Goal: Information Seeking & Learning: Learn about a topic

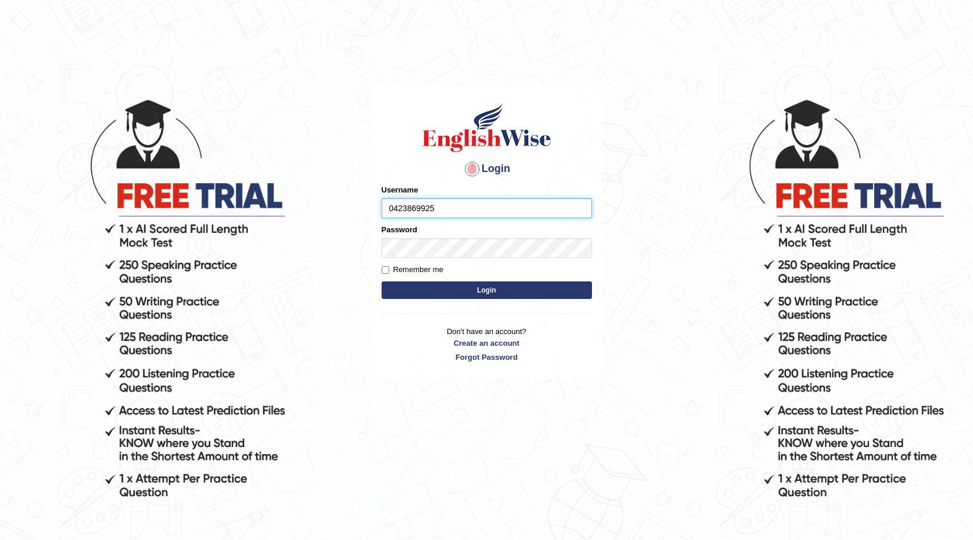
type input "0423869925"
click at [382, 281] on button "Login" at bounding box center [487, 290] width 210 height 18
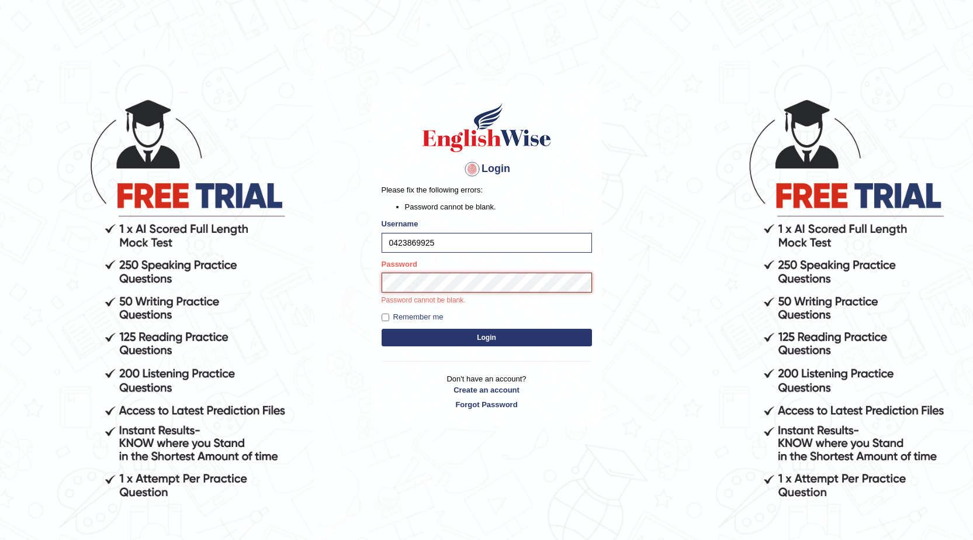
click at [382, 329] on button "Login" at bounding box center [487, 338] width 210 height 18
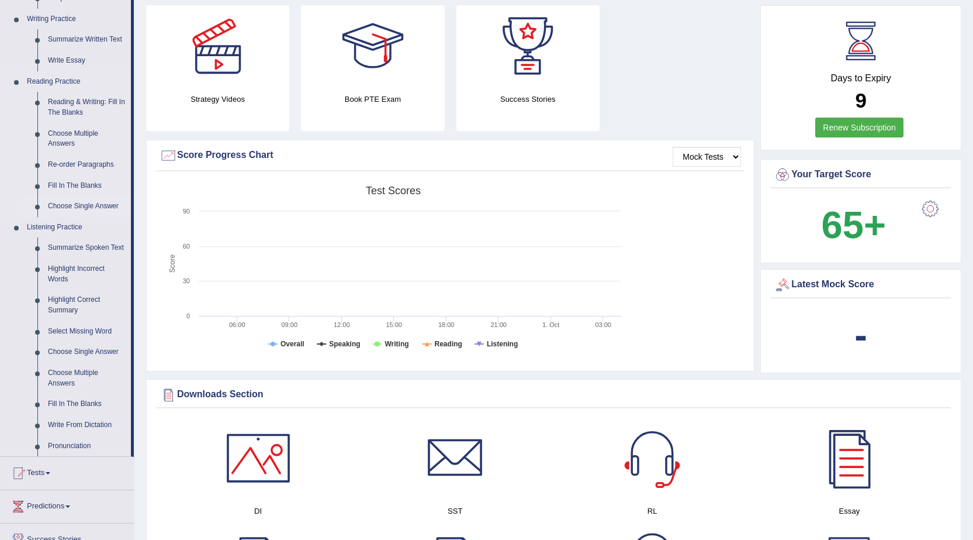
scroll to position [58, 0]
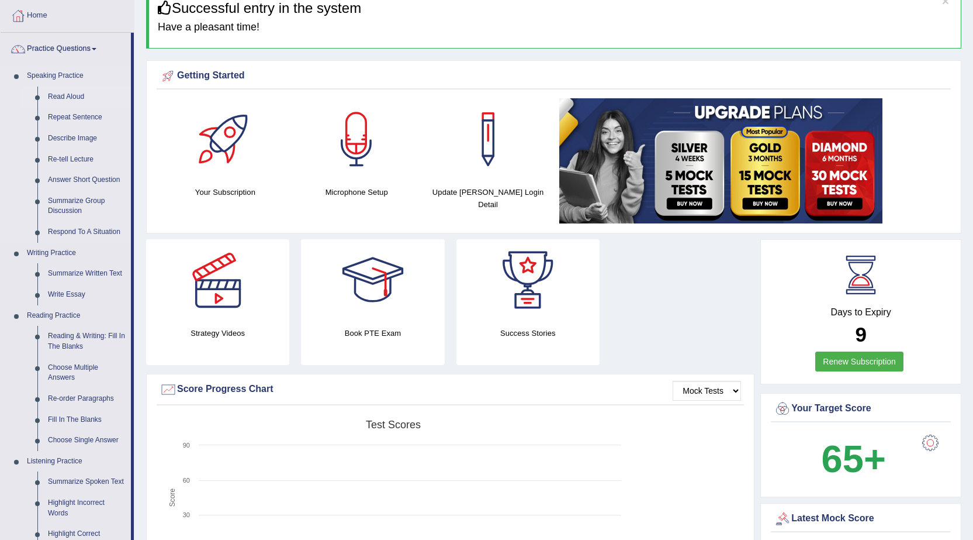
click at [69, 94] on link "Read Aloud" at bounding box center [87, 97] width 88 height 21
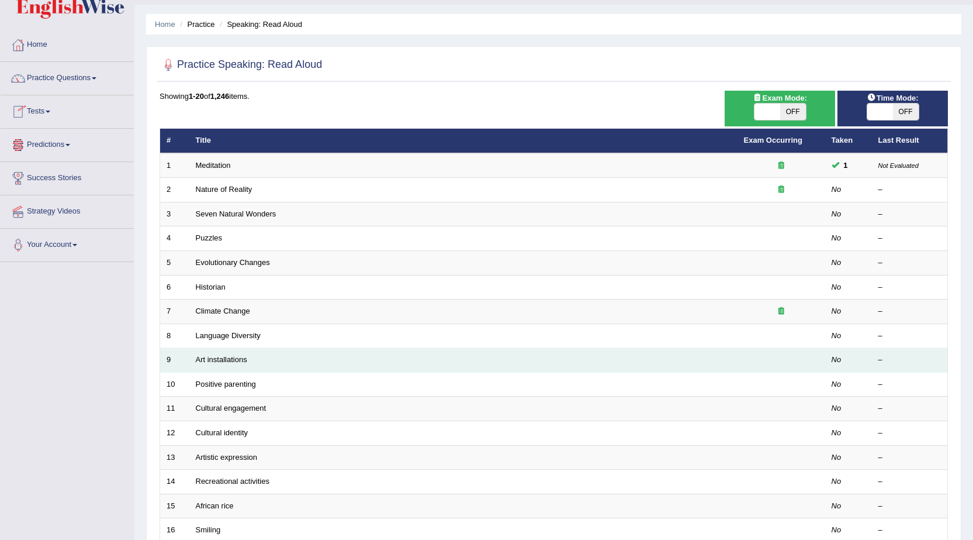
scroll to position [58, 0]
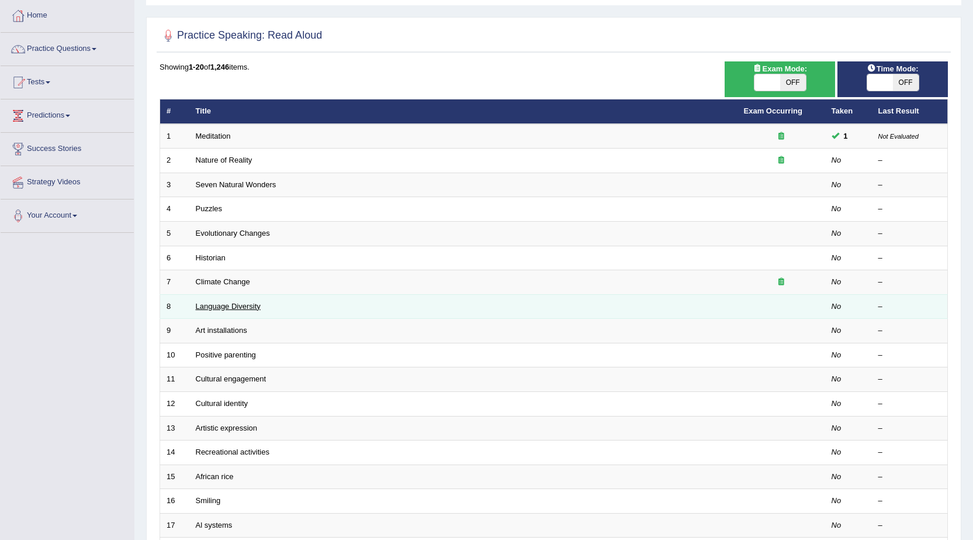
click at [244, 302] on link "Language Diversity" at bounding box center [228, 306] width 65 height 9
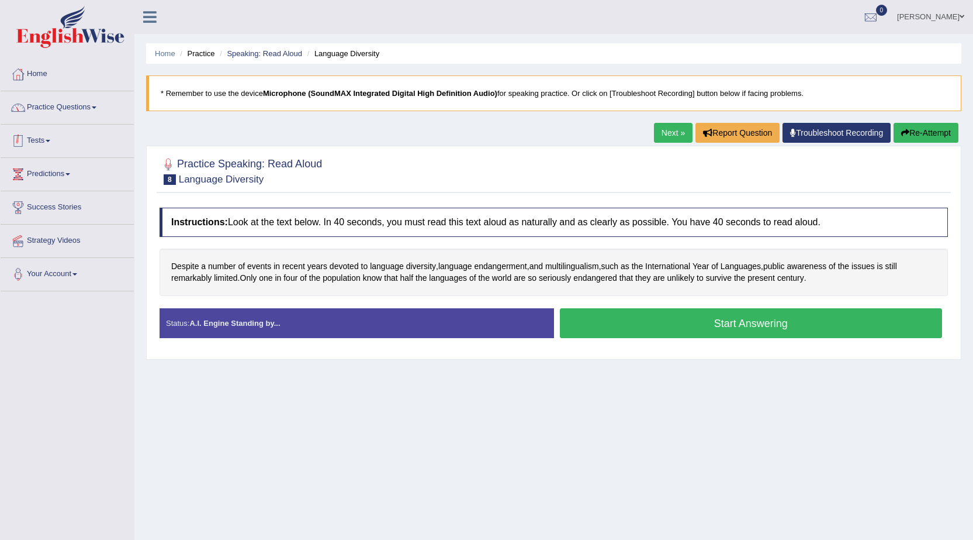
click at [54, 109] on link "Practice Questions" at bounding box center [67, 105] width 133 height 29
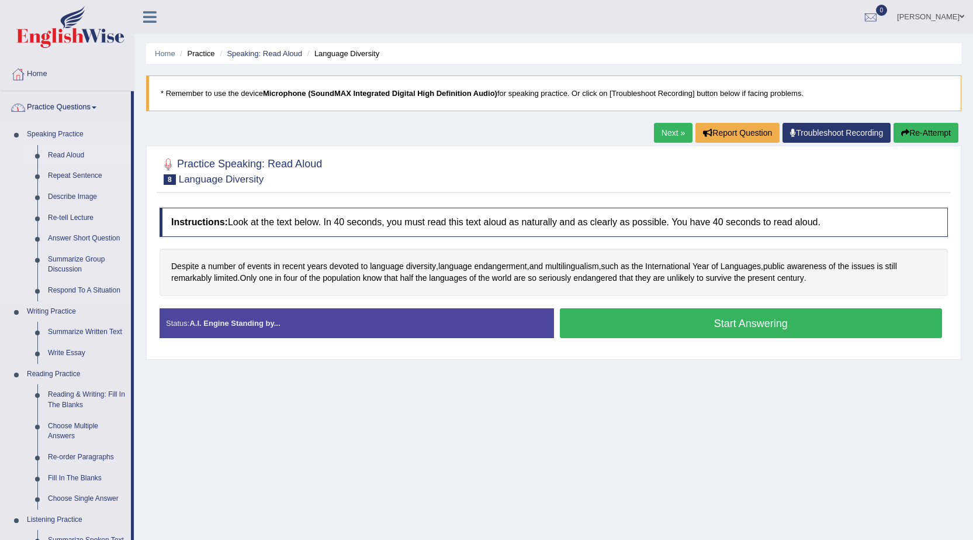
click at [56, 157] on link "Read Aloud" at bounding box center [87, 155] width 88 height 21
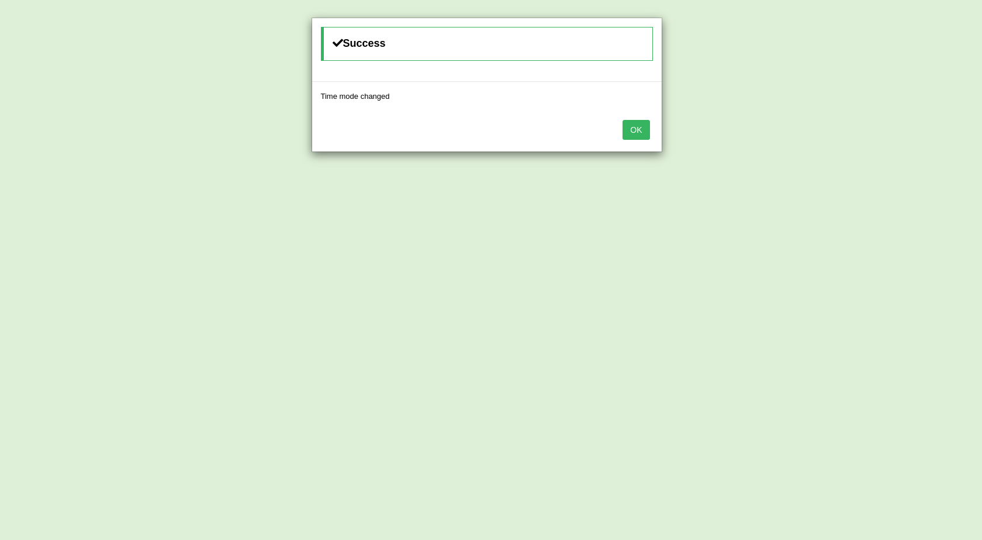
click at [630, 125] on button "OK" at bounding box center [636, 130] width 27 height 20
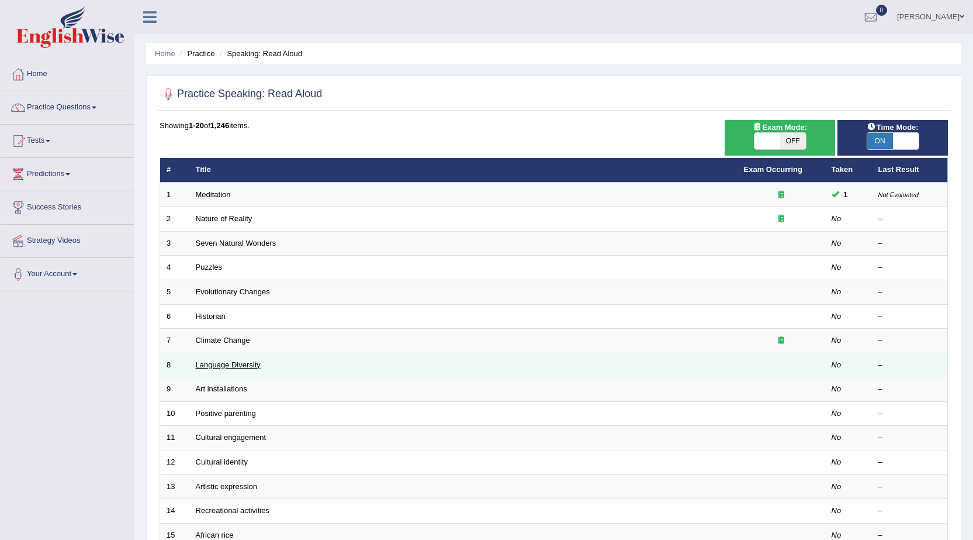
click at [224, 364] on link "Language Diversity" at bounding box center [228, 364] width 65 height 9
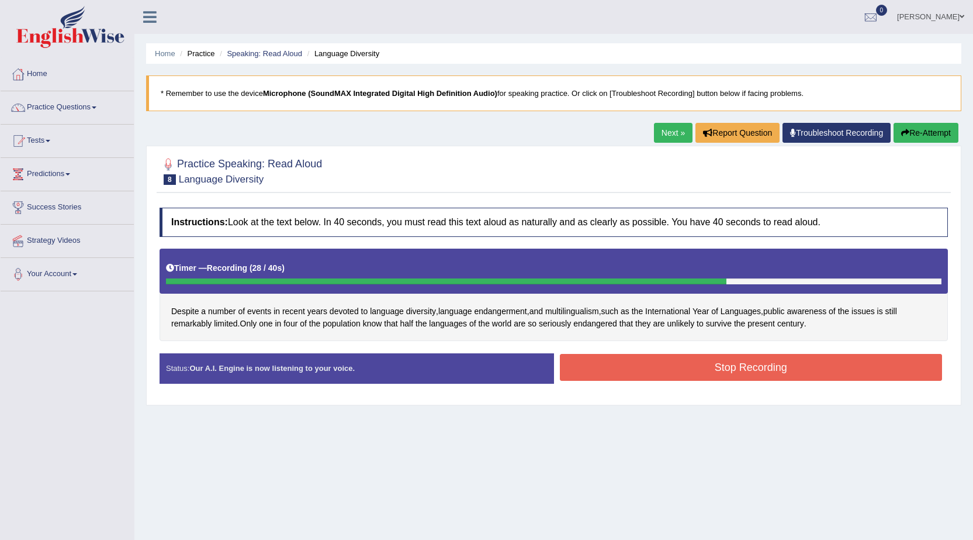
click at [730, 367] on button "Stop Recording" at bounding box center [751, 367] width 383 height 27
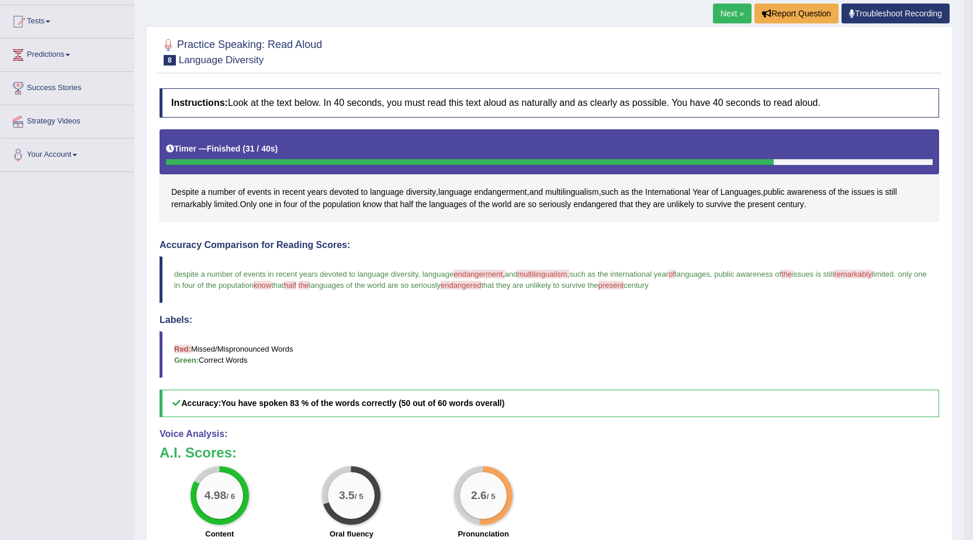
scroll to position [52, 0]
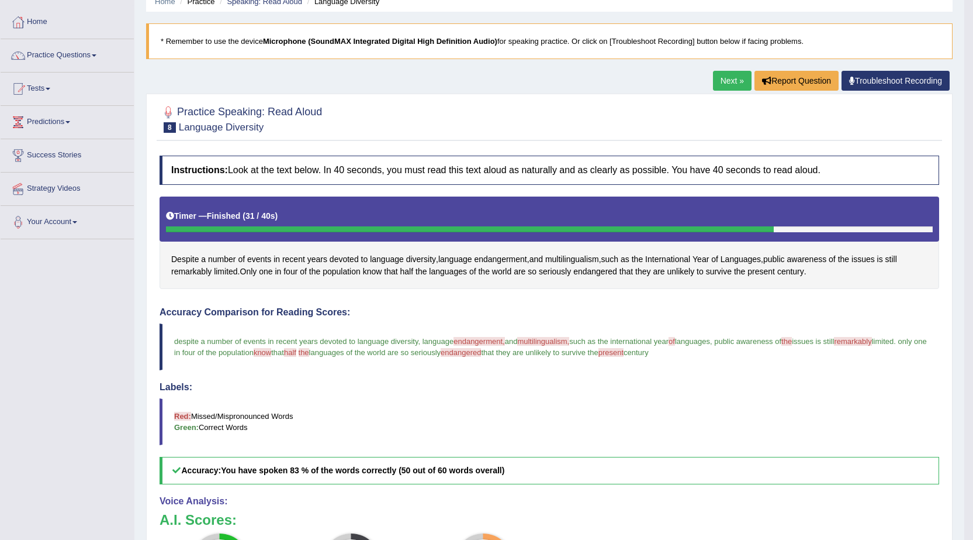
click at [735, 87] on link "Next »" at bounding box center [732, 81] width 39 height 20
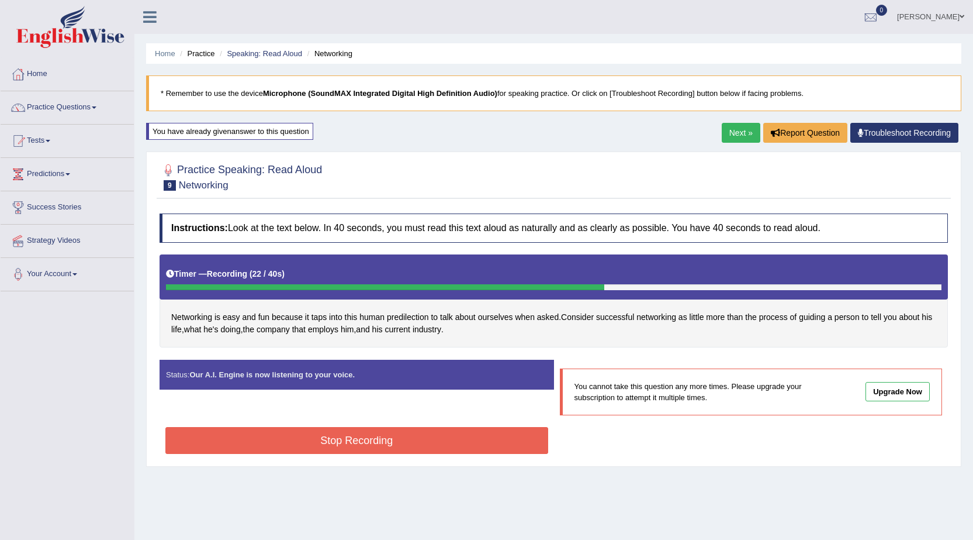
click at [514, 435] on button "Stop Recording" at bounding box center [356, 440] width 383 height 27
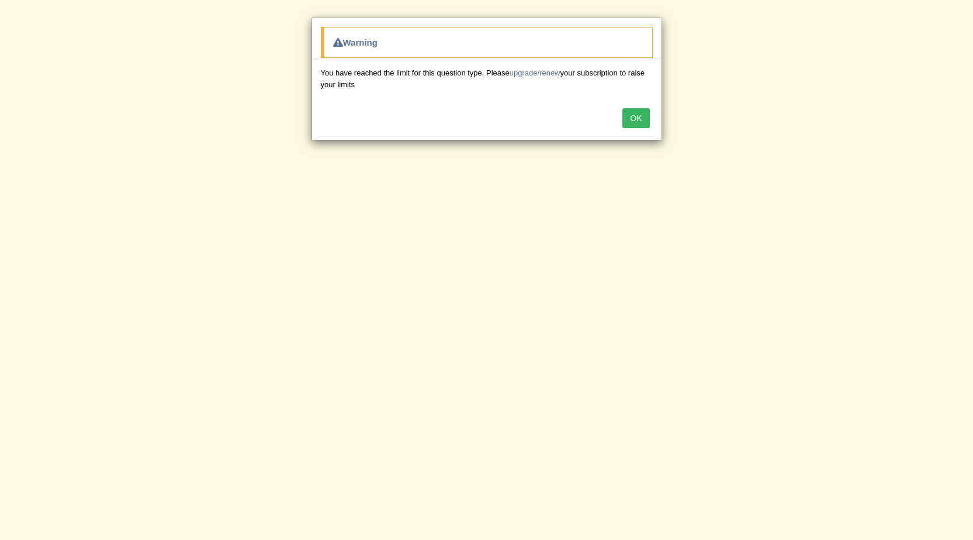
click at [632, 110] on button "OK" at bounding box center [636, 118] width 27 height 20
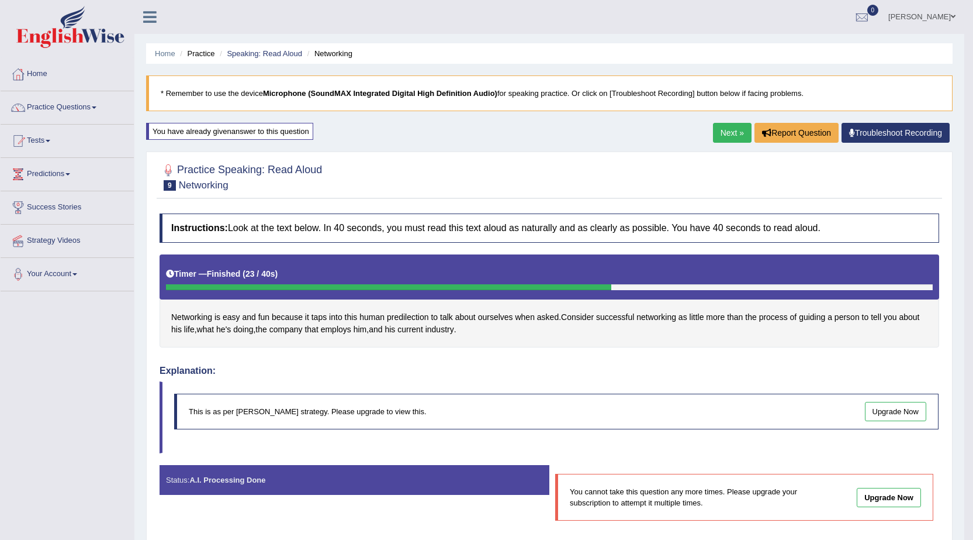
click at [717, 133] on link "Next »" at bounding box center [732, 133] width 39 height 20
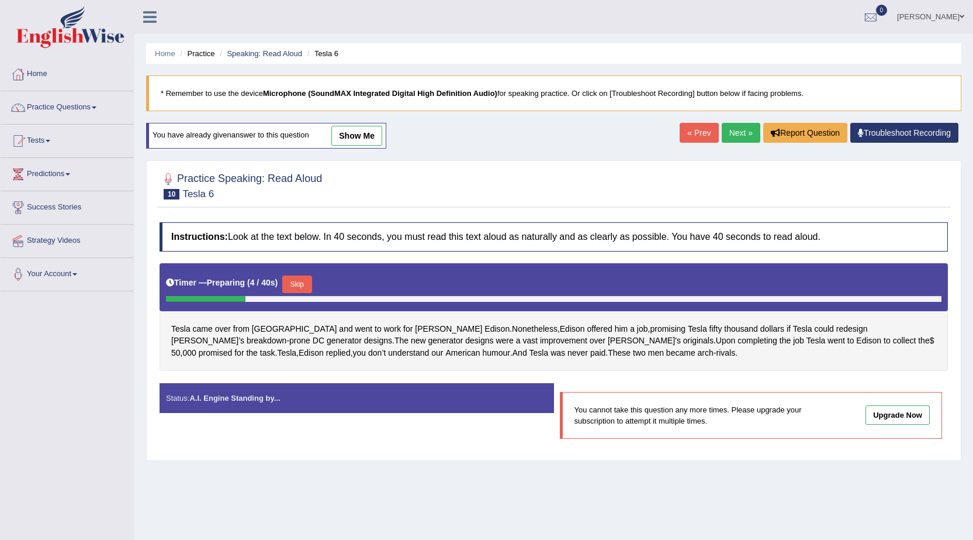
click at [726, 133] on link "Next »" at bounding box center [741, 133] width 39 height 20
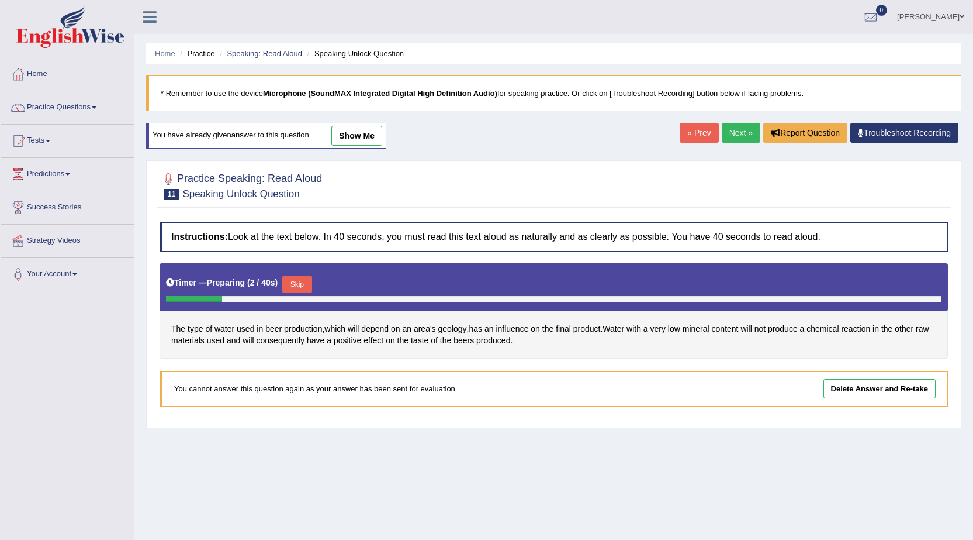
click at [726, 133] on link "Next »" at bounding box center [741, 133] width 39 height 20
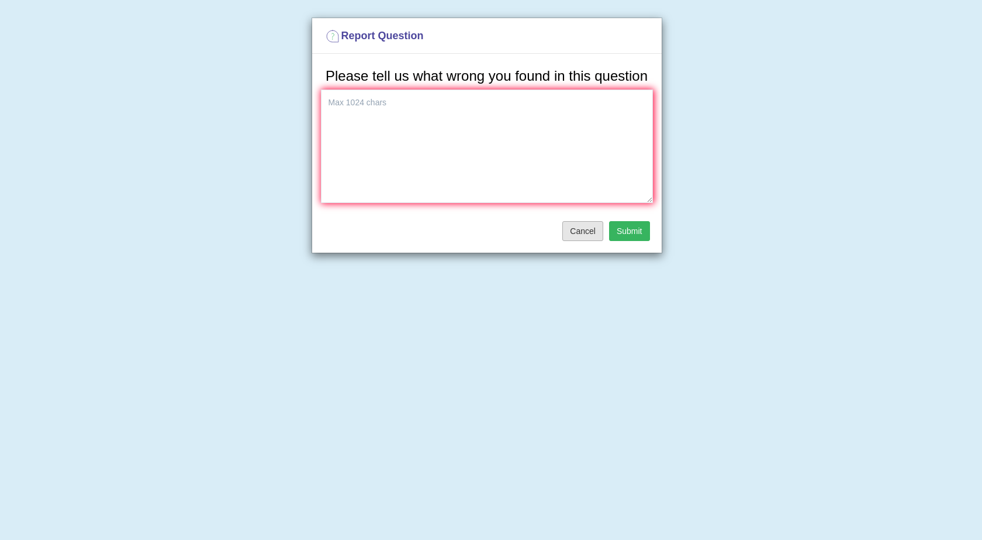
click at [586, 234] on button "Cancel" at bounding box center [582, 231] width 41 height 20
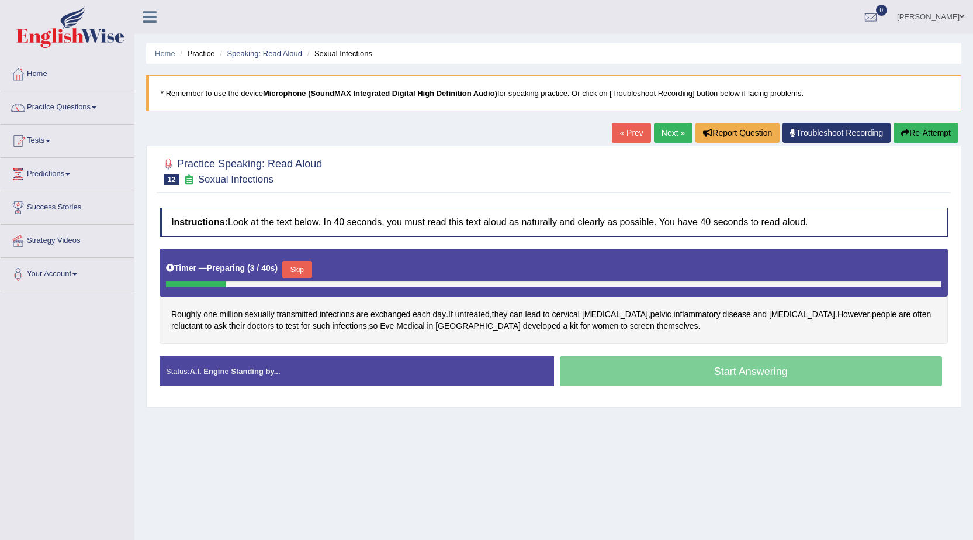
click at [670, 131] on link "Next »" at bounding box center [673, 133] width 39 height 20
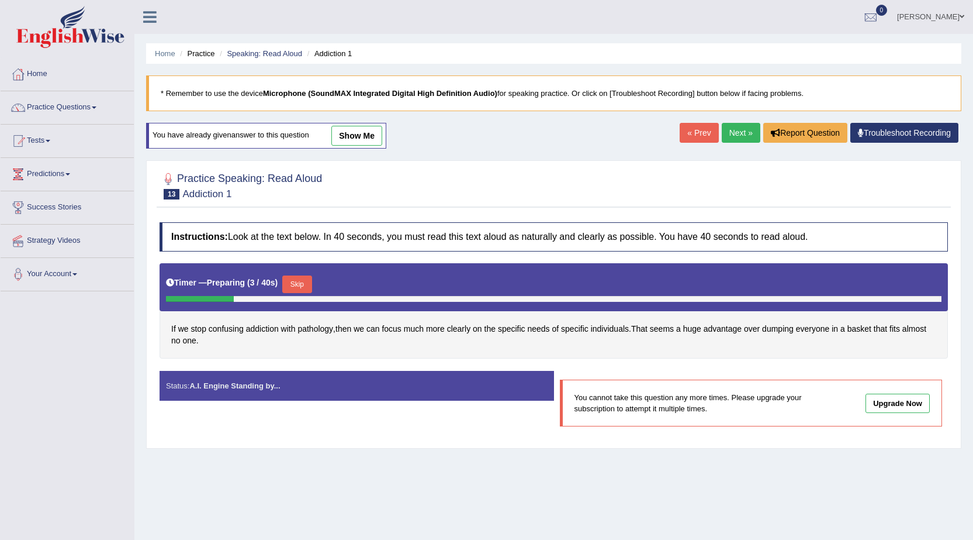
click at [738, 137] on link "Next »" at bounding box center [741, 133] width 39 height 20
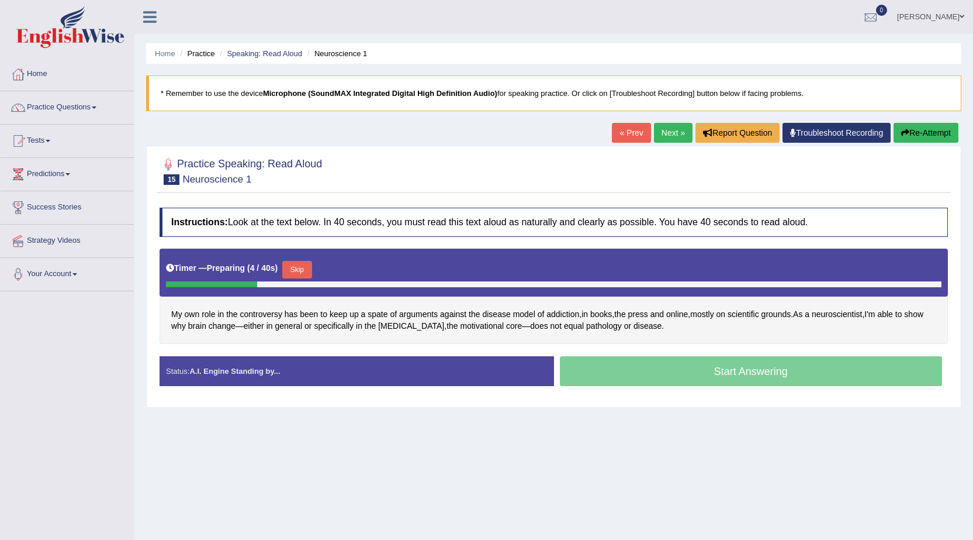
click at [669, 130] on link "Next »" at bounding box center [673, 133] width 39 height 20
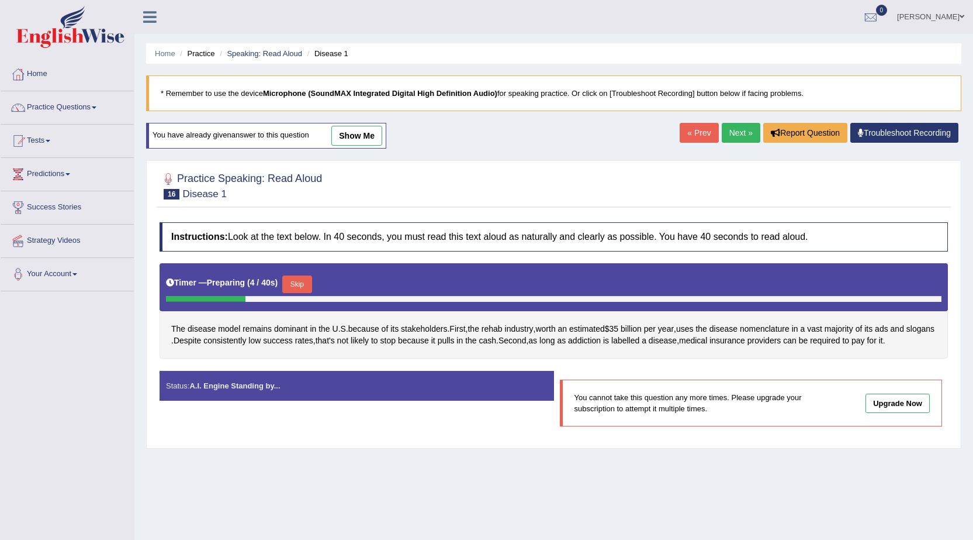
click at [302, 278] on button "Skip" at bounding box center [296, 284] width 29 height 18
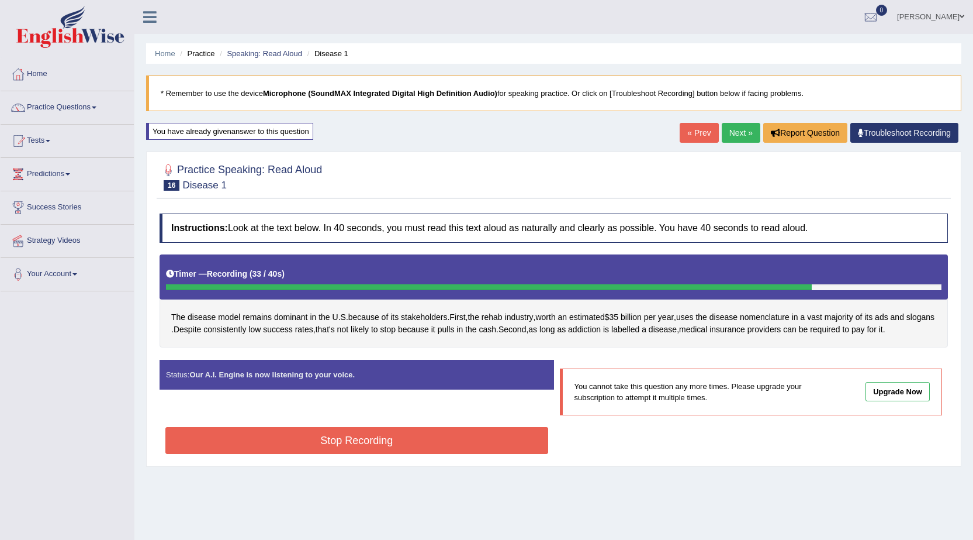
click at [341, 436] on button "Stop Recording" at bounding box center [356, 440] width 383 height 27
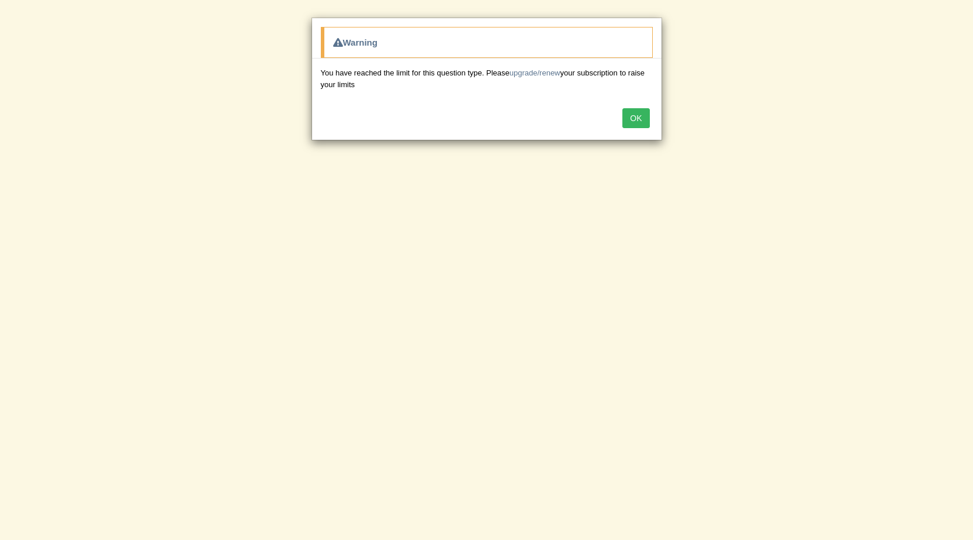
click at [643, 119] on button "OK" at bounding box center [636, 118] width 27 height 20
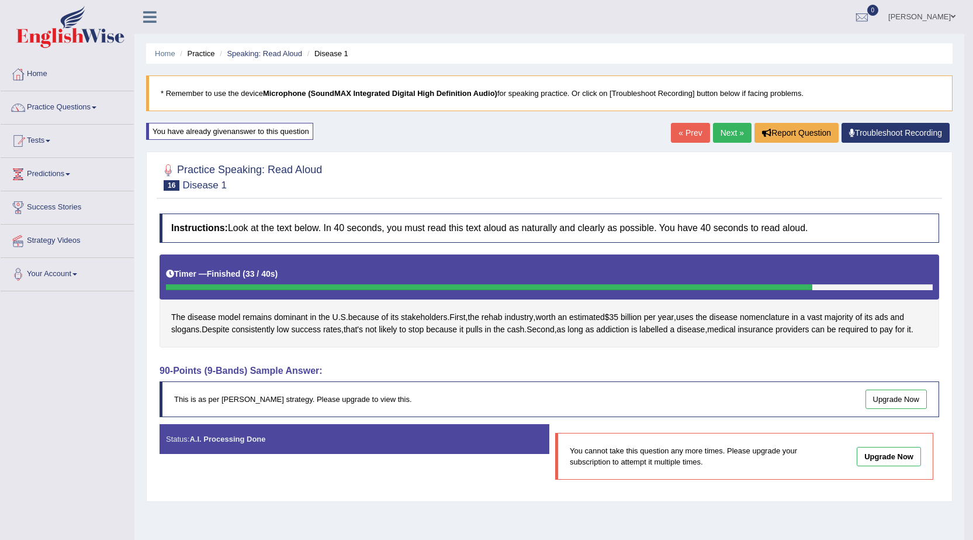
click at [730, 134] on link "Next »" at bounding box center [732, 133] width 39 height 20
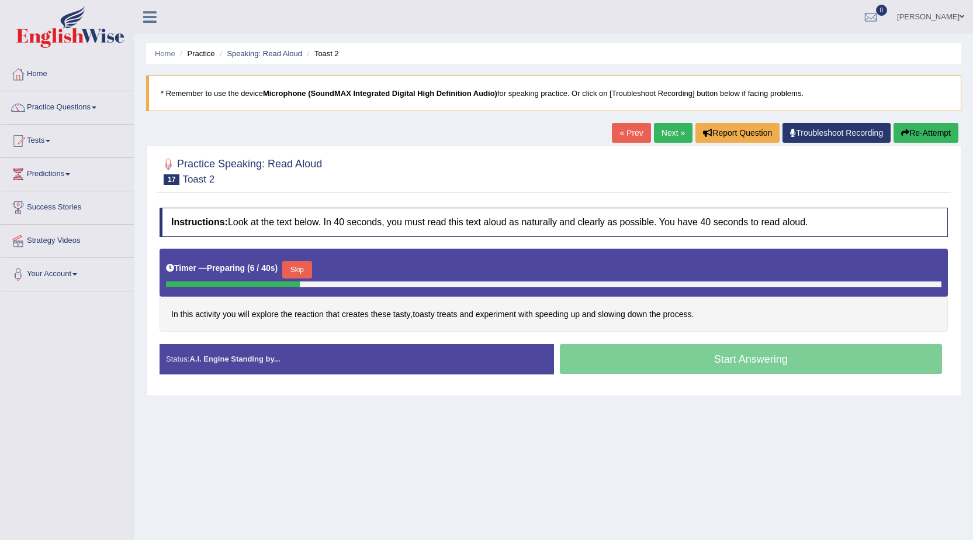
click at [67, 102] on link "Practice Questions" at bounding box center [67, 105] width 133 height 29
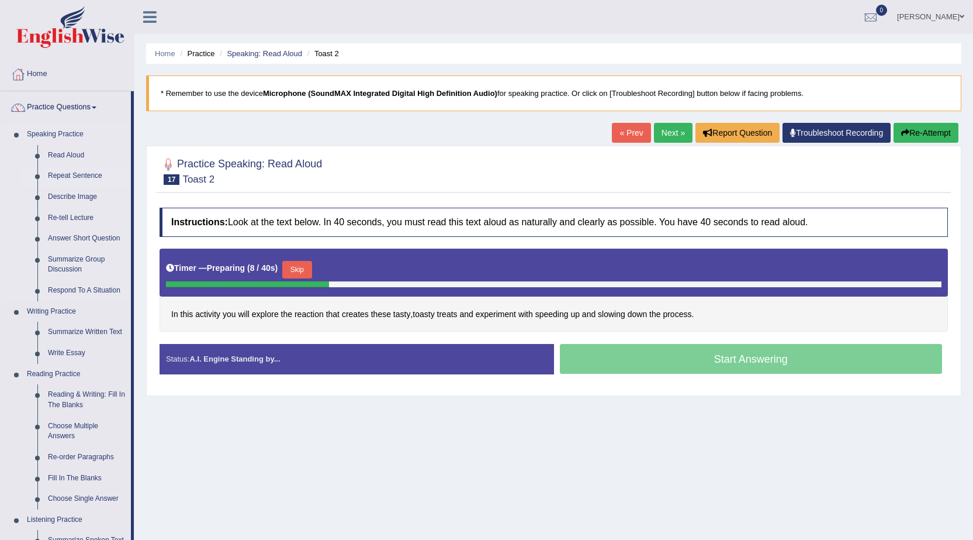
click at [69, 172] on link "Repeat Sentence" at bounding box center [87, 175] width 88 height 21
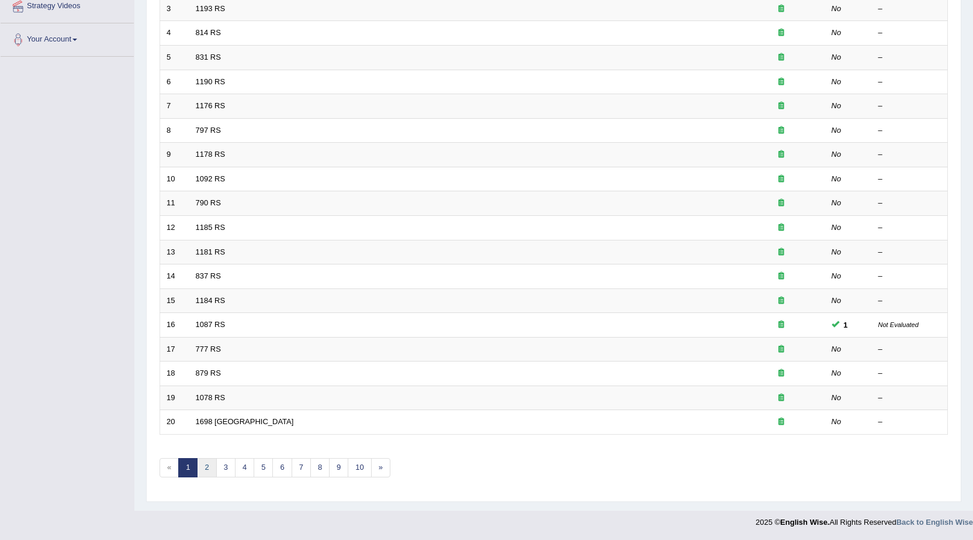
click at [213, 465] on link "2" at bounding box center [206, 467] width 19 height 19
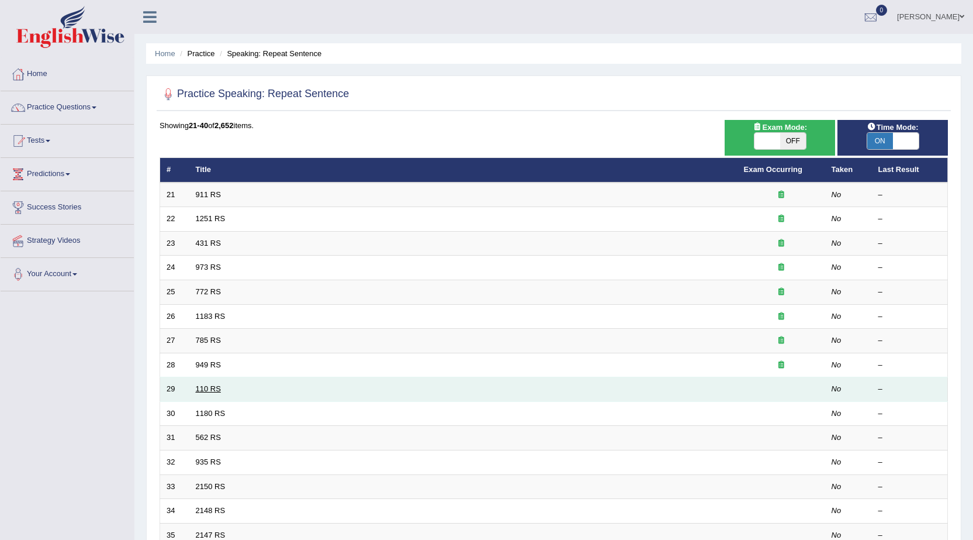
click at [217, 385] on link "110 RS" at bounding box center [208, 388] width 25 height 9
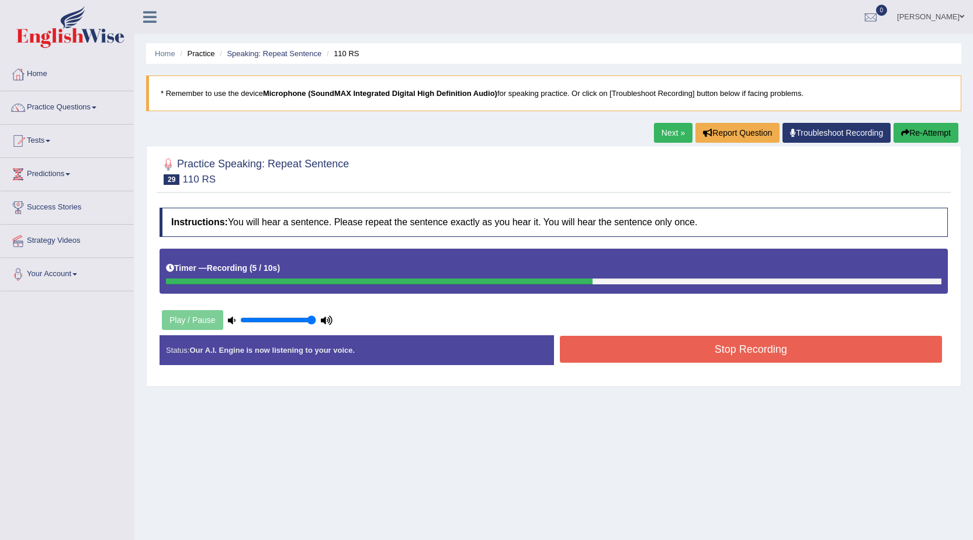
click at [655, 354] on button "Stop Recording" at bounding box center [751, 349] width 383 height 27
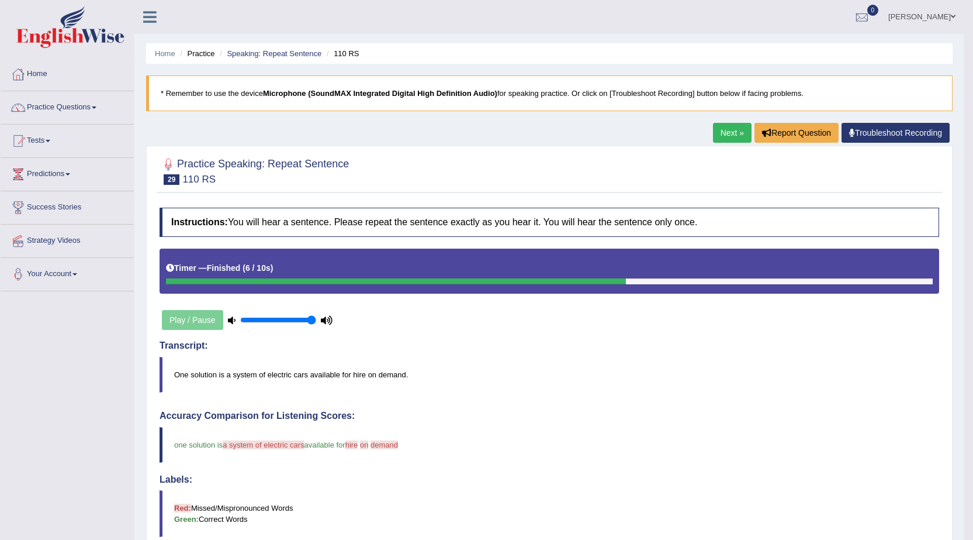
click at [716, 136] on link "Next »" at bounding box center [732, 133] width 39 height 20
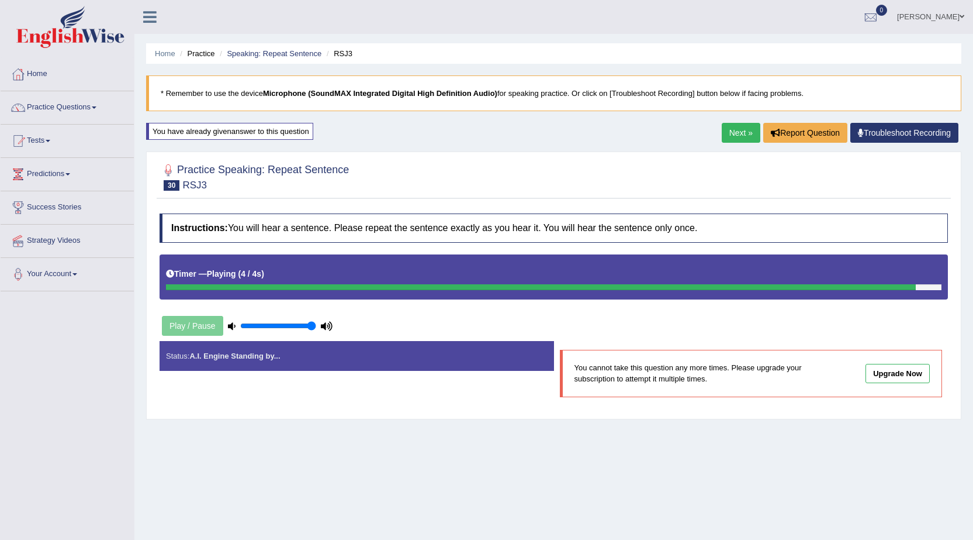
click at [735, 128] on link "Next »" at bounding box center [741, 133] width 39 height 20
click at [737, 132] on link "Next »" at bounding box center [741, 133] width 39 height 20
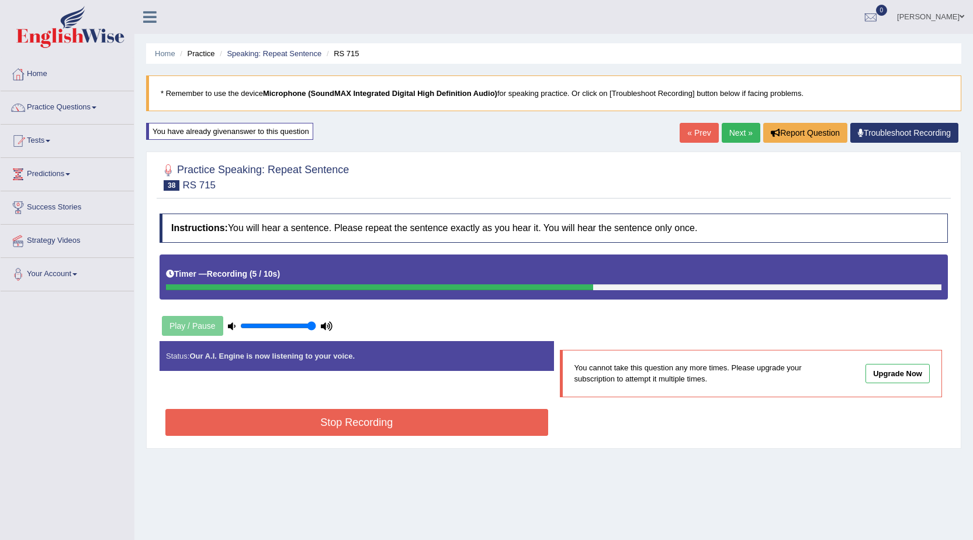
click at [503, 426] on button "Stop Recording" at bounding box center [356, 422] width 383 height 27
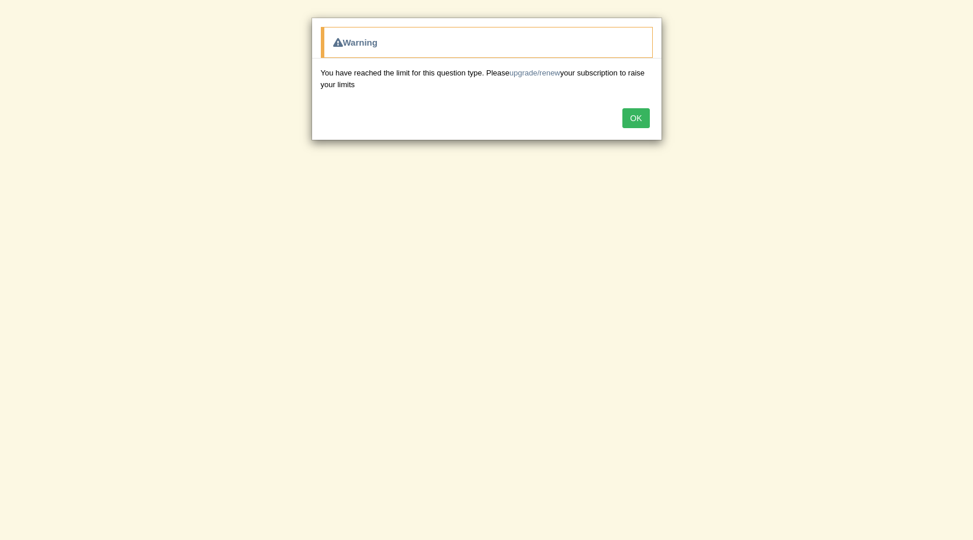
click at [645, 117] on button "OK" at bounding box center [636, 118] width 27 height 20
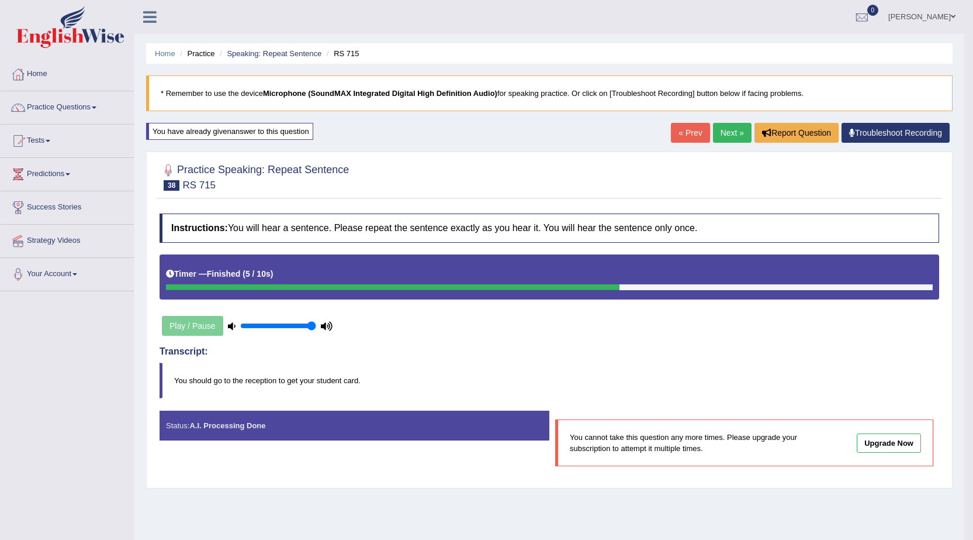
click at [729, 134] on link "Next »" at bounding box center [732, 133] width 39 height 20
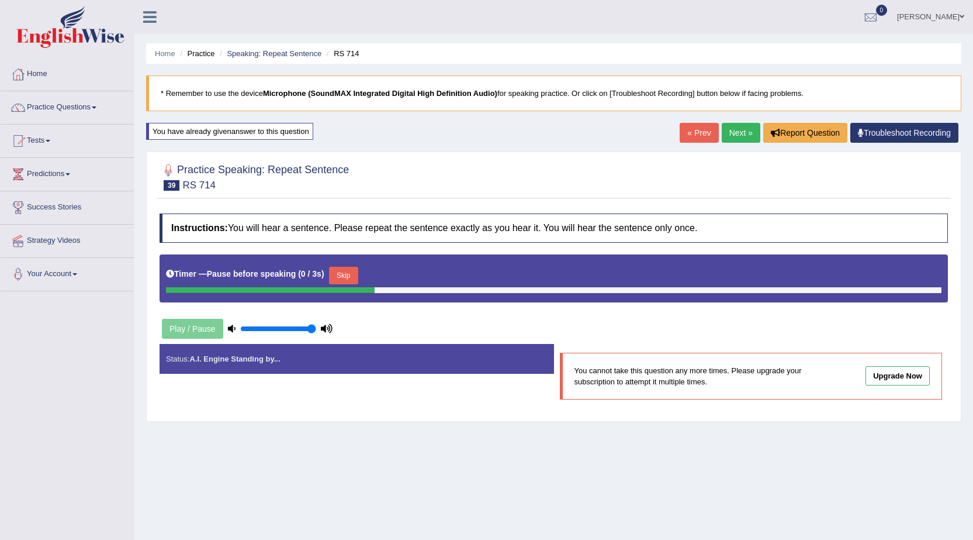
click at [745, 135] on link "Next »" at bounding box center [741, 133] width 39 height 20
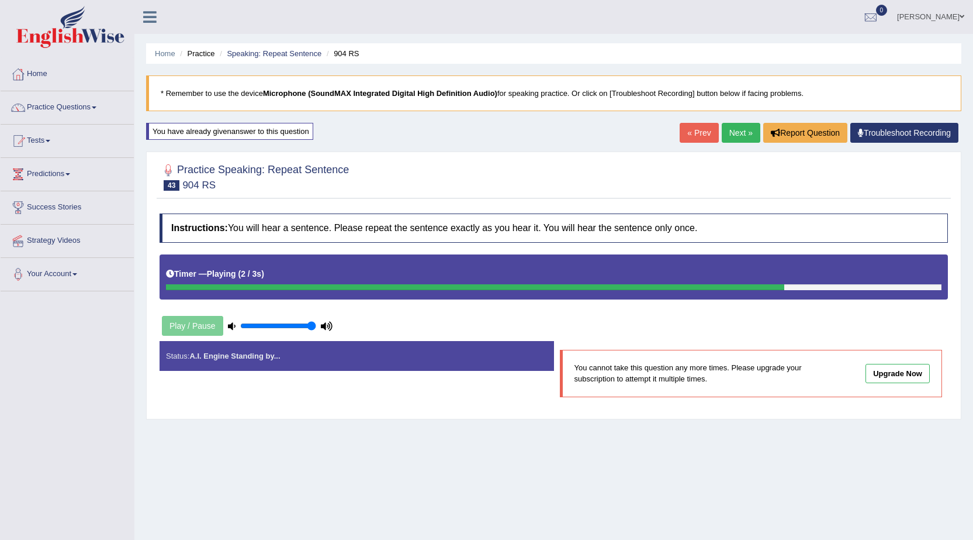
click at [745, 135] on link "Next »" at bounding box center [741, 133] width 39 height 20
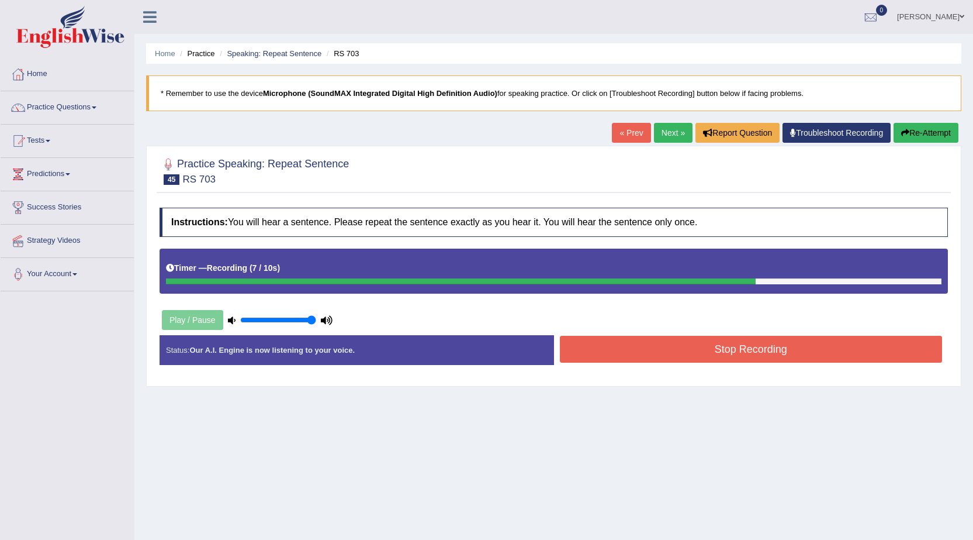
click at [716, 350] on button "Stop Recording" at bounding box center [751, 349] width 383 height 27
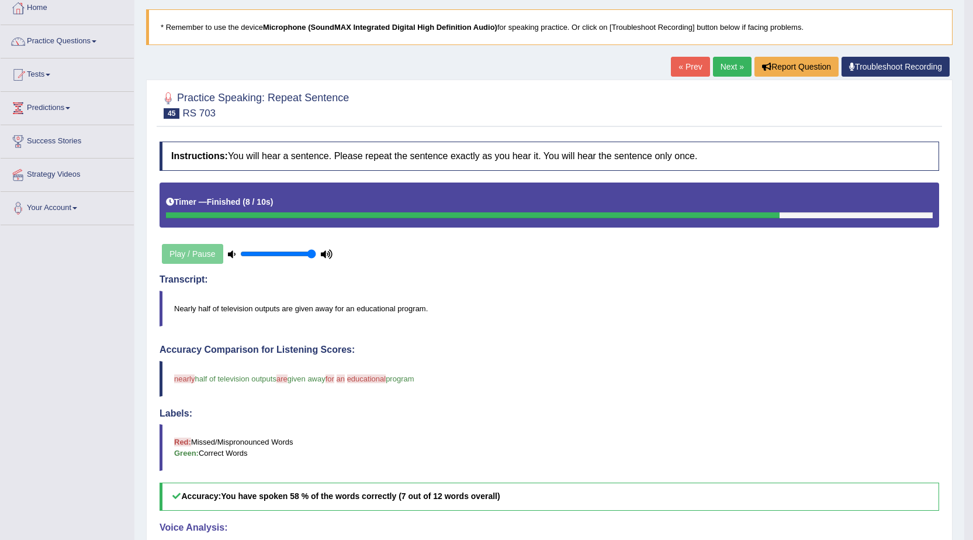
scroll to position [58, 0]
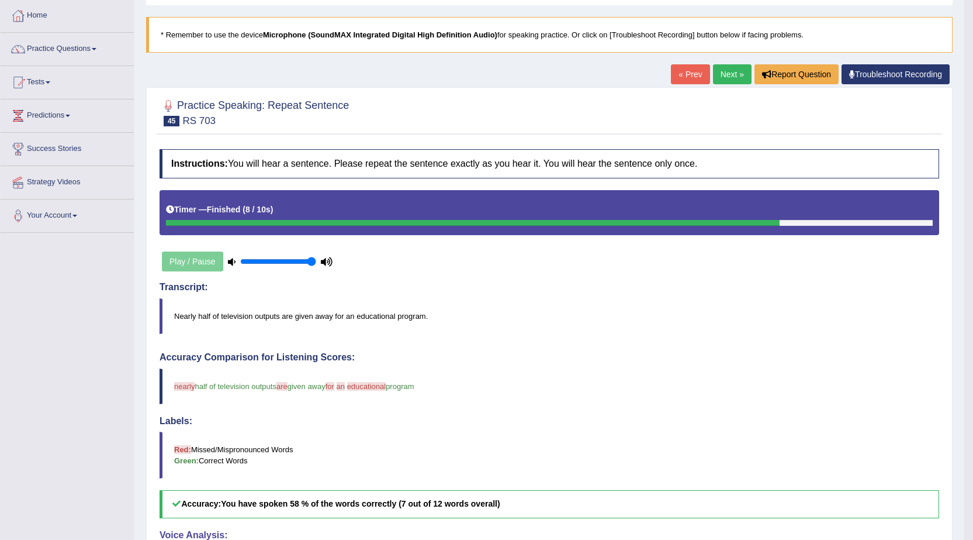
click at [724, 82] on link "Next »" at bounding box center [732, 74] width 39 height 20
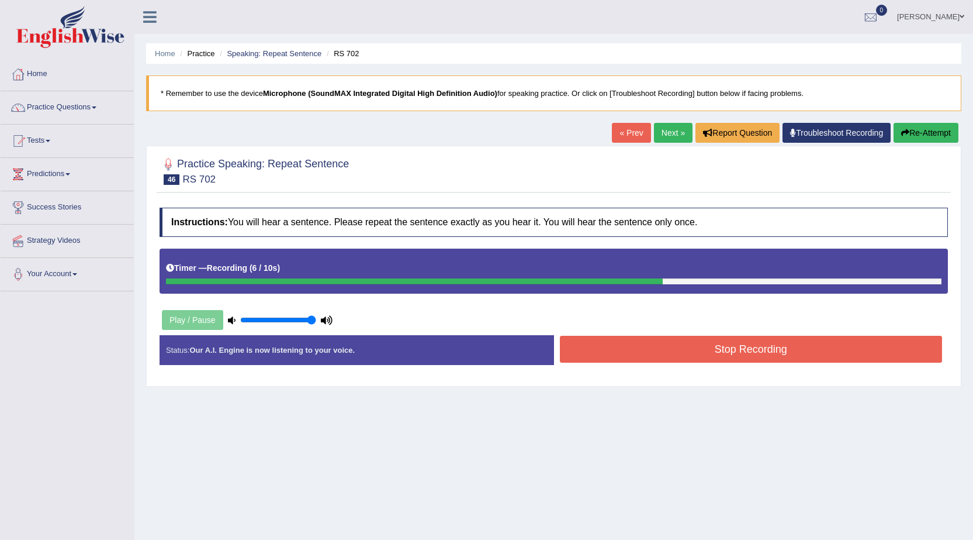
click at [726, 341] on button "Stop Recording" at bounding box center [751, 349] width 383 height 27
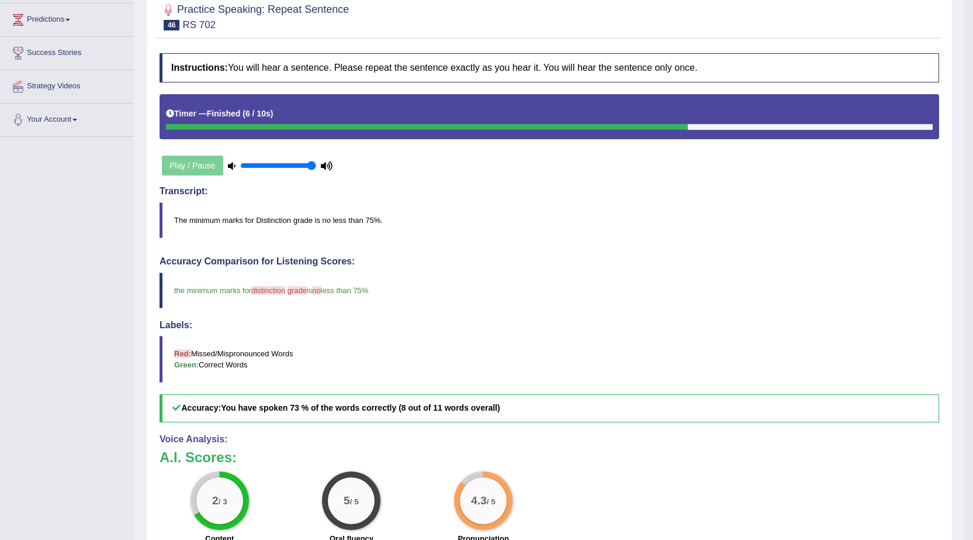
scroll to position [92, 0]
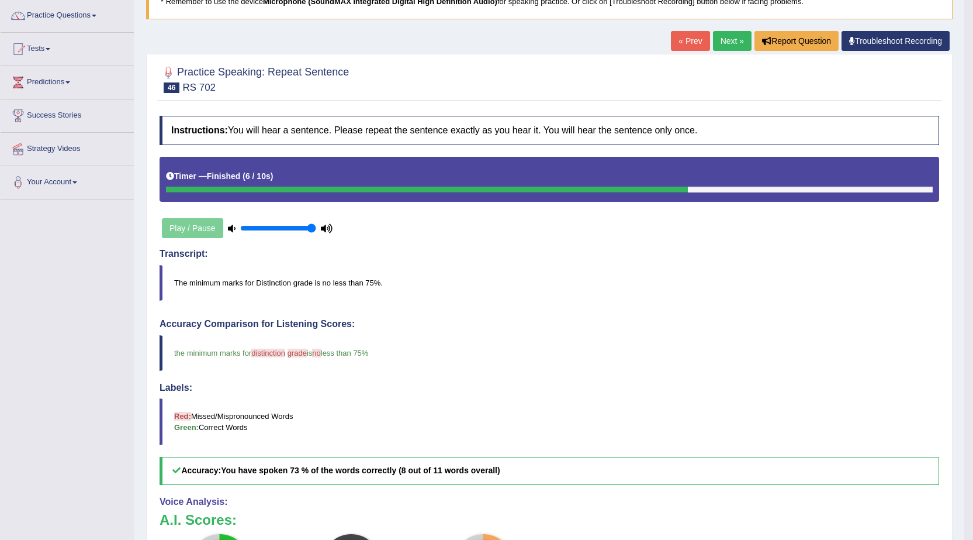
click at [722, 48] on link "Next »" at bounding box center [732, 41] width 39 height 20
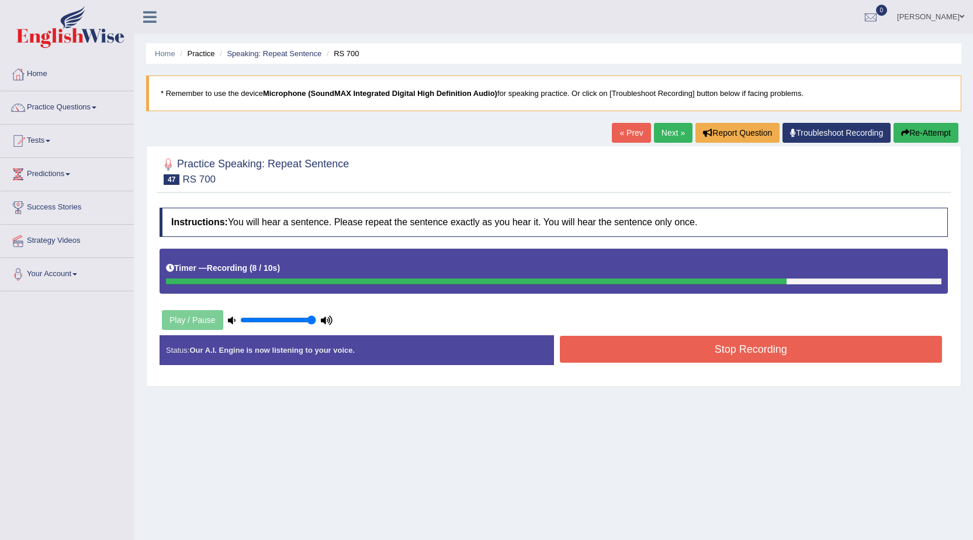
click at [922, 127] on button "Re-Attempt" at bounding box center [926, 133] width 65 height 20
click at [756, 347] on button "Stop Recording" at bounding box center [751, 349] width 383 height 27
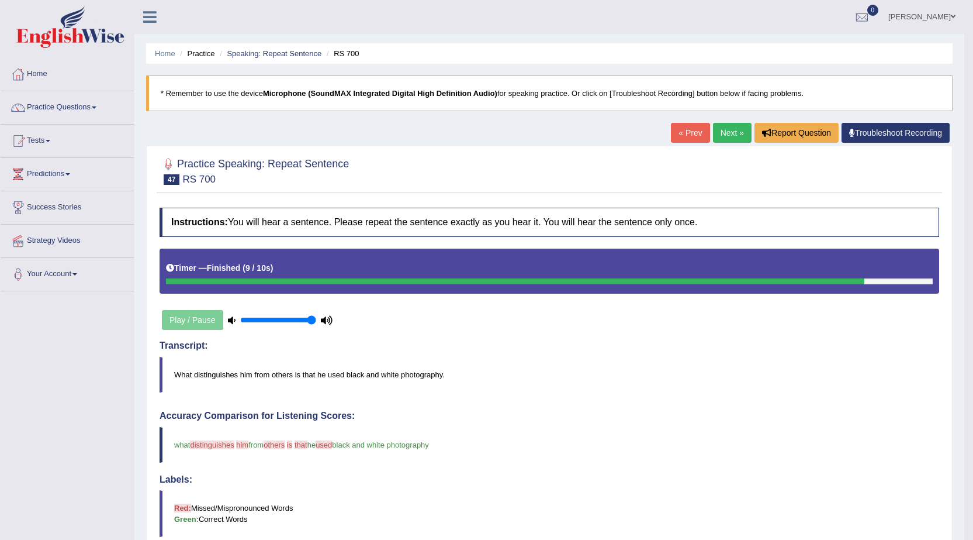
click at [725, 134] on link "Next »" at bounding box center [732, 133] width 39 height 20
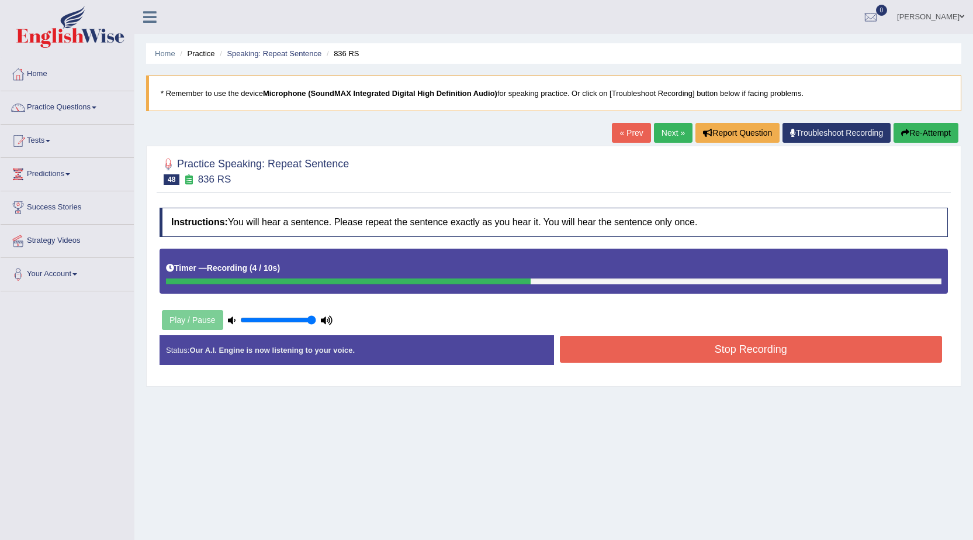
click at [779, 343] on button "Stop Recording" at bounding box center [751, 349] width 383 height 27
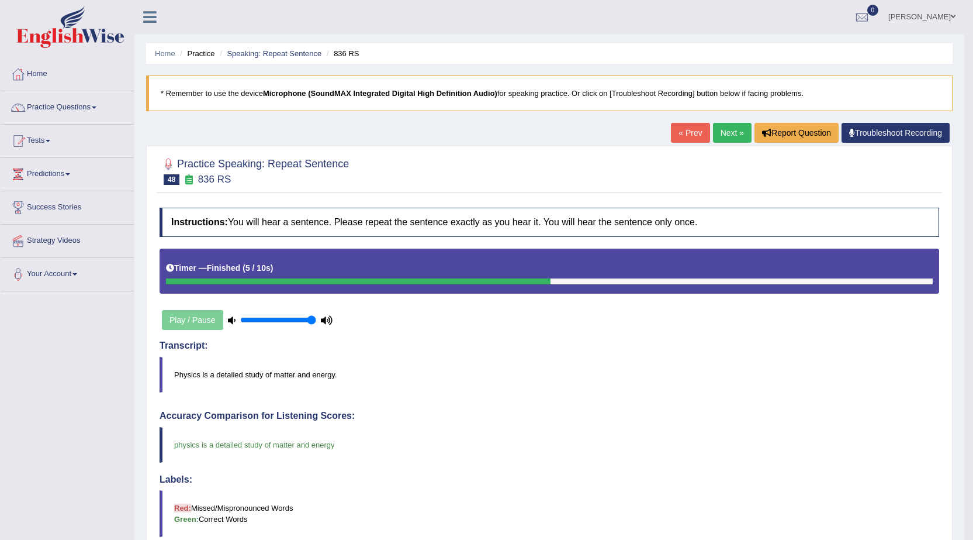
click at [726, 127] on link "Next »" at bounding box center [732, 133] width 39 height 20
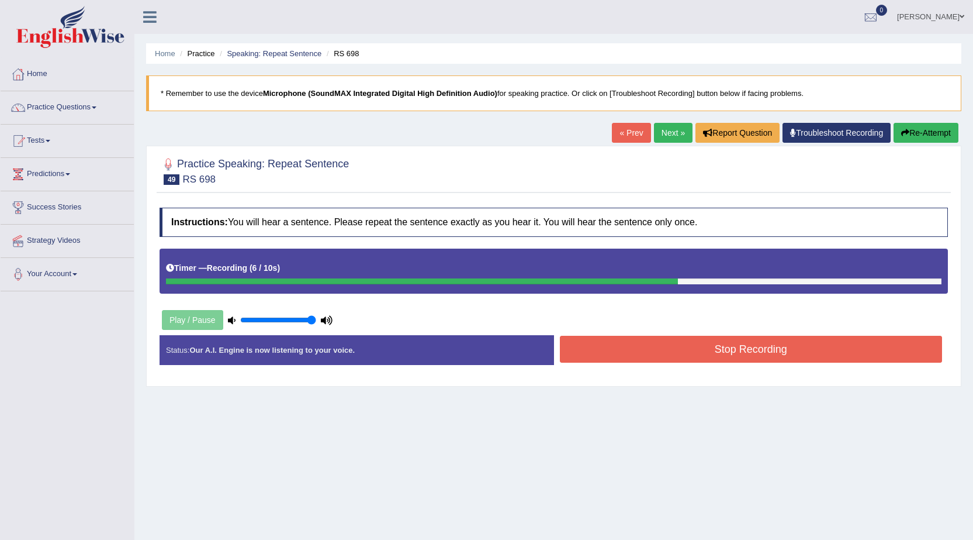
click at [775, 340] on button "Stop Recording" at bounding box center [751, 349] width 383 height 27
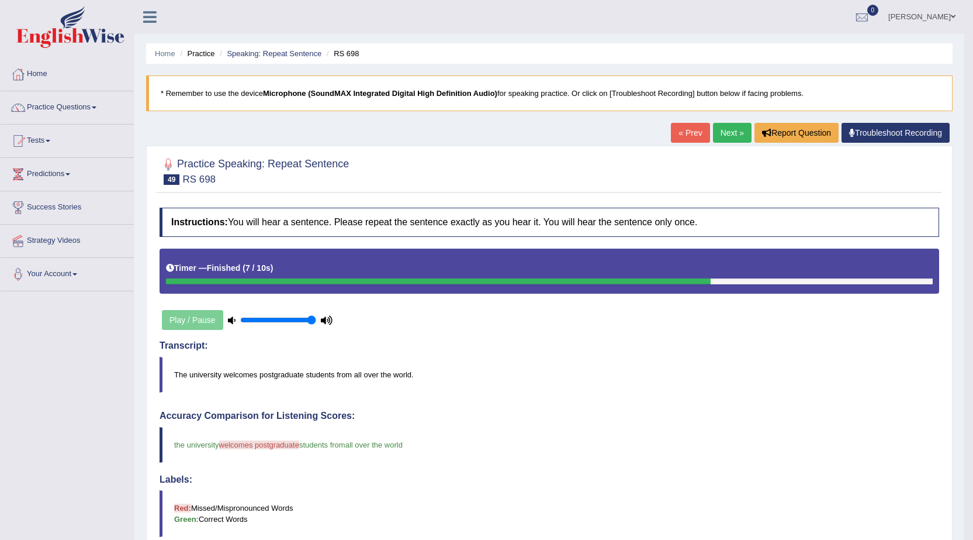
click at [733, 139] on link "Next »" at bounding box center [732, 133] width 39 height 20
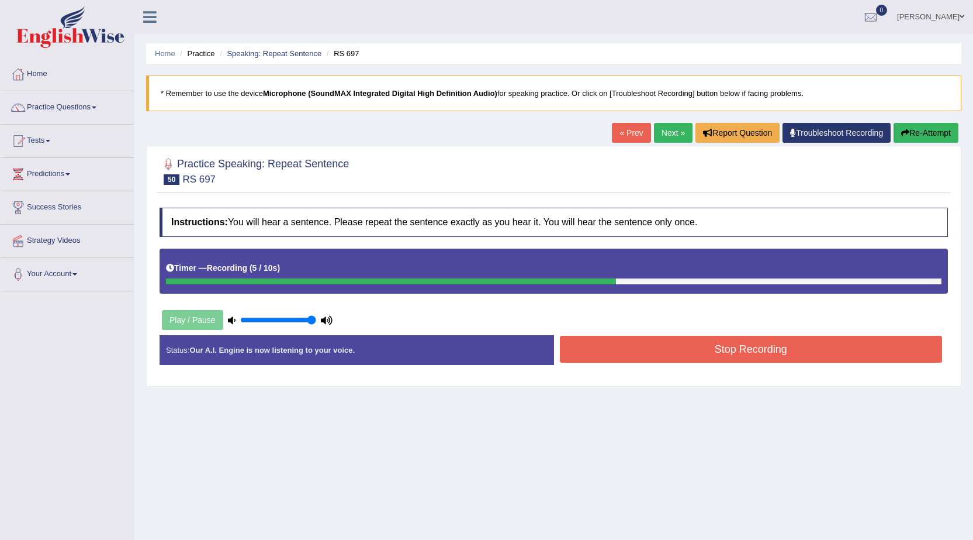
click at [768, 342] on button "Stop Recording" at bounding box center [751, 349] width 383 height 27
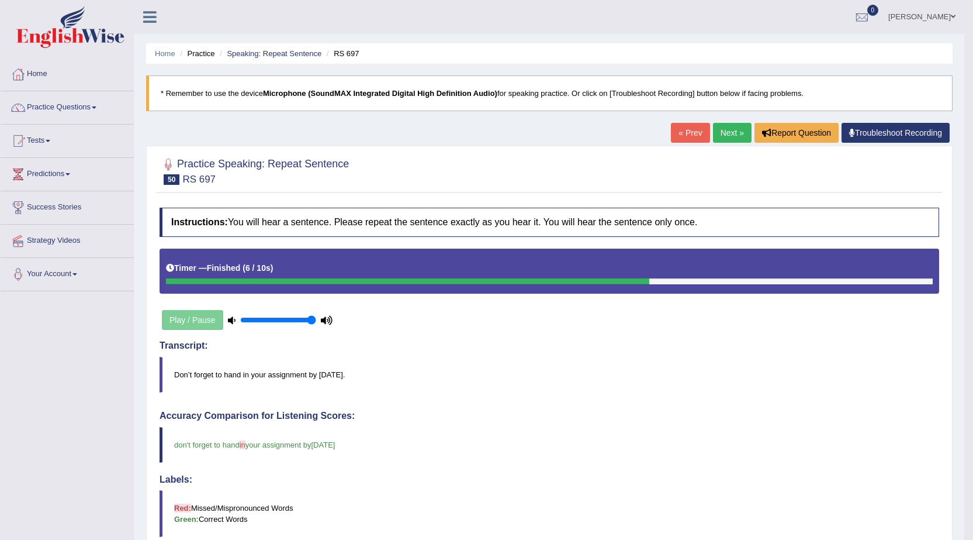
click at [734, 141] on link "Next »" at bounding box center [732, 133] width 39 height 20
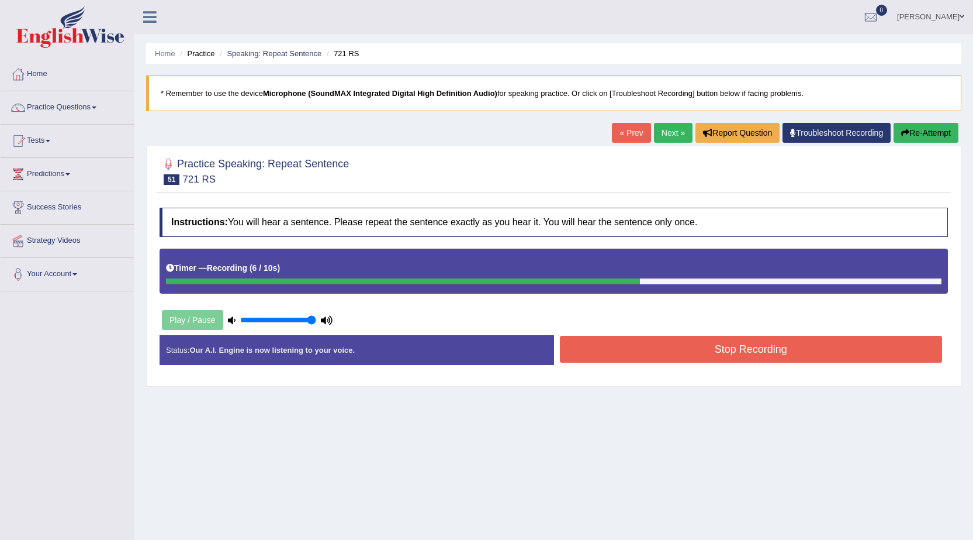
click at [759, 348] on button "Stop Recording" at bounding box center [751, 349] width 383 height 27
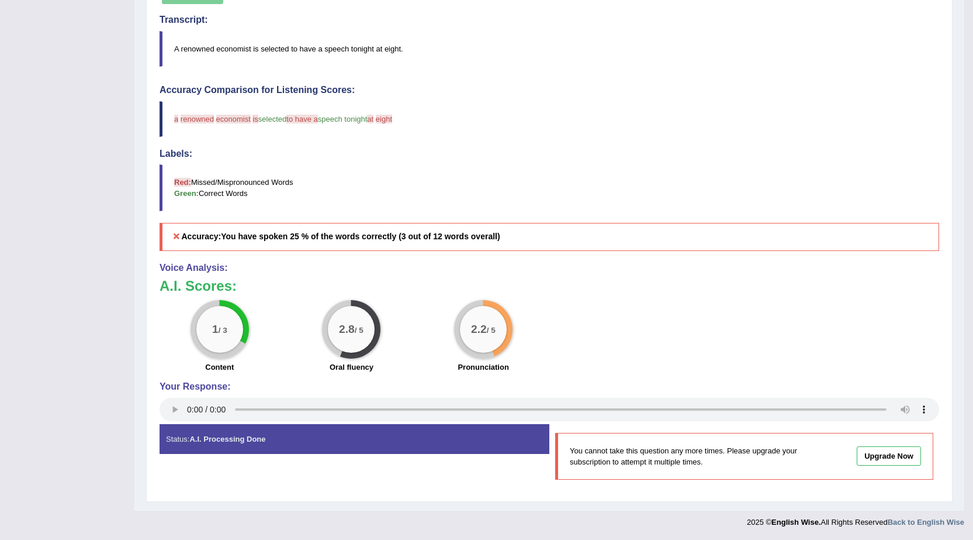
scroll to position [92, 0]
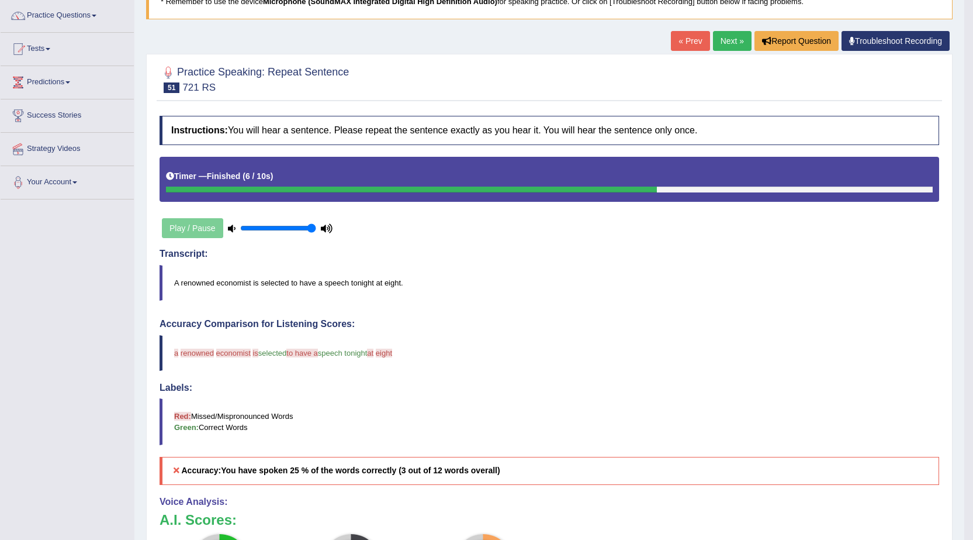
click at [735, 39] on link "Next »" at bounding box center [732, 41] width 39 height 20
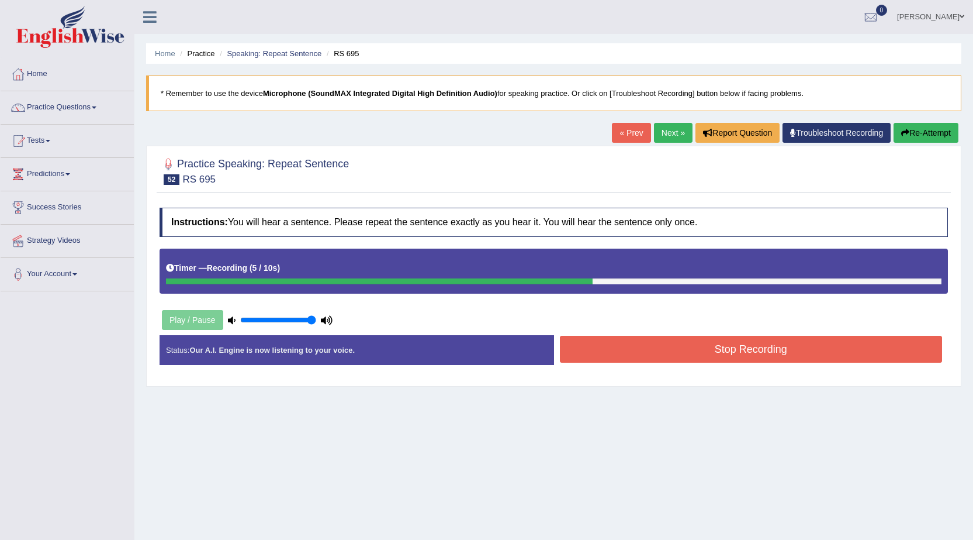
click at [750, 359] on button "Stop Recording" at bounding box center [751, 349] width 383 height 27
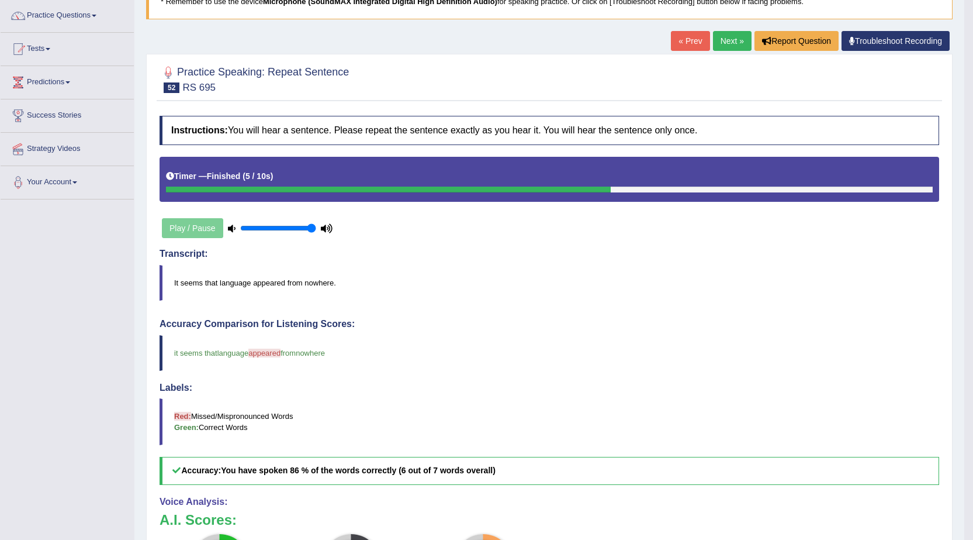
scroll to position [33, 0]
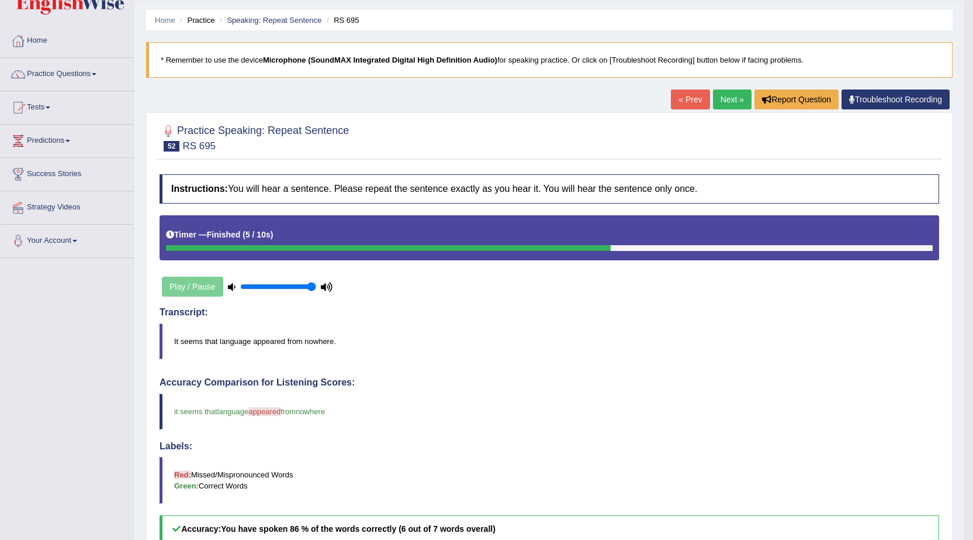
click at [732, 101] on link "Next »" at bounding box center [732, 99] width 39 height 20
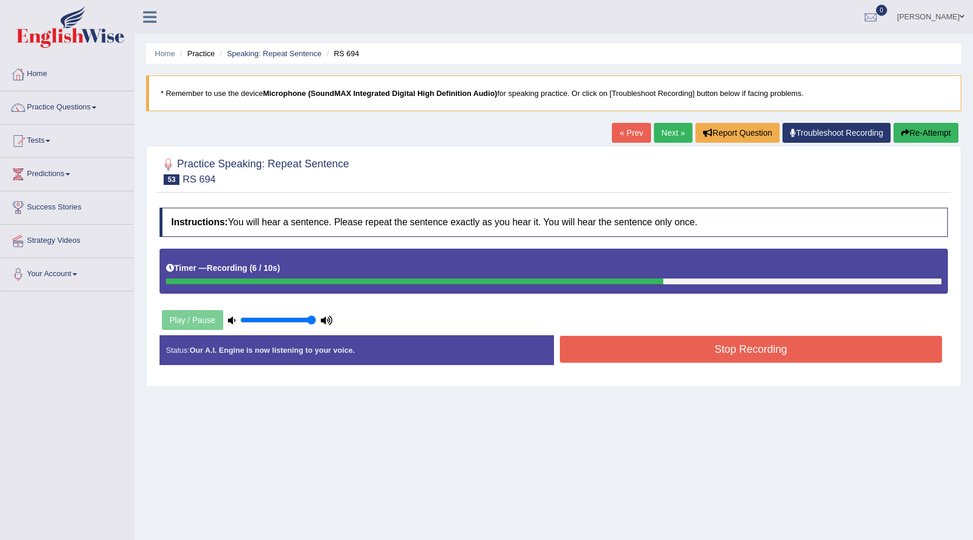
click at [725, 345] on button "Stop Recording" at bounding box center [751, 349] width 383 height 27
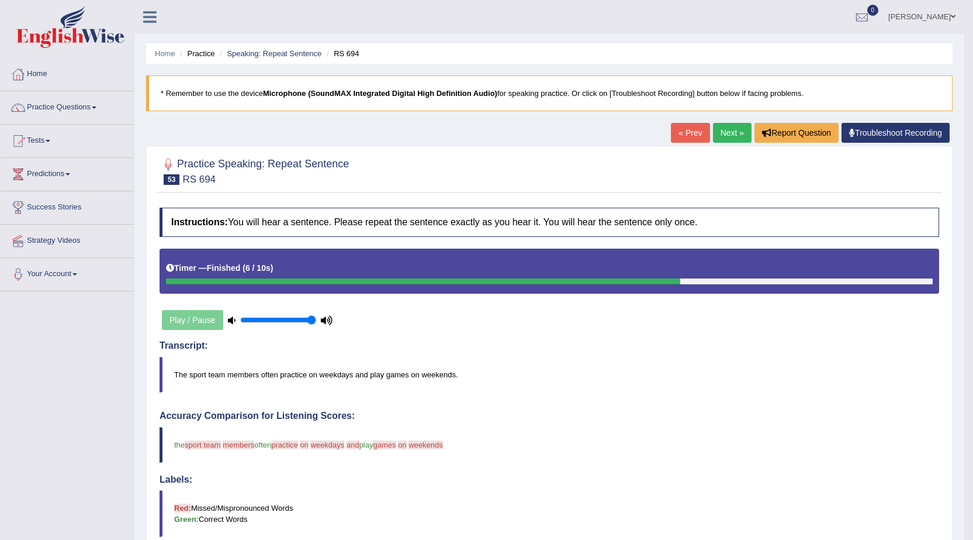
click at [734, 133] on link "Next »" at bounding box center [732, 133] width 39 height 20
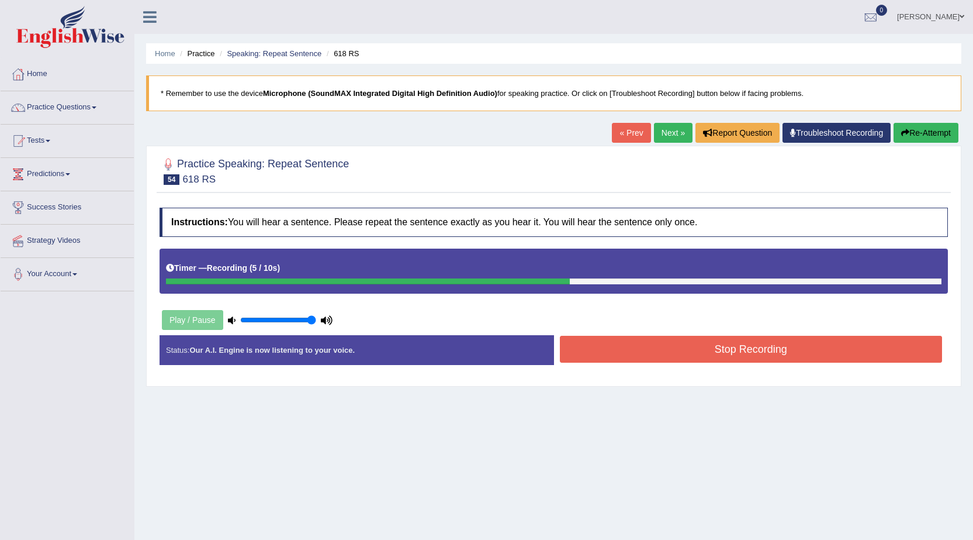
click at [721, 344] on button "Stop Recording" at bounding box center [751, 349] width 383 height 27
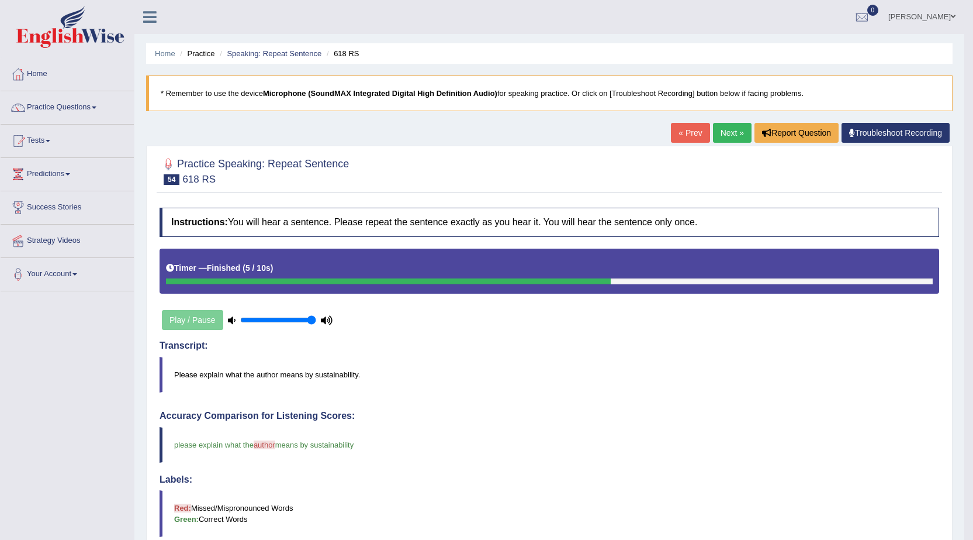
click at [728, 129] on link "Next »" at bounding box center [732, 133] width 39 height 20
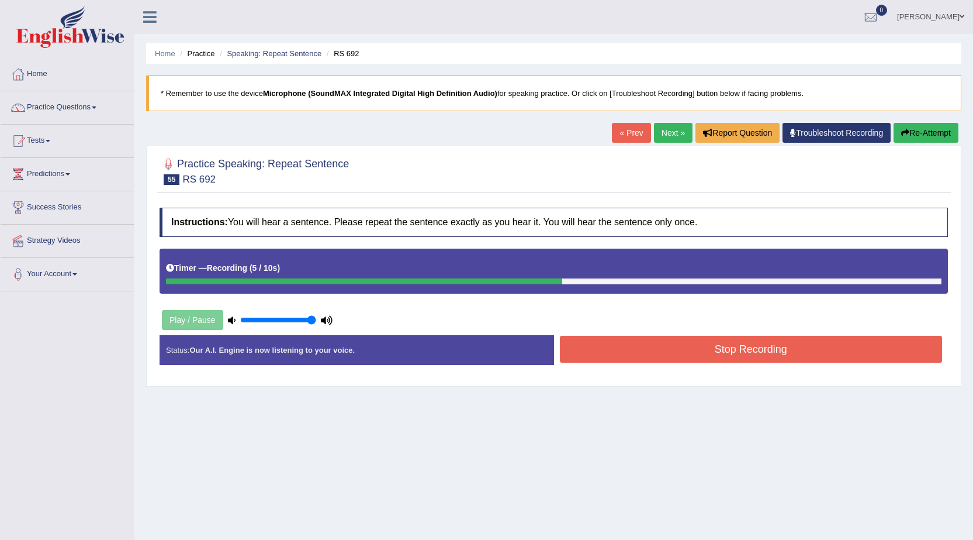
click at [761, 348] on button "Stop Recording" at bounding box center [751, 349] width 383 height 27
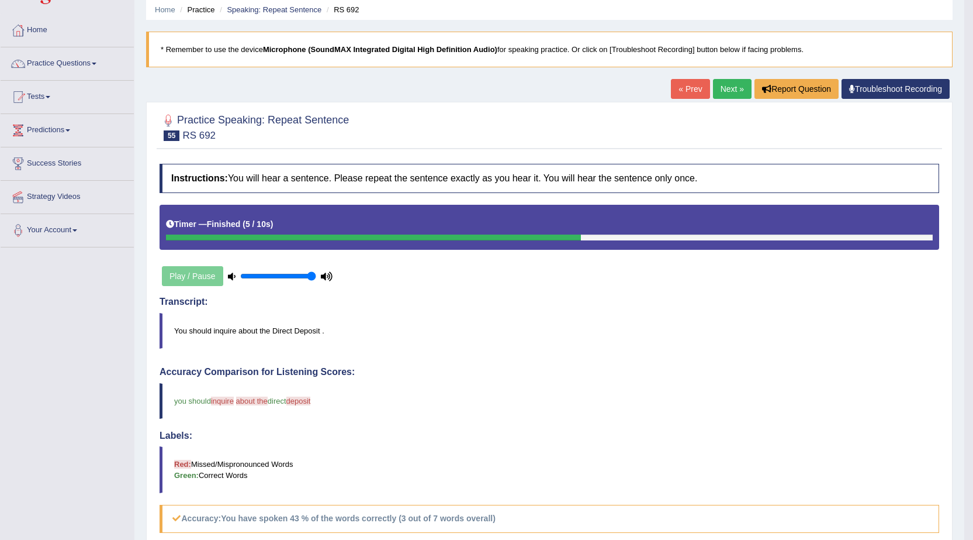
scroll to position [33, 0]
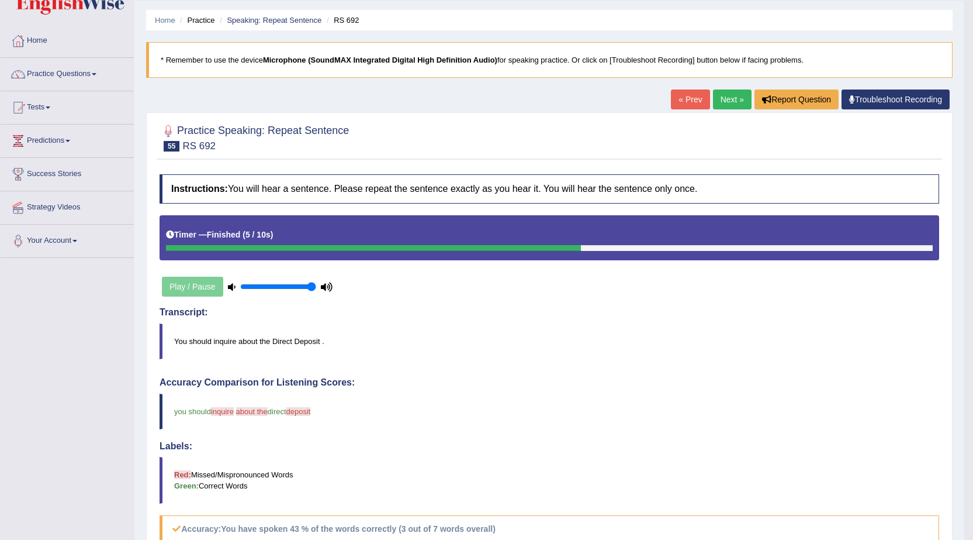
click at [728, 105] on link "Next »" at bounding box center [732, 99] width 39 height 20
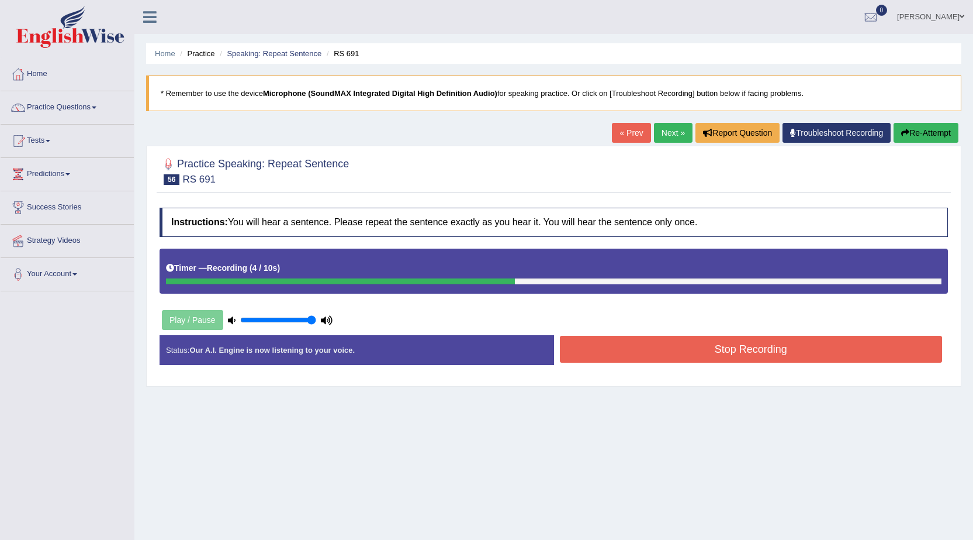
click at [686, 352] on button "Stop Recording" at bounding box center [751, 349] width 383 height 27
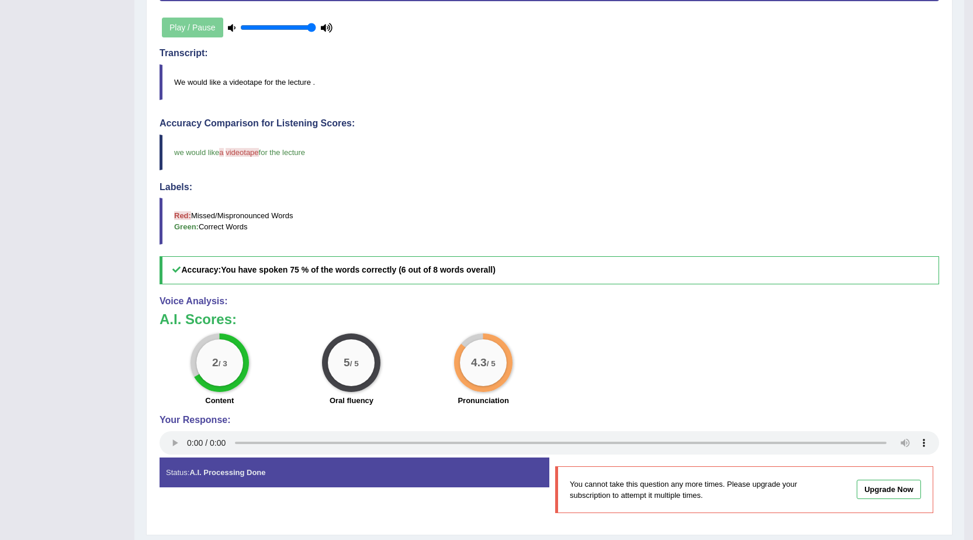
scroll to position [58, 0]
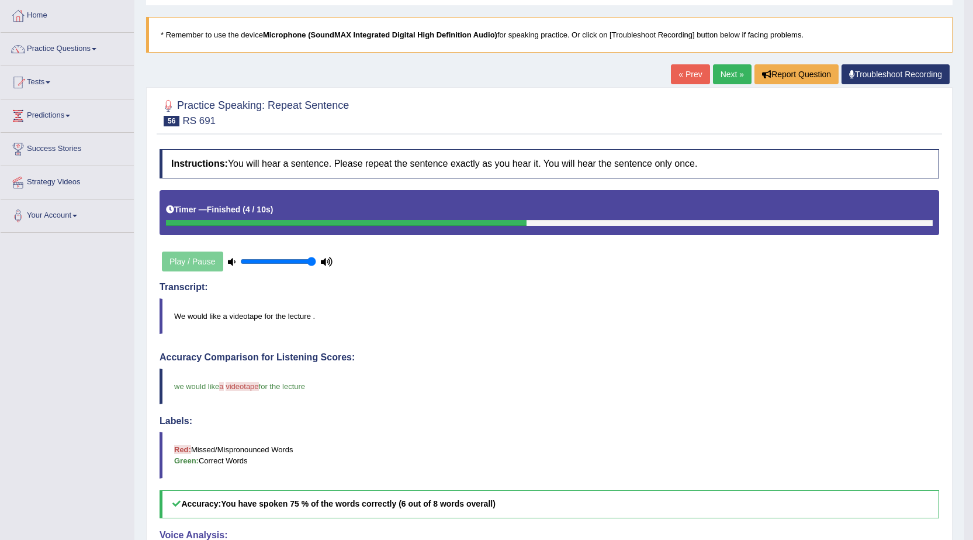
click at [735, 74] on link "Next »" at bounding box center [732, 74] width 39 height 20
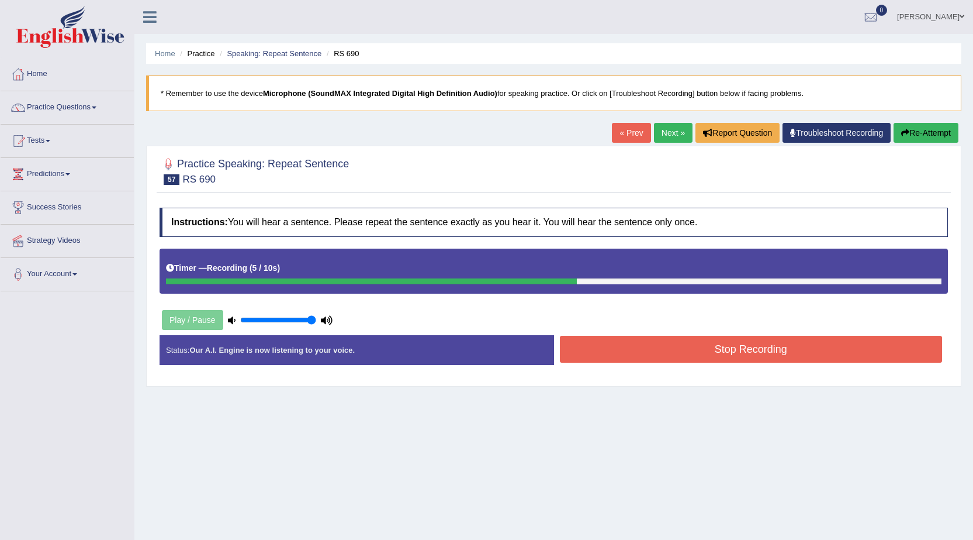
click at [724, 349] on button "Stop Recording" at bounding box center [751, 349] width 383 height 27
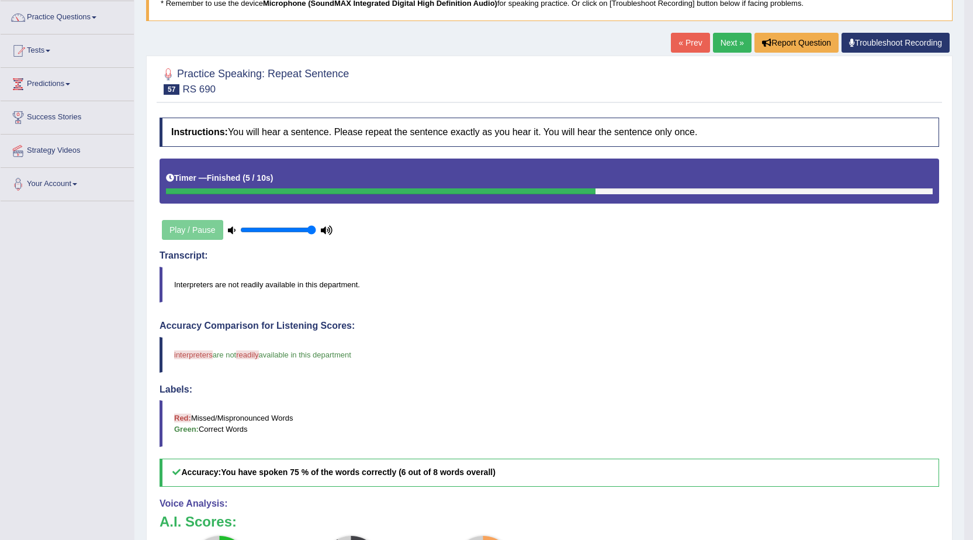
scroll to position [58, 0]
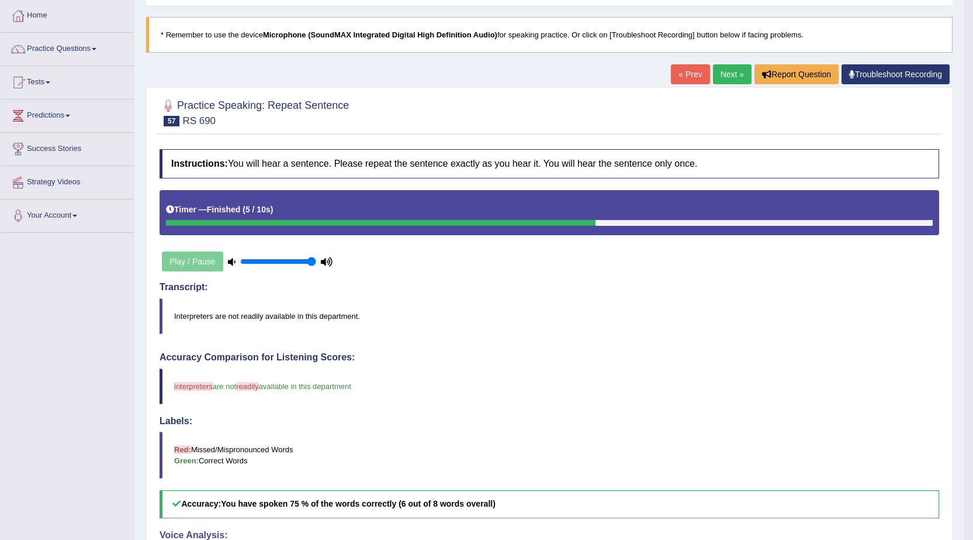
click at [733, 68] on link "Next »" at bounding box center [732, 74] width 39 height 20
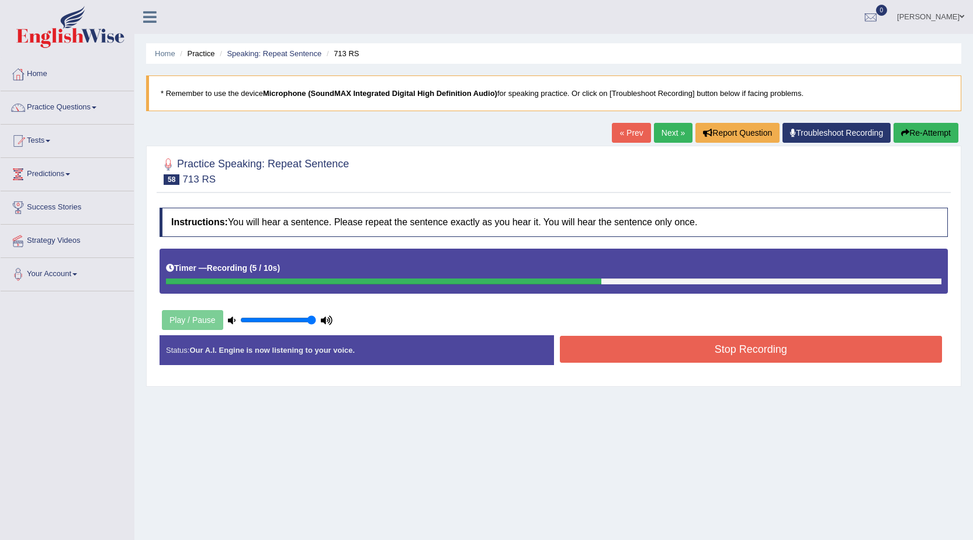
click at [706, 360] on button "Stop Recording" at bounding box center [751, 349] width 383 height 27
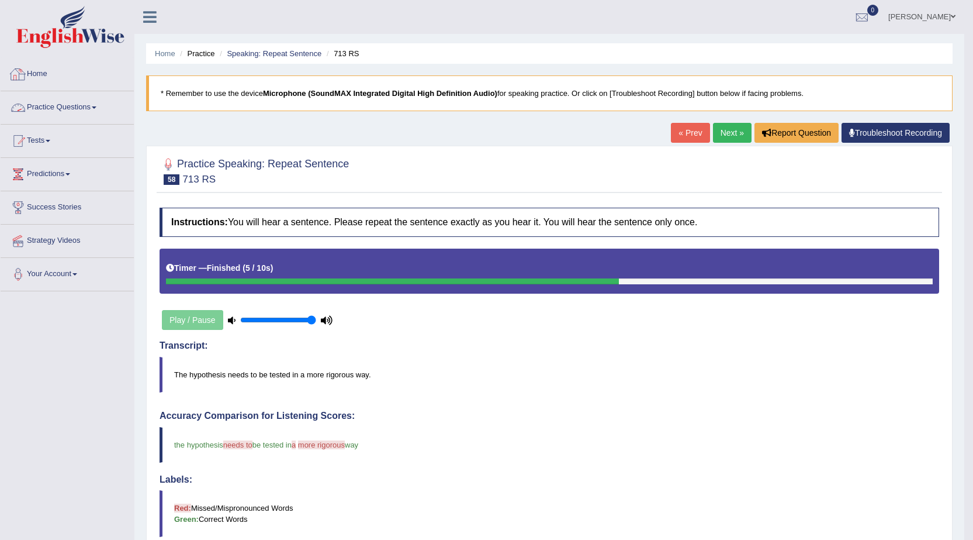
click at [55, 106] on link "Practice Questions" at bounding box center [67, 105] width 133 height 29
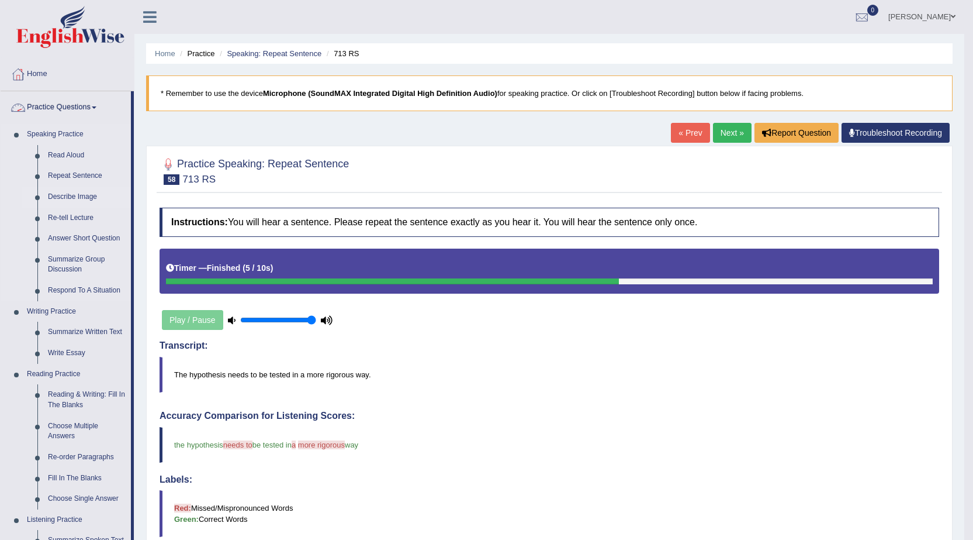
click at [72, 196] on link "Describe Image" at bounding box center [87, 196] width 88 height 21
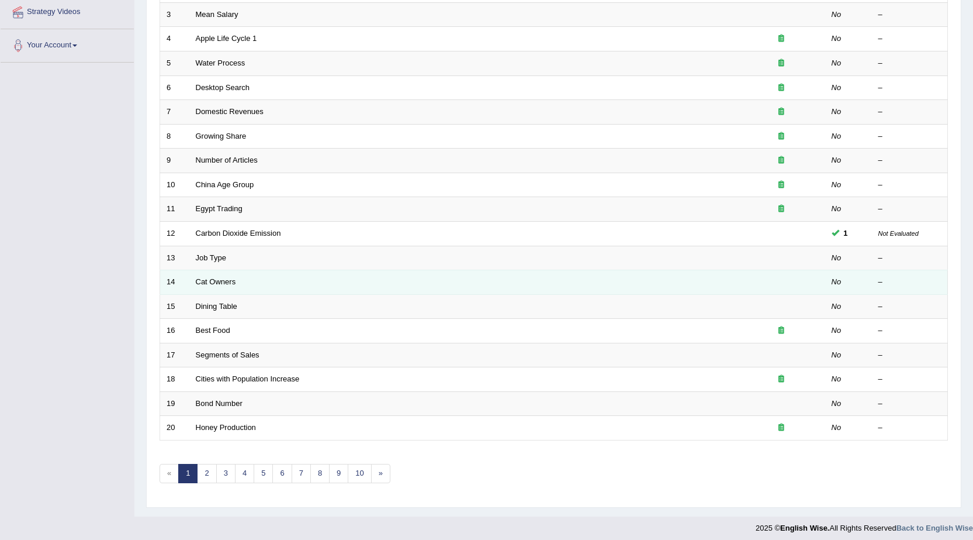
scroll to position [234, 0]
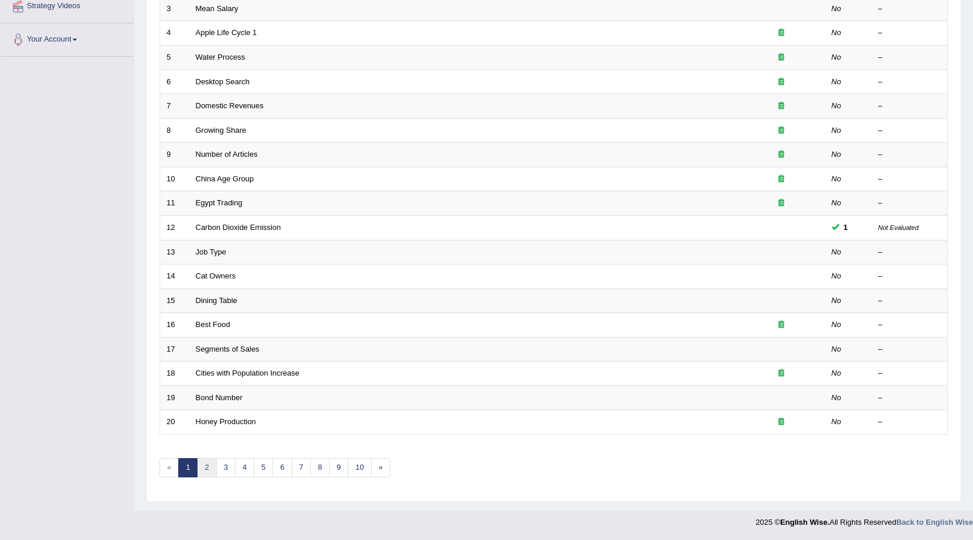
click at [210, 468] on link "2" at bounding box center [206, 467] width 19 height 19
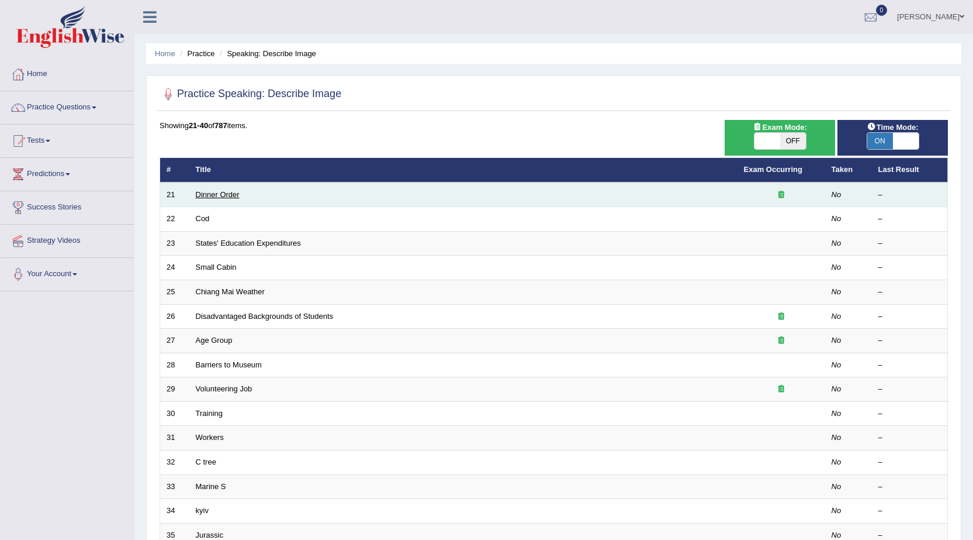
click at [222, 196] on link "Dinner Order" at bounding box center [218, 194] width 44 height 9
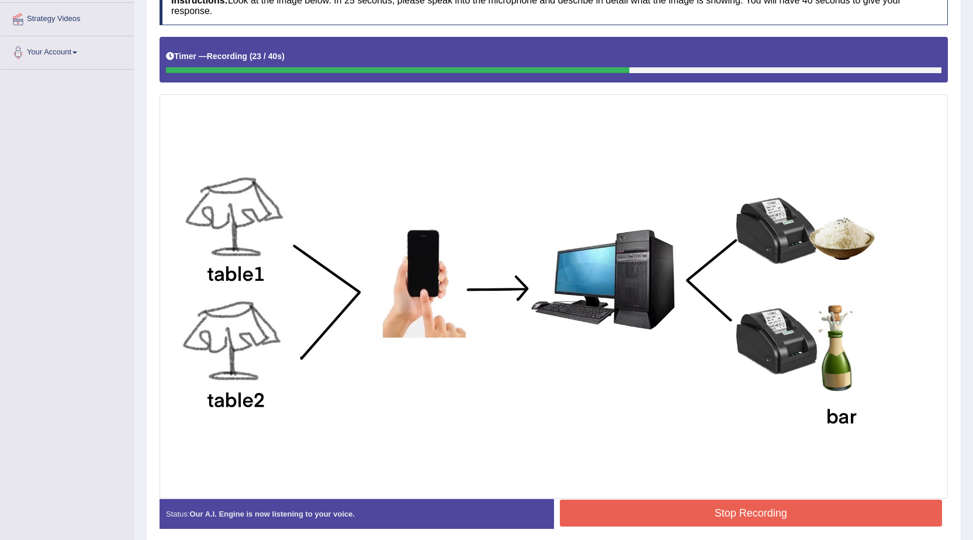
scroll to position [270, 0]
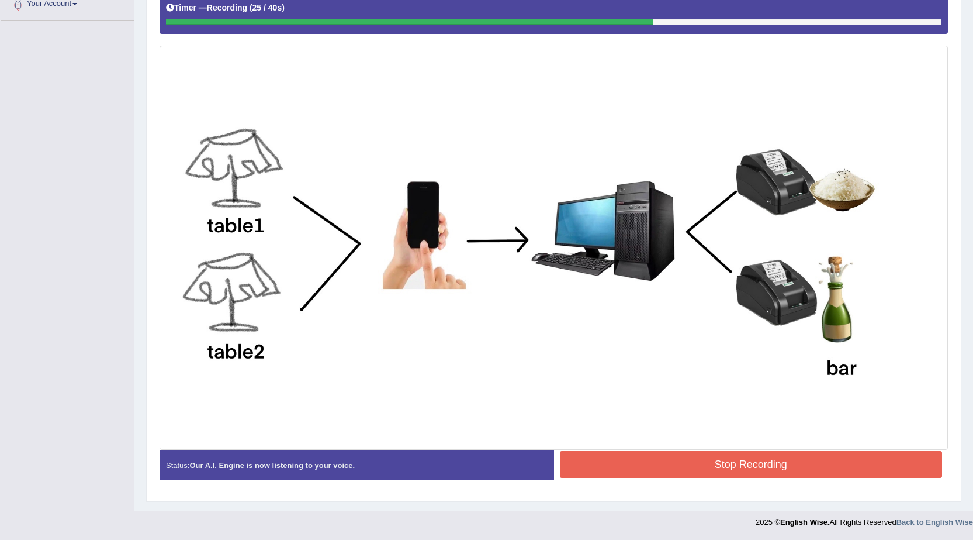
click at [723, 457] on button "Stop Recording" at bounding box center [751, 464] width 383 height 27
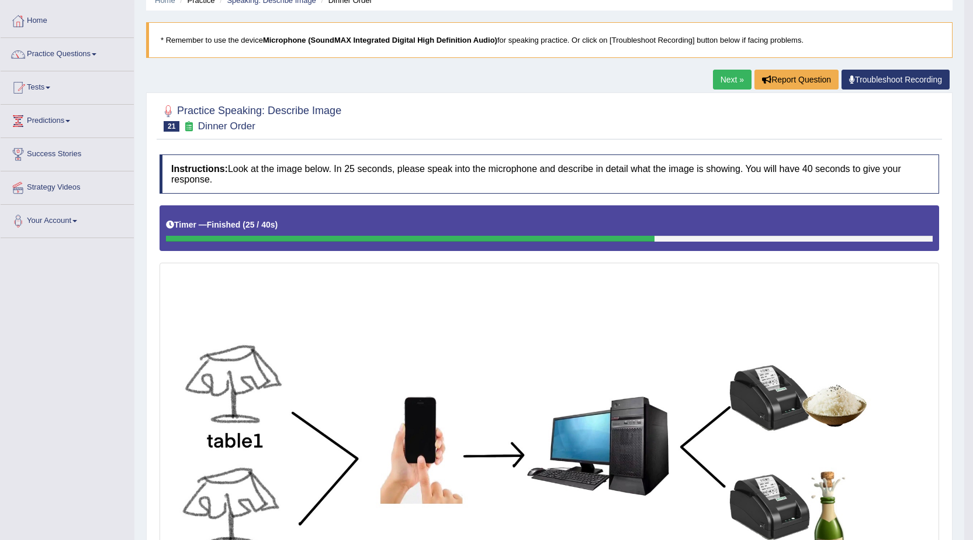
scroll to position [34, 0]
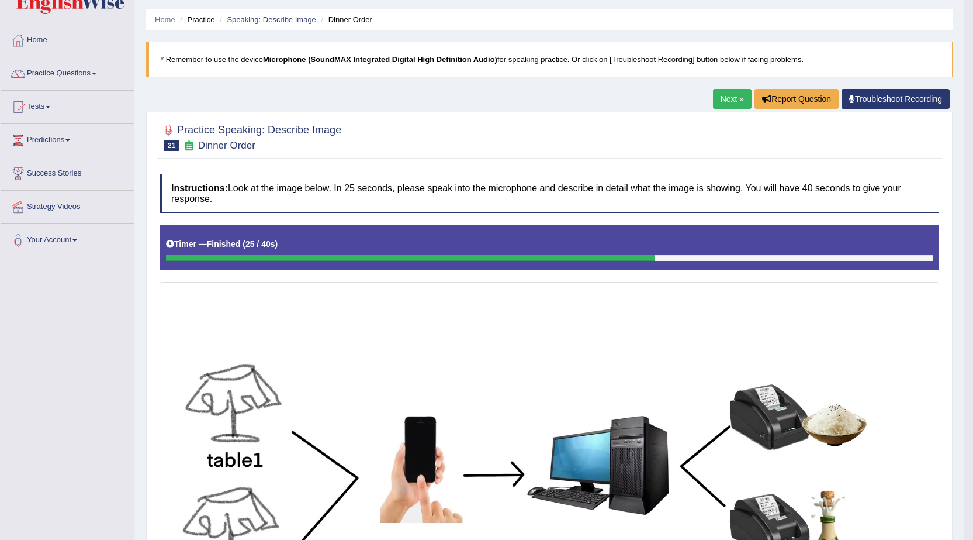
click at [739, 96] on link "Next »" at bounding box center [732, 99] width 39 height 20
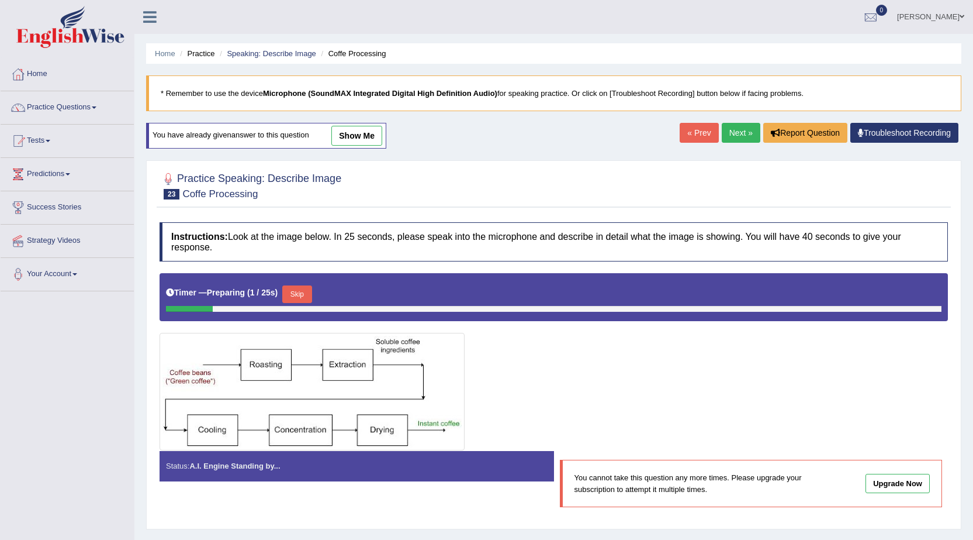
click at [732, 133] on link "Next »" at bounding box center [741, 133] width 39 height 20
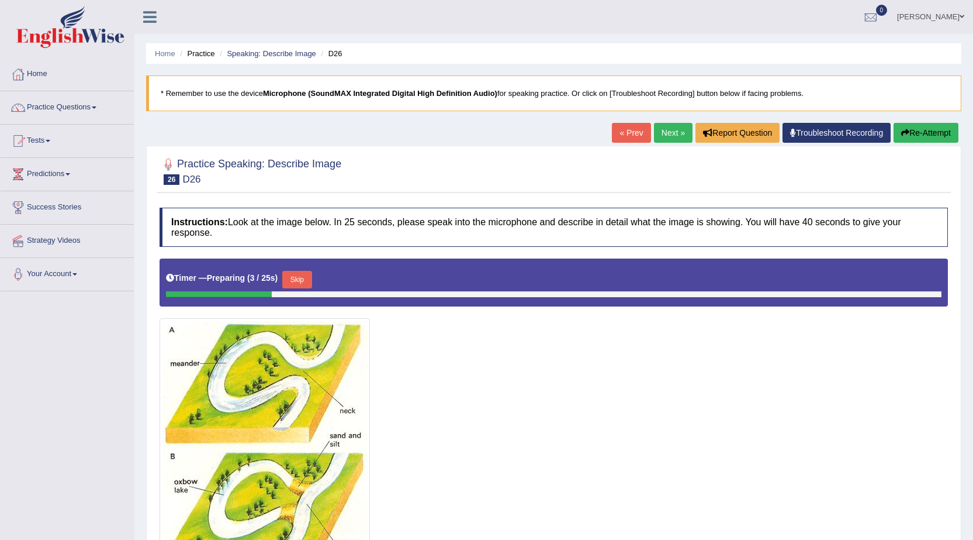
click at [668, 126] on link "Next »" at bounding box center [673, 133] width 39 height 20
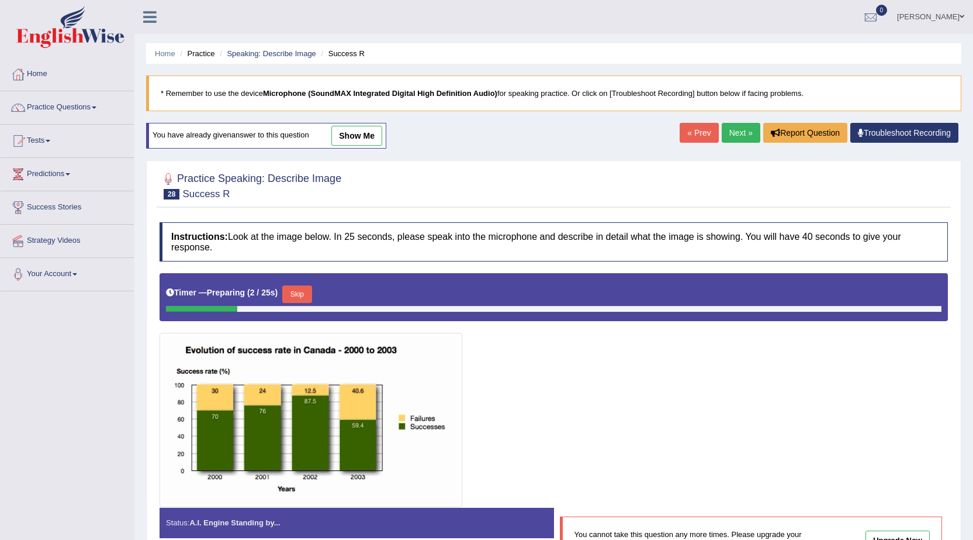
click at [738, 138] on link "Next »" at bounding box center [741, 133] width 39 height 20
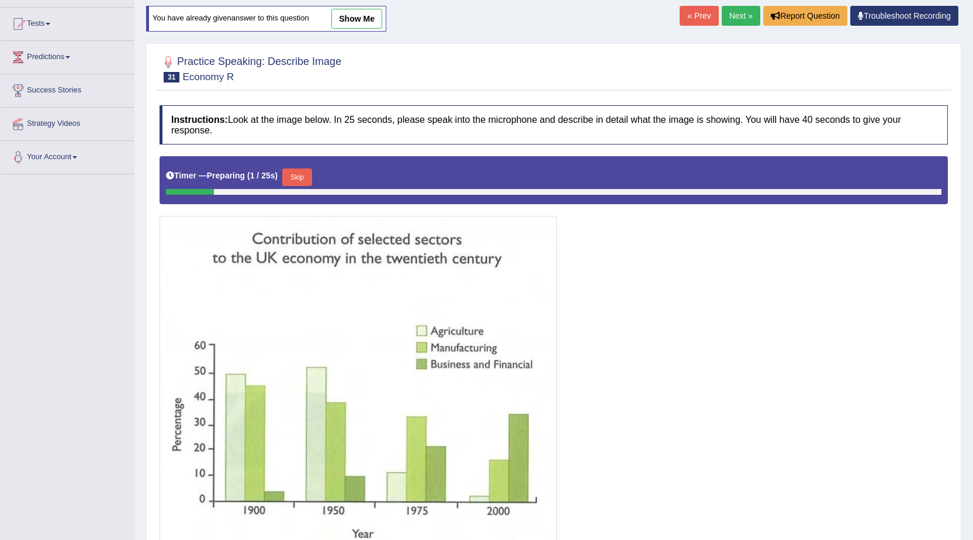
click at [735, 22] on link "Next »" at bounding box center [741, 16] width 39 height 20
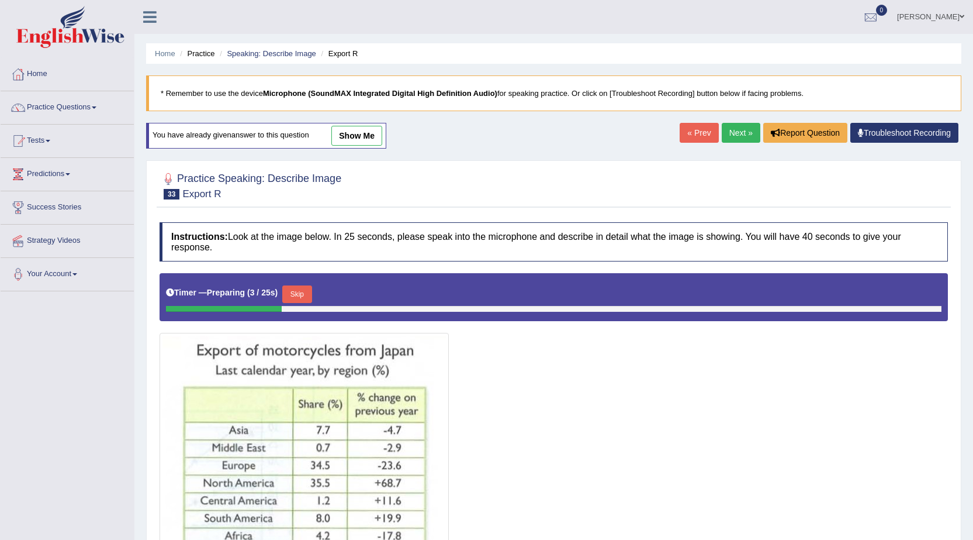
click at [744, 132] on link "Next »" at bounding box center [741, 133] width 39 height 20
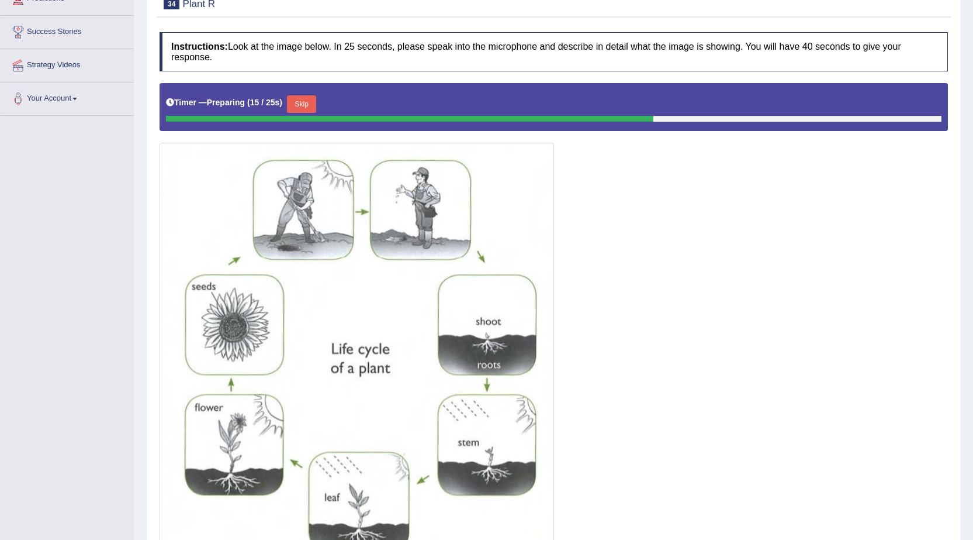
click at [316, 101] on button "Skip" at bounding box center [301, 104] width 29 height 18
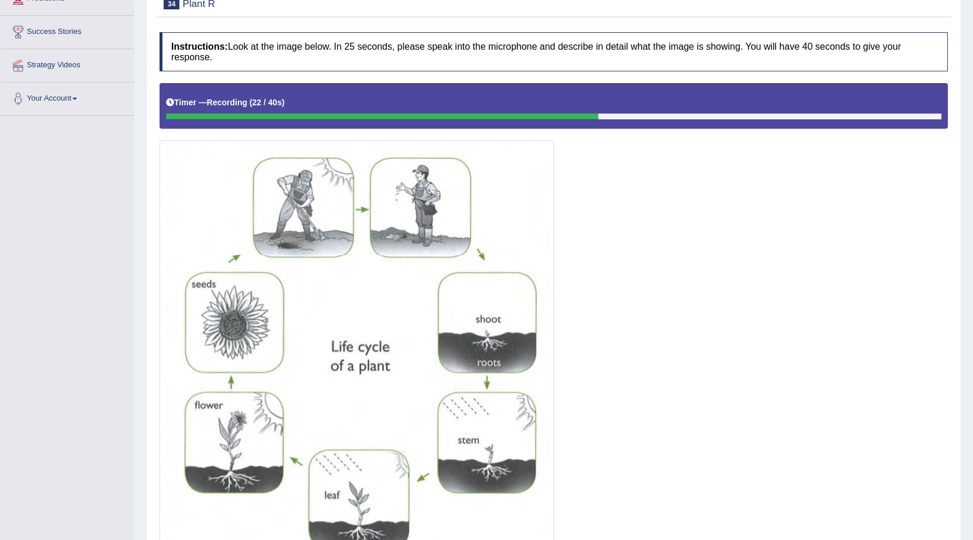
scroll to position [281, 0]
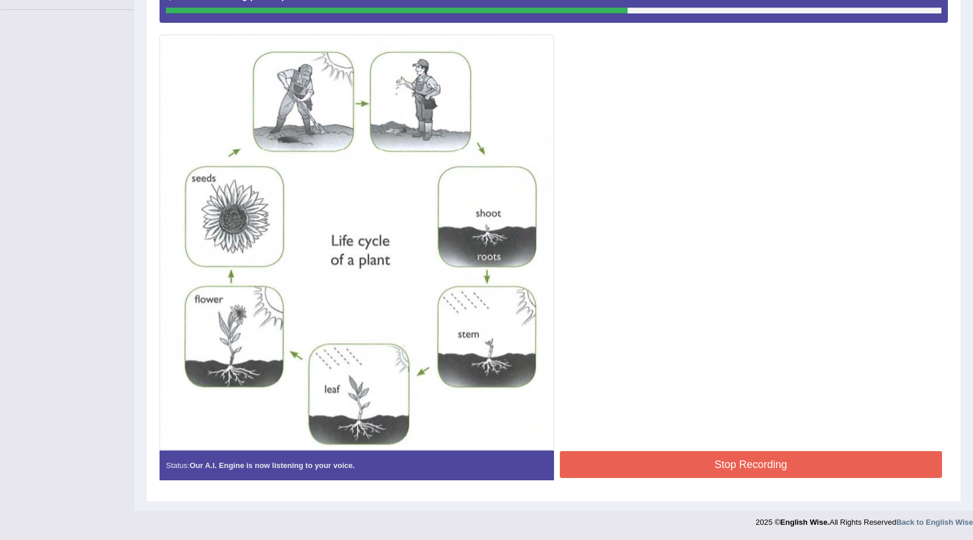
click at [708, 455] on button "Stop Recording" at bounding box center [751, 464] width 383 height 27
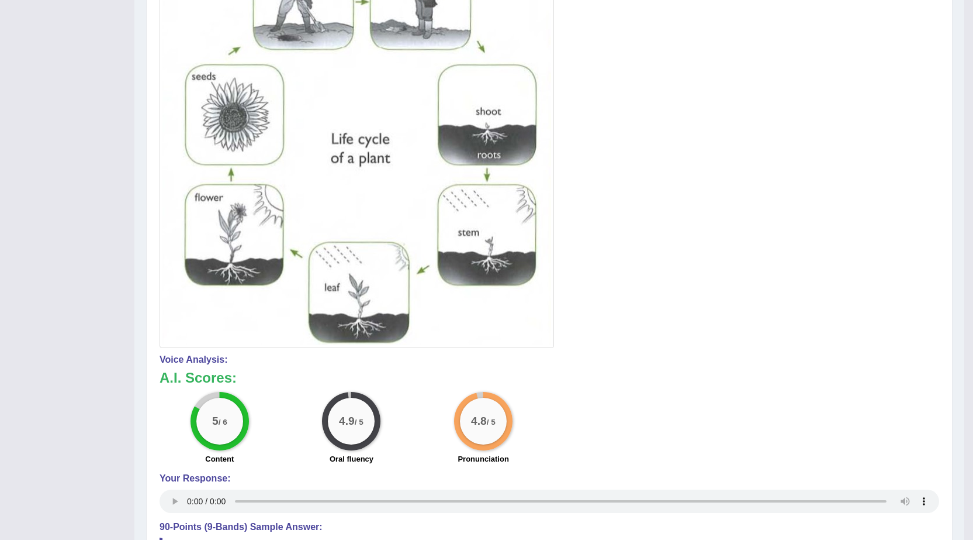
scroll to position [91, 0]
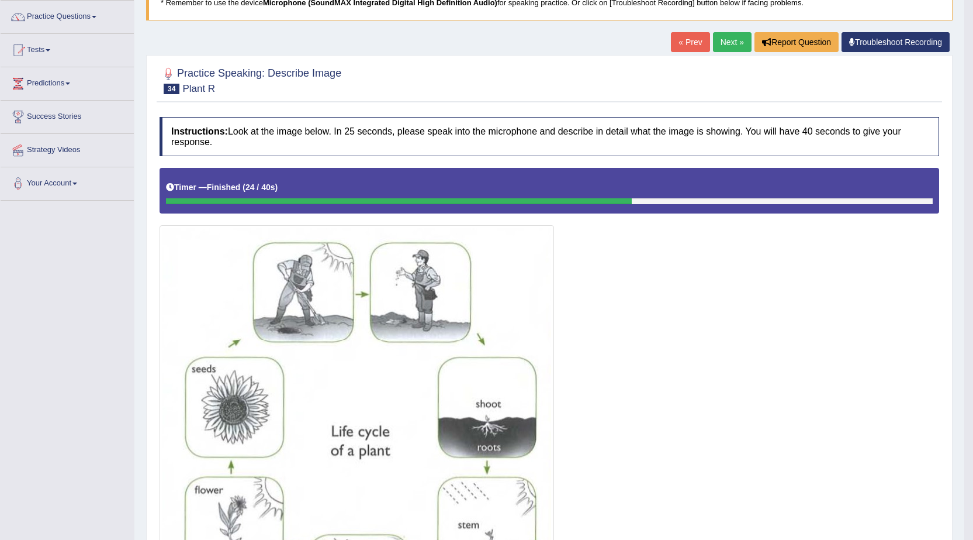
click at [744, 47] on link "Next »" at bounding box center [732, 42] width 39 height 20
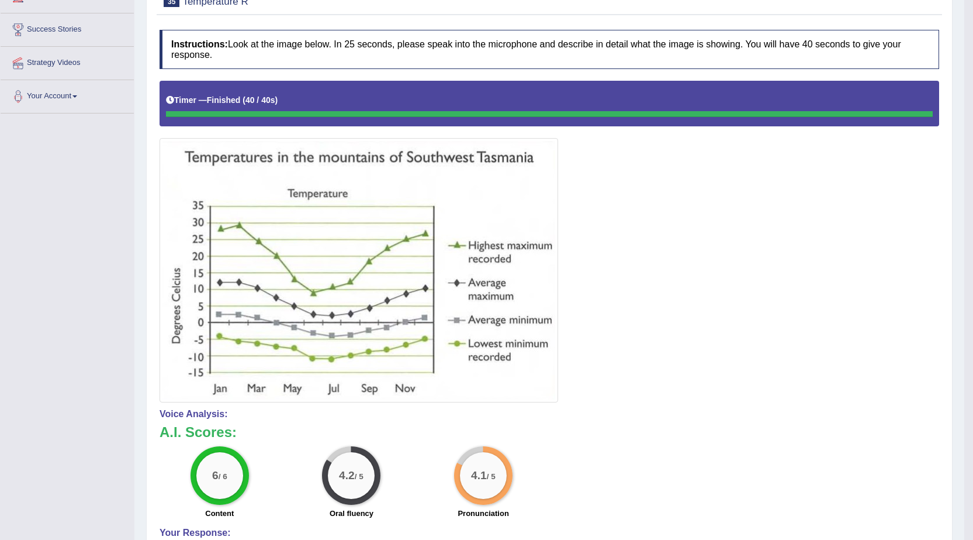
scroll to position [117, 0]
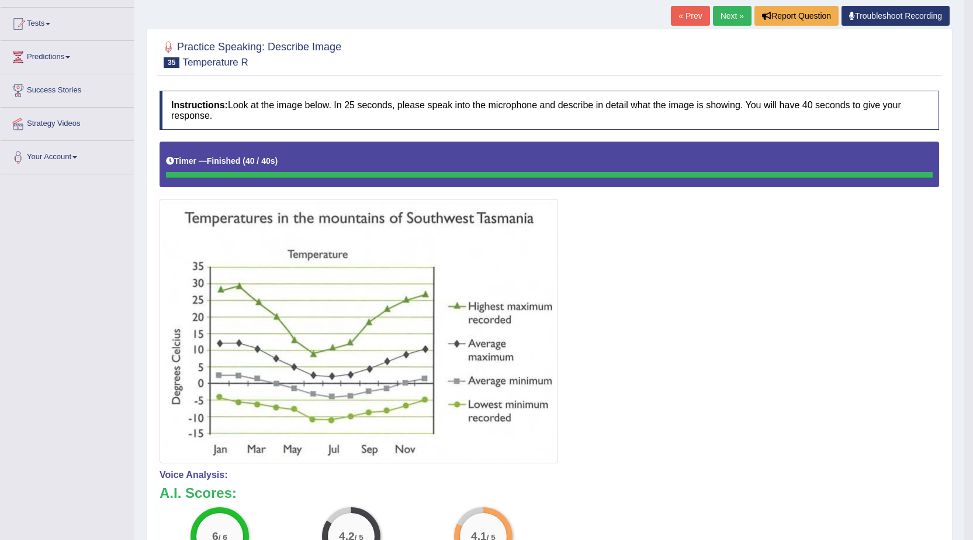
click at [724, 16] on link "Next »" at bounding box center [732, 16] width 39 height 20
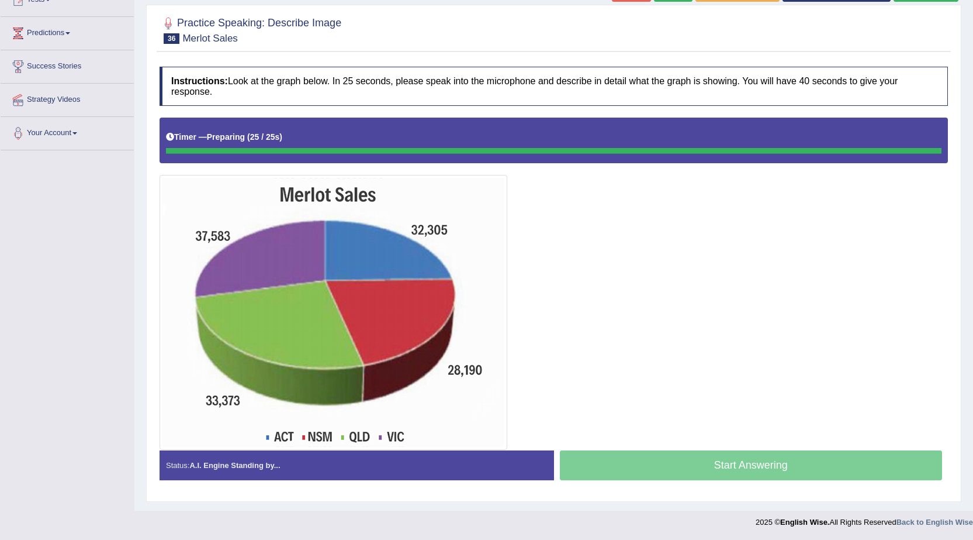
scroll to position [141, 0]
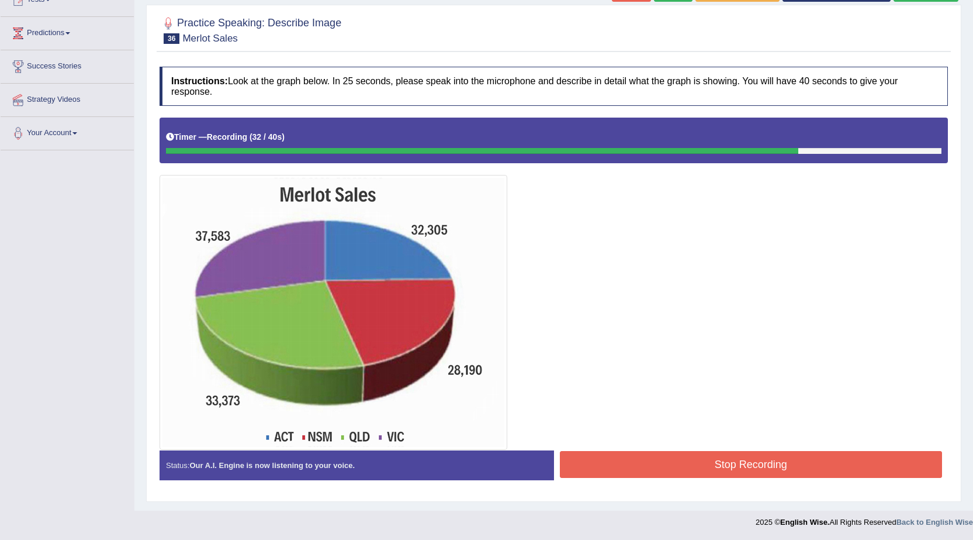
click at [712, 462] on button "Stop Recording" at bounding box center [751, 464] width 383 height 27
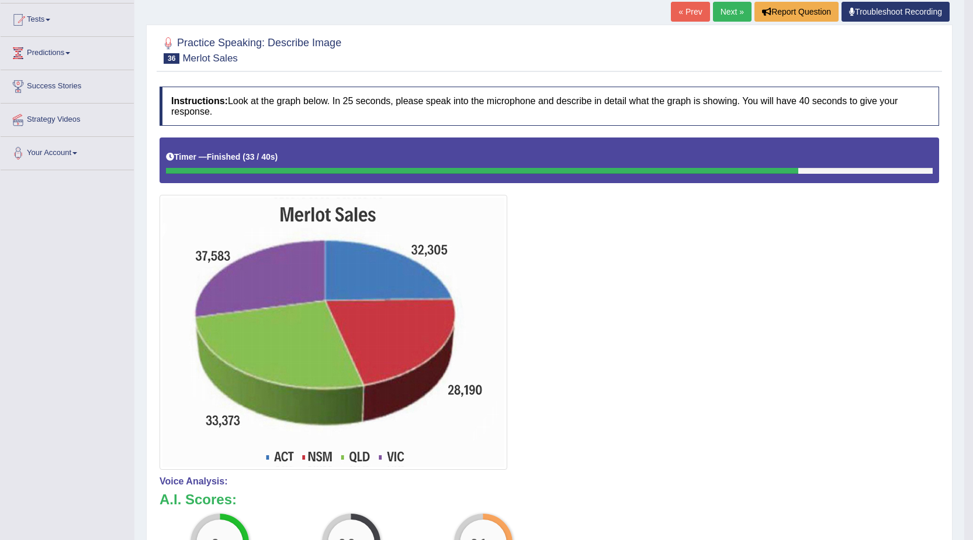
scroll to position [0, 0]
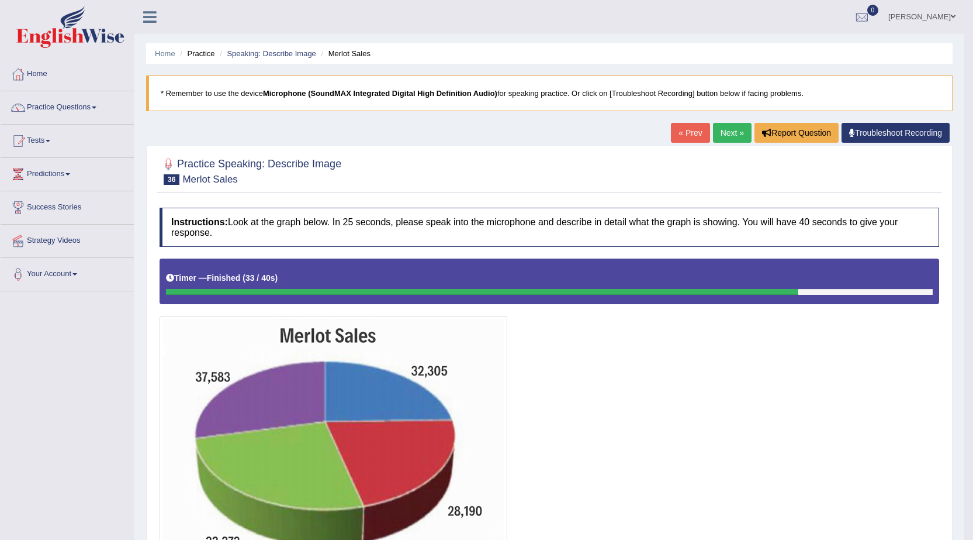
click at [731, 137] on link "Next »" at bounding box center [732, 133] width 39 height 20
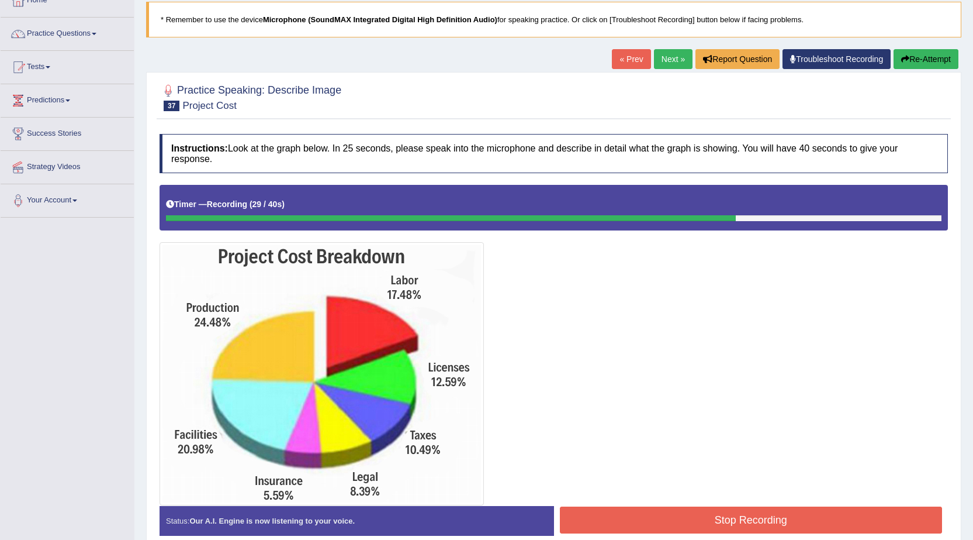
scroll to position [129, 0]
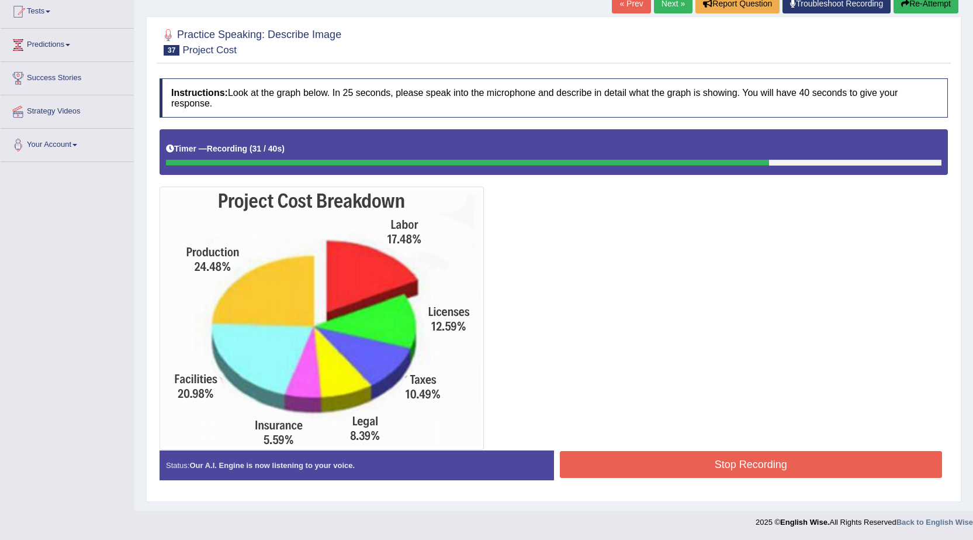
click at [766, 457] on button "Stop Recording" at bounding box center [751, 464] width 383 height 27
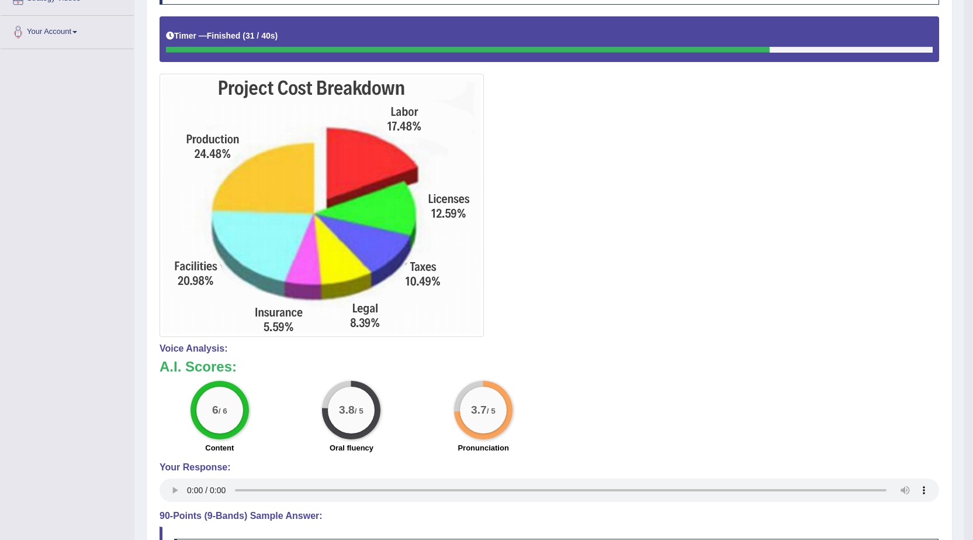
scroll to position [56, 0]
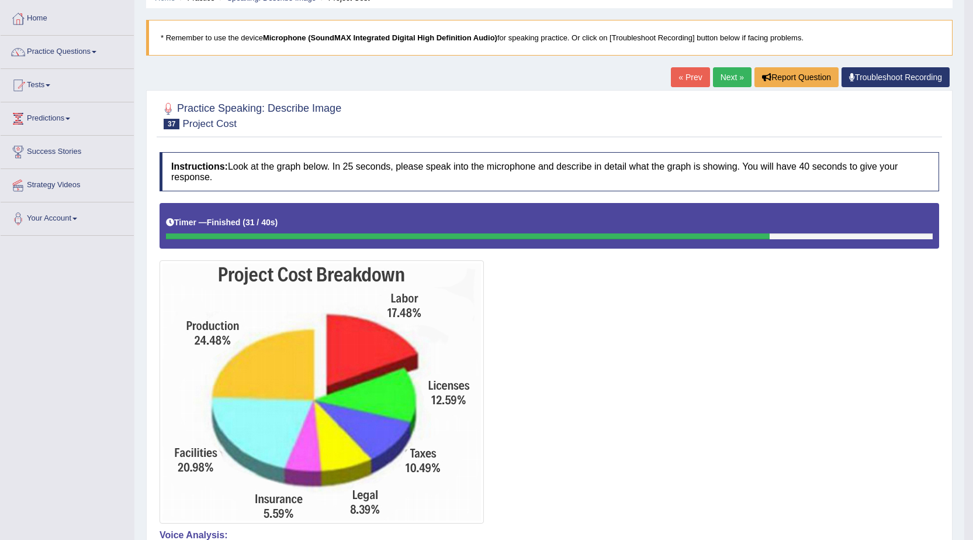
click at [727, 79] on link "Next »" at bounding box center [732, 77] width 39 height 20
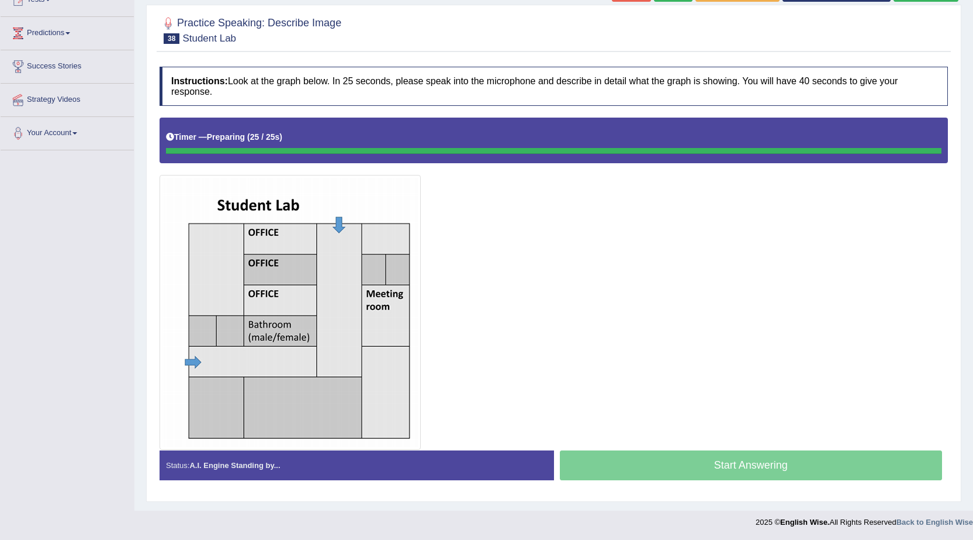
scroll to position [141, 0]
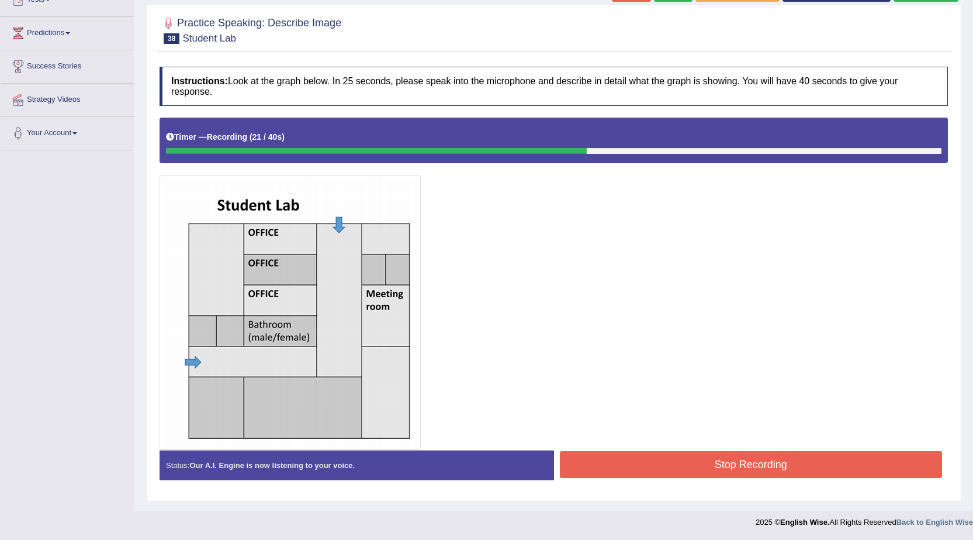
click at [670, 464] on button "Stop Recording" at bounding box center [751, 464] width 383 height 27
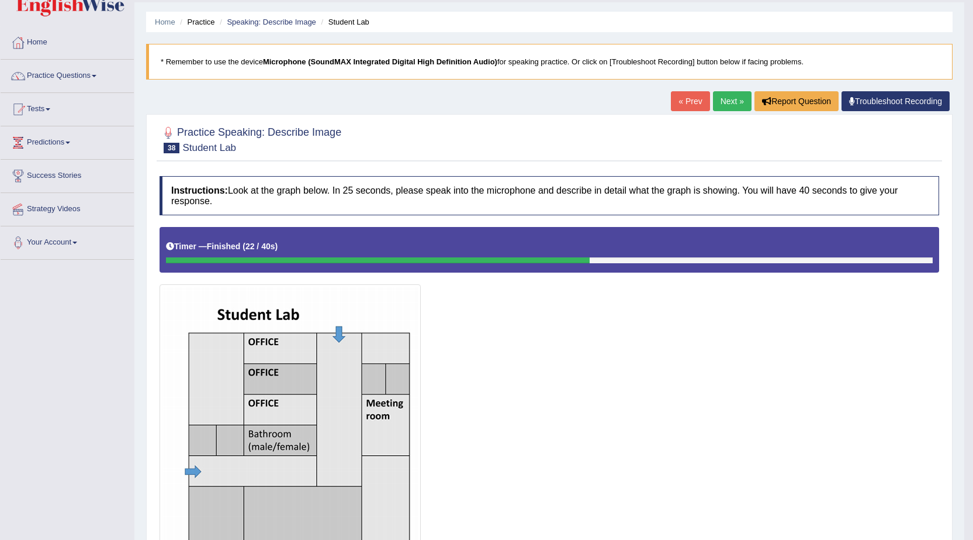
scroll to position [18, 0]
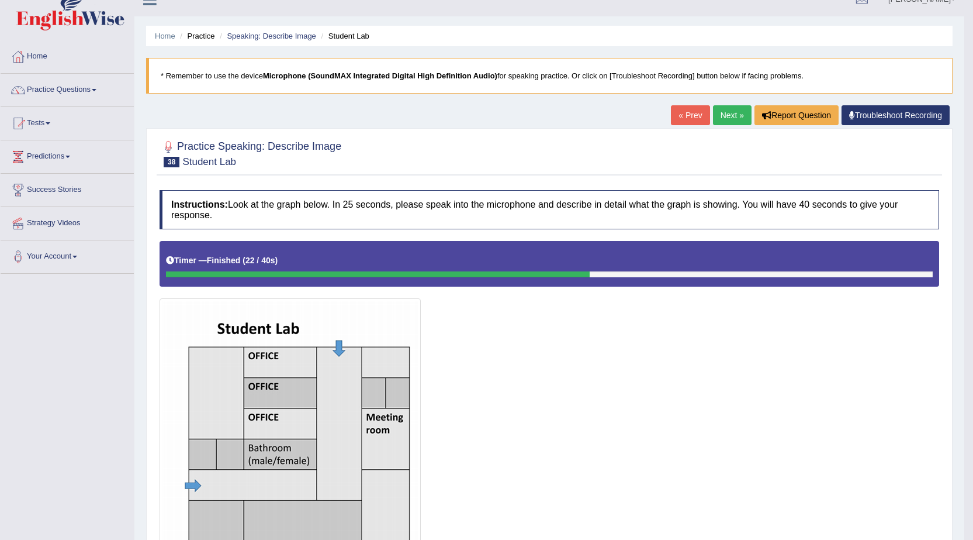
click at [732, 109] on link "Next »" at bounding box center [732, 115] width 39 height 20
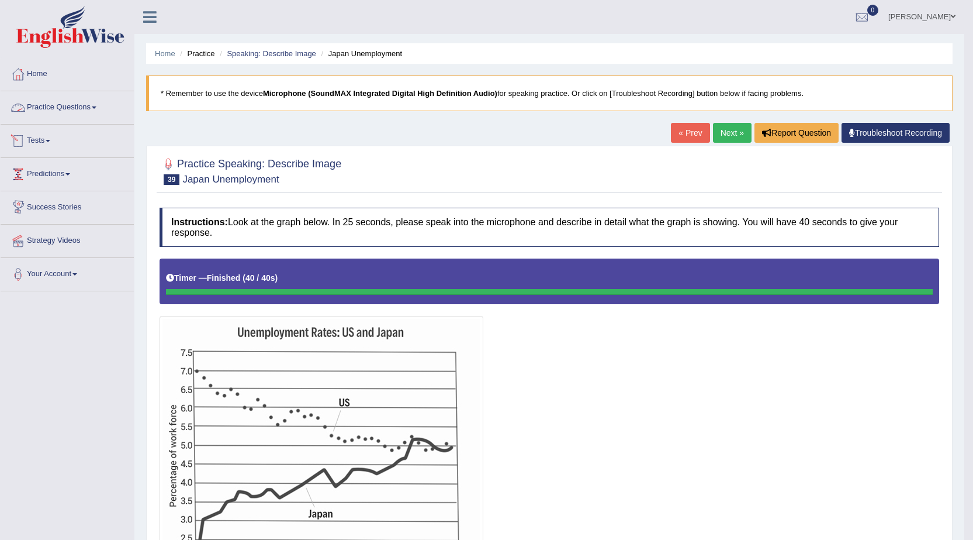
click at [65, 107] on link "Practice Questions" at bounding box center [67, 105] width 133 height 29
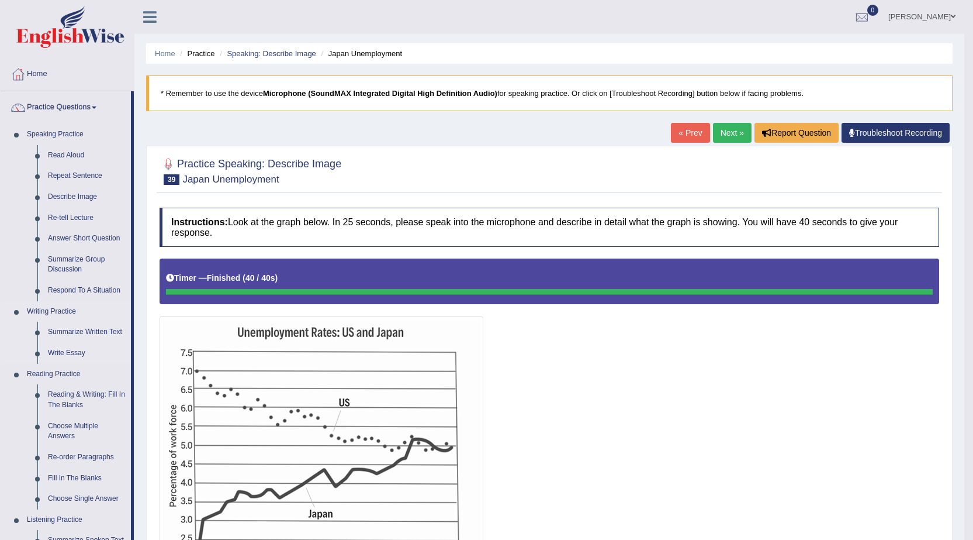
click at [61, 293] on link "Respond To A Situation" at bounding box center [87, 290] width 88 height 21
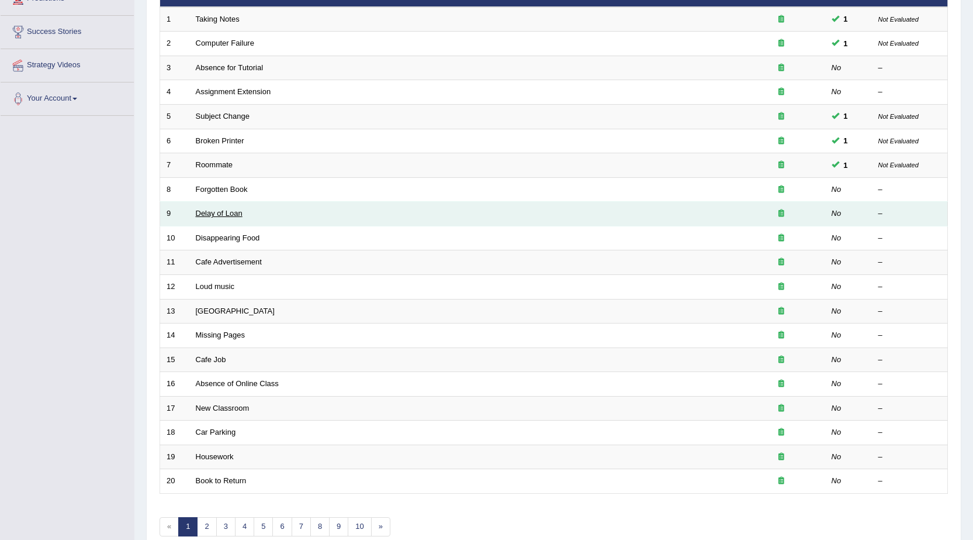
scroll to position [175, 0]
click at [220, 209] on link "Delay of Loan" at bounding box center [219, 213] width 47 height 9
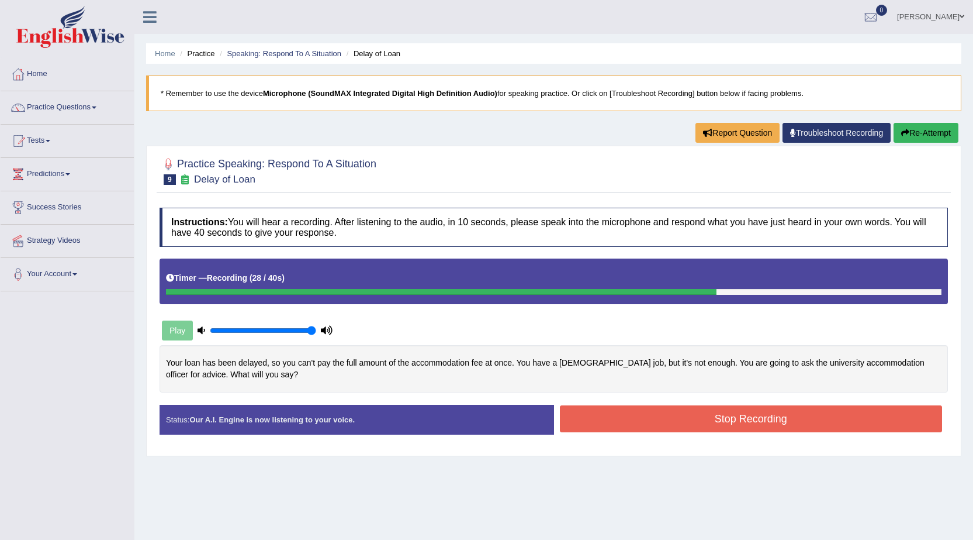
click at [932, 129] on button "Re-Attempt" at bounding box center [926, 133] width 65 height 20
click at [771, 426] on button "Stop Recording" at bounding box center [751, 418] width 383 height 27
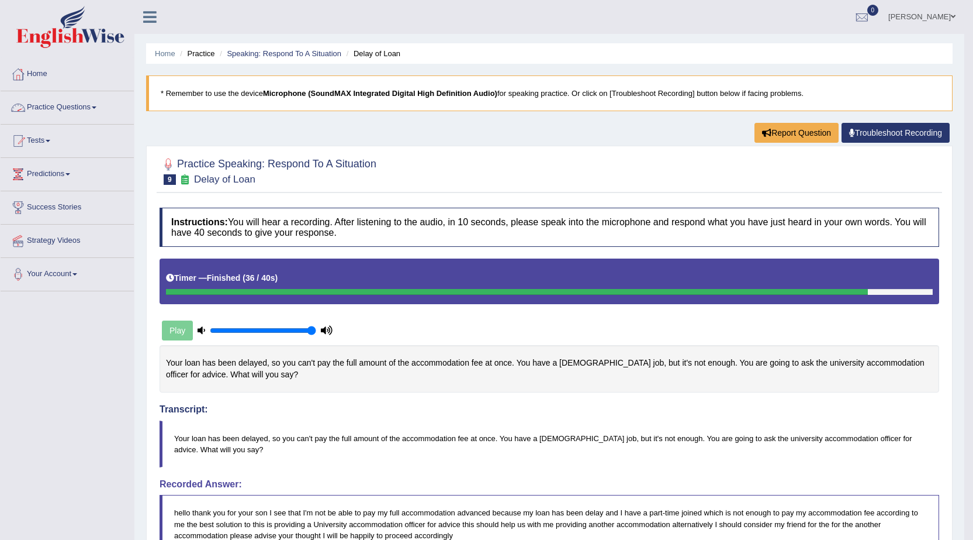
click at [88, 110] on link "Practice Questions" at bounding box center [67, 105] width 133 height 29
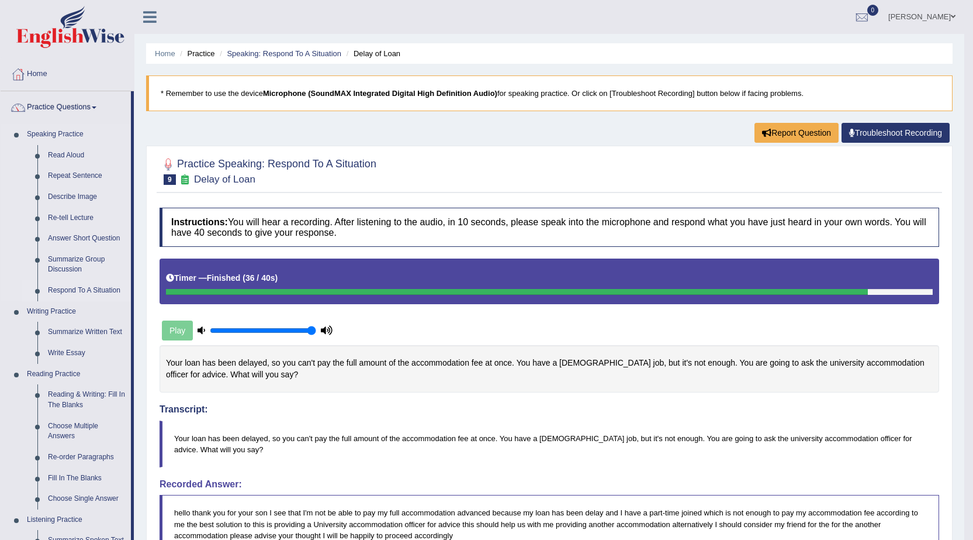
click at [91, 293] on link "Respond To A Situation" at bounding box center [87, 290] width 88 height 21
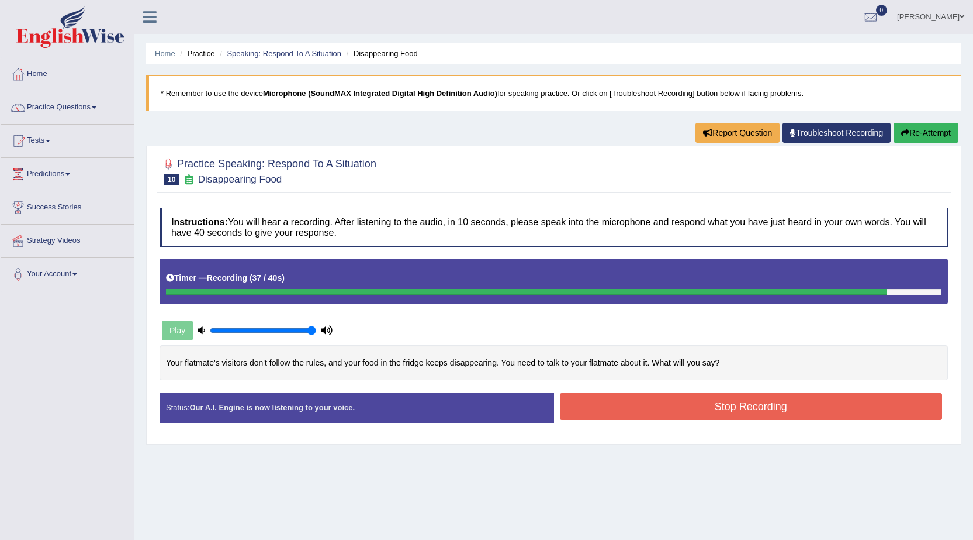
click at [797, 402] on button "Stop Recording" at bounding box center [751, 406] width 383 height 27
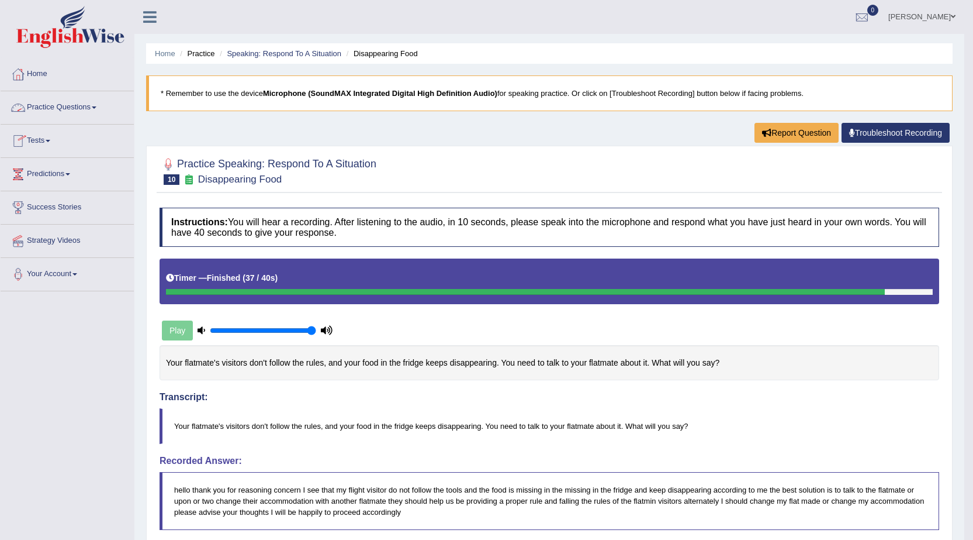
click at [54, 109] on link "Practice Questions" at bounding box center [67, 105] width 133 height 29
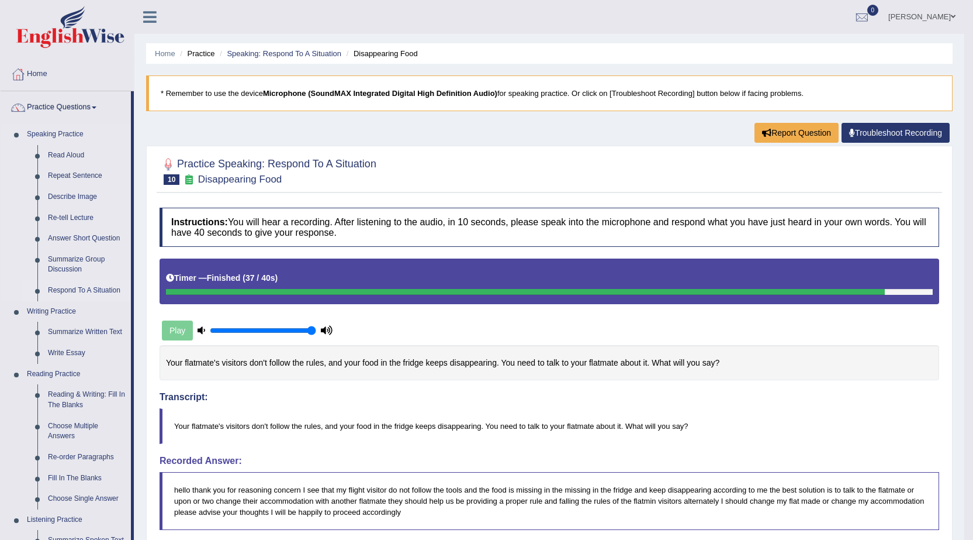
click at [63, 291] on link "Respond To A Situation" at bounding box center [87, 290] width 88 height 21
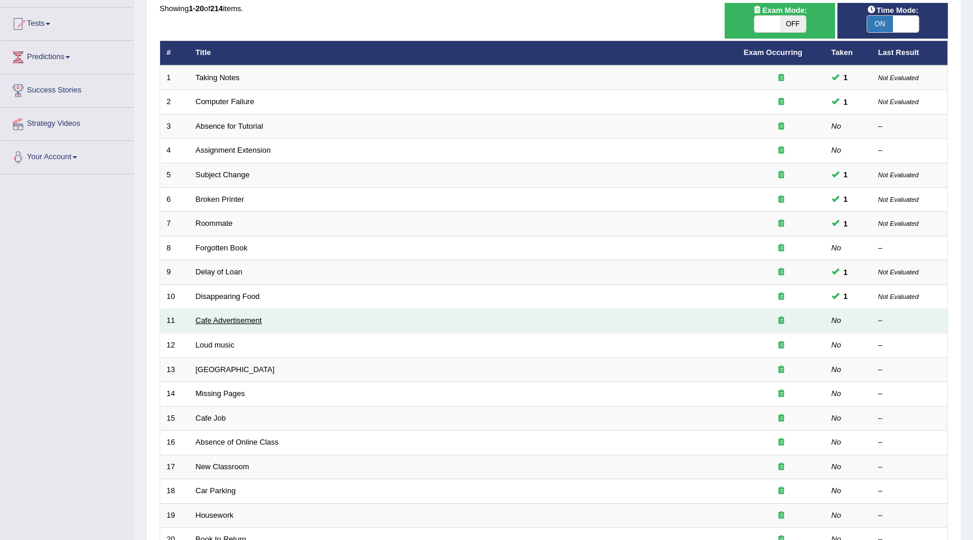
click at [259, 319] on link "Cafe Advertisement" at bounding box center [229, 320] width 66 height 9
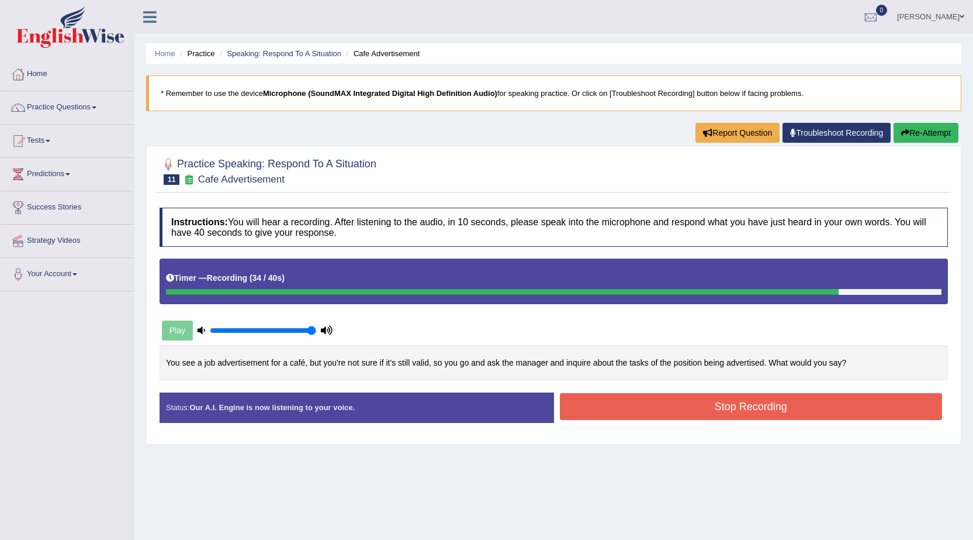
click at [751, 413] on button "Stop Recording" at bounding box center [751, 406] width 383 height 27
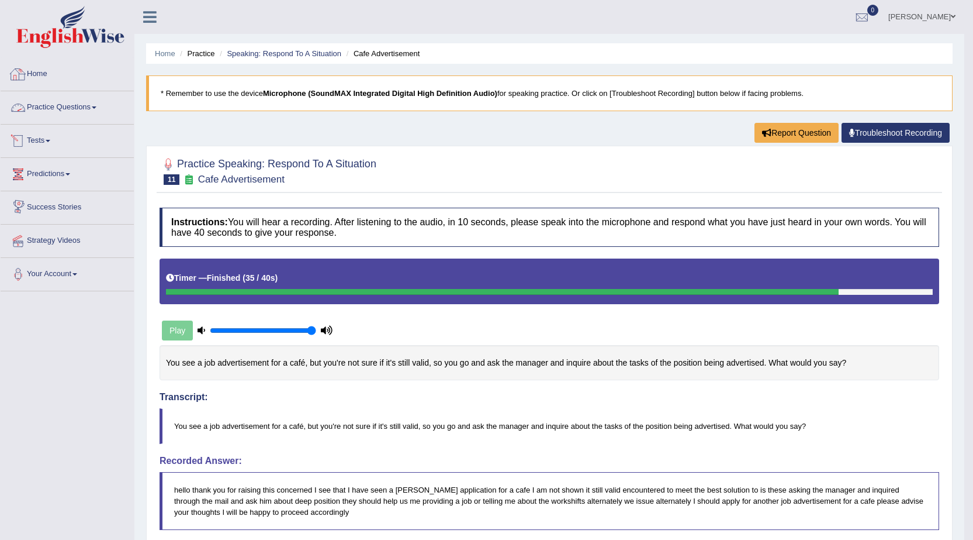
click at [91, 111] on link "Practice Questions" at bounding box center [67, 105] width 133 height 29
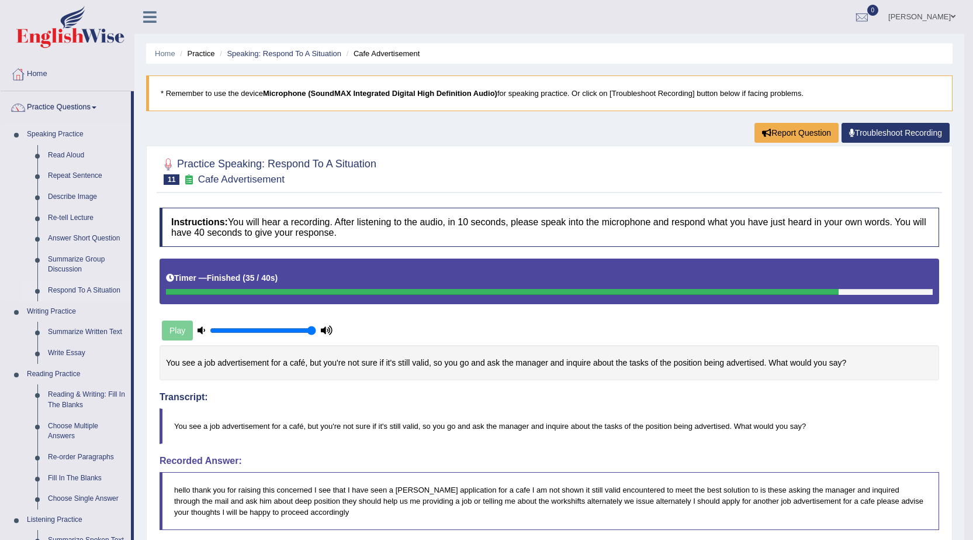
click at [79, 289] on link "Respond To A Situation" at bounding box center [87, 290] width 88 height 21
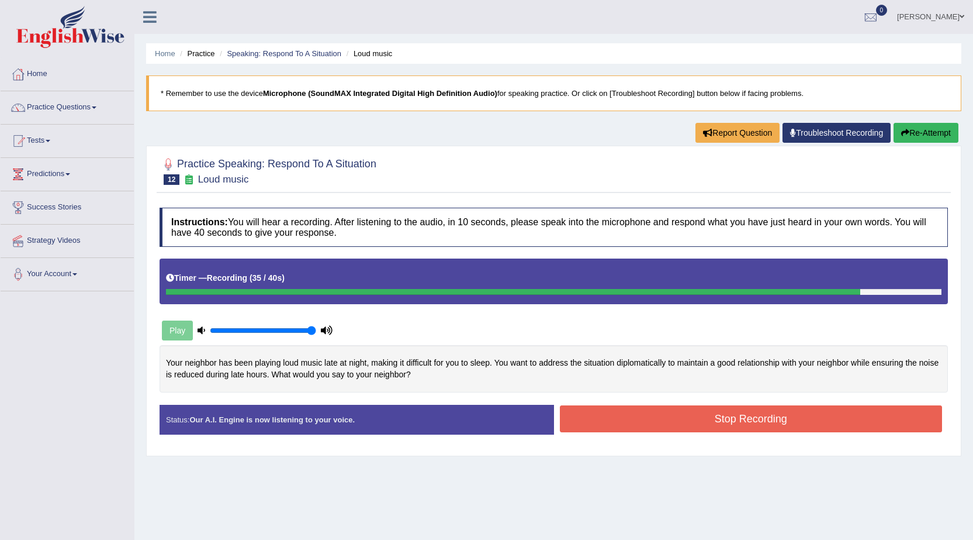
click at [667, 407] on button "Stop Recording" at bounding box center [751, 418] width 383 height 27
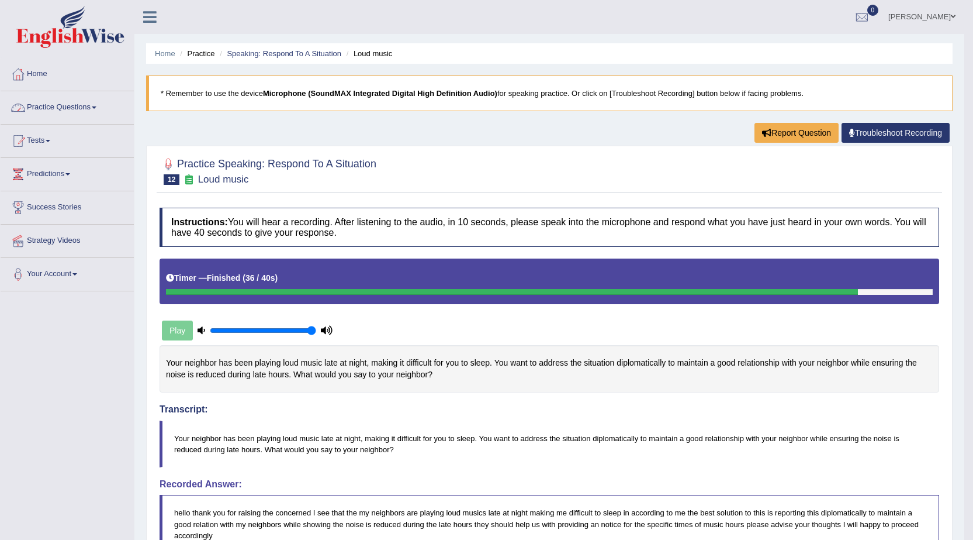
click at [89, 106] on link "Practice Questions" at bounding box center [67, 105] width 133 height 29
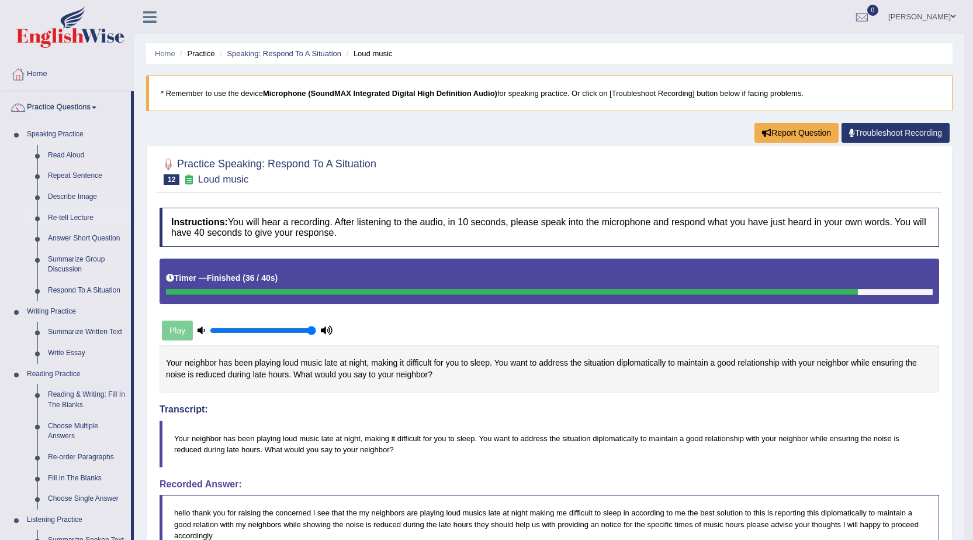
click at [65, 220] on link "Re-tell Lecture" at bounding box center [87, 218] width 88 height 21
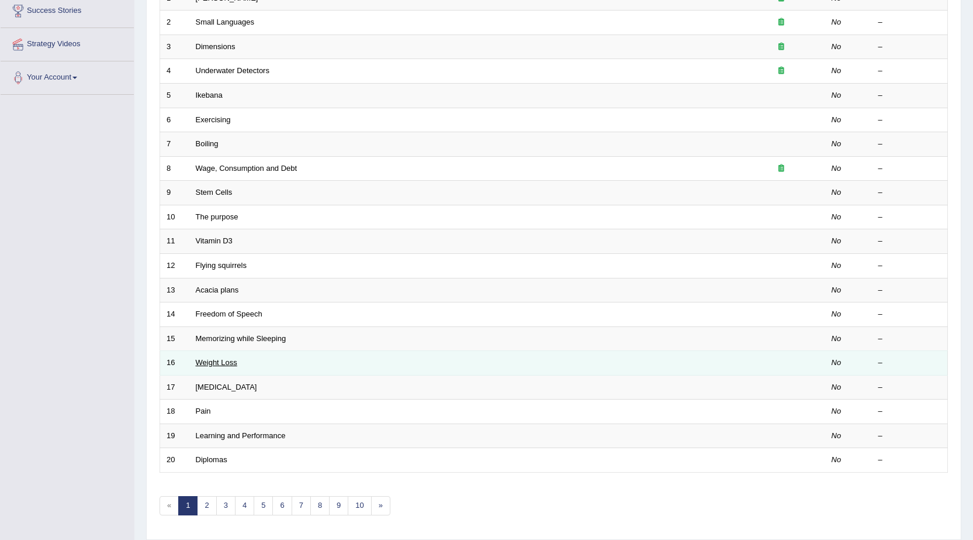
scroll to position [175, 0]
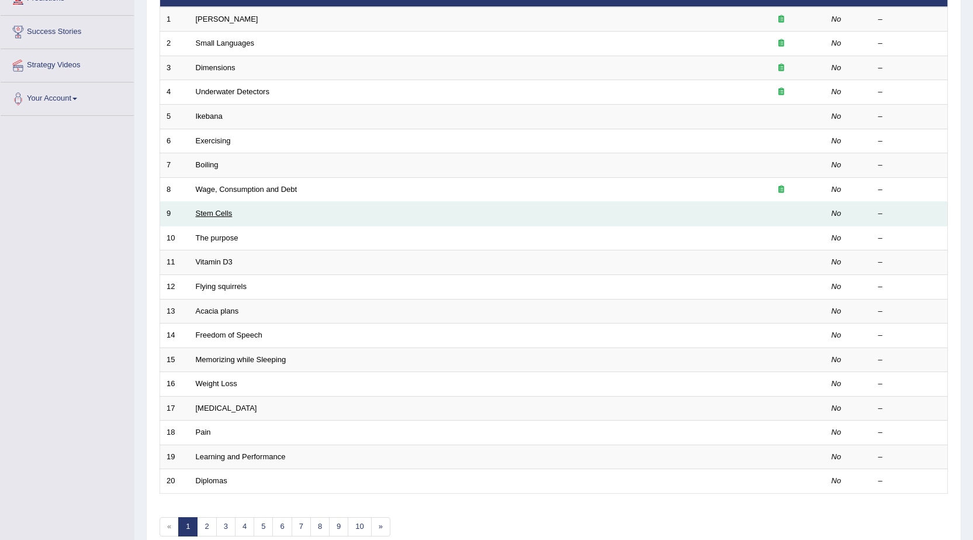
click at [220, 215] on link "Stem Cells" at bounding box center [214, 213] width 37 height 9
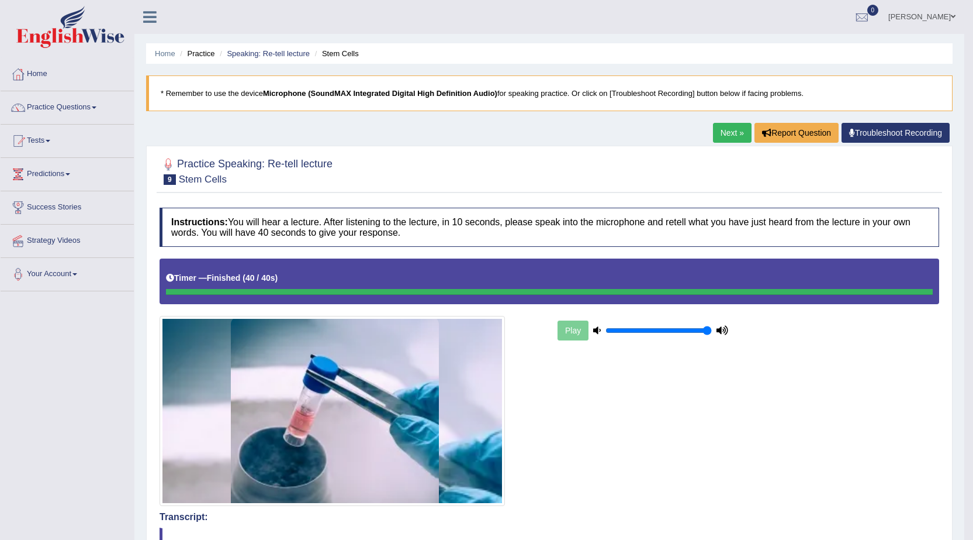
click at [721, 133] on link "Next »" at bounding box center [732, 133] width 39 height 20
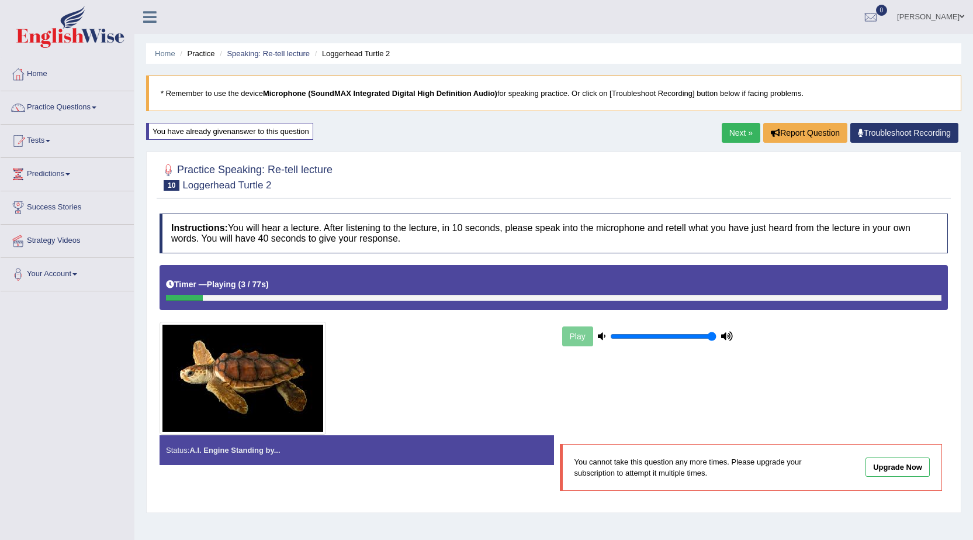
click at [735, 134] on link "Next »" at bounding box center [741, 133] width 39 height 20
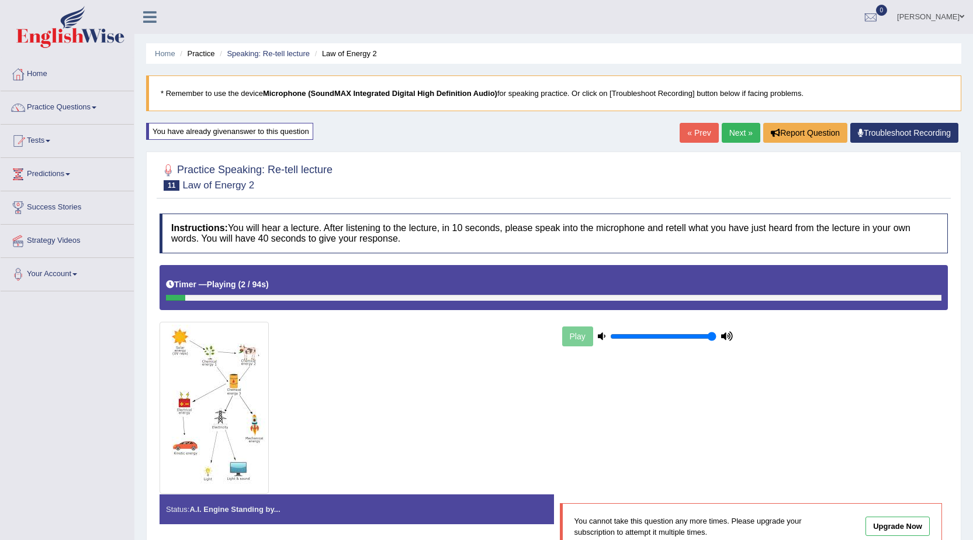
click at [731, 137] on link "Next »" at bounding box center [741, 133] width 39 height 20
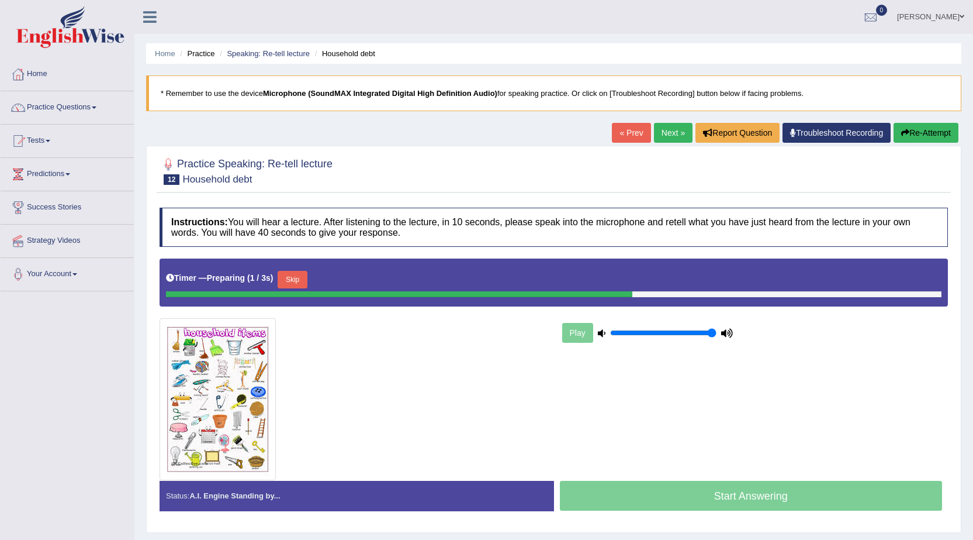
click at [677, 137] on link "Next »" at bounding box center [673, 133] width 39 height 20
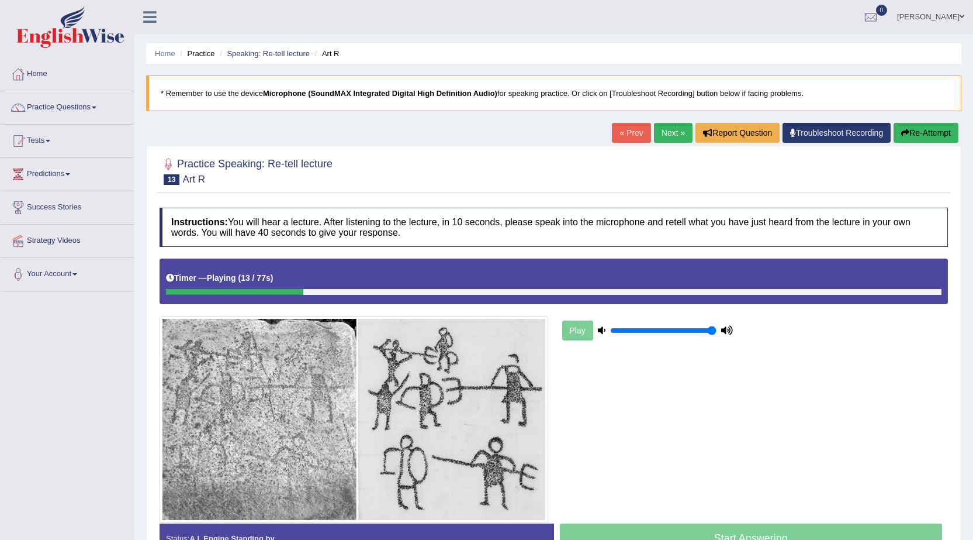
click at [666, 136] on link "Next »" at bounding box center [673, 133] width 39 height 20
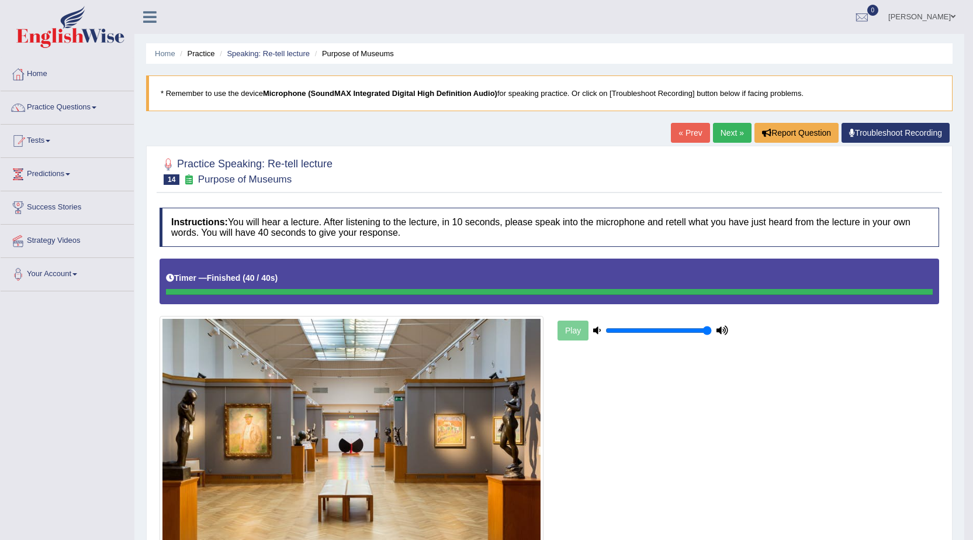
click at [731, 127] on link "Next »" at bounding box center [732, 133] width 39 height 20
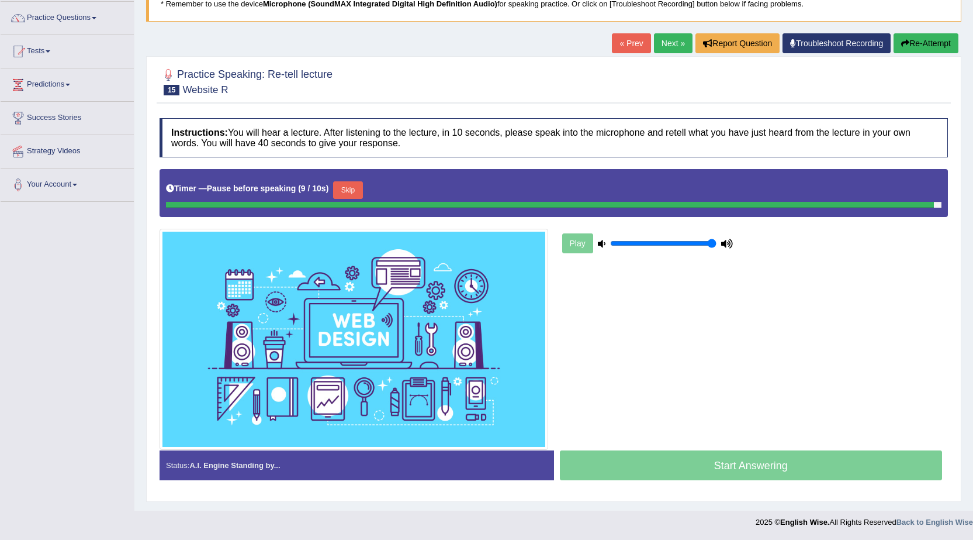
scroll to position [87, 0]
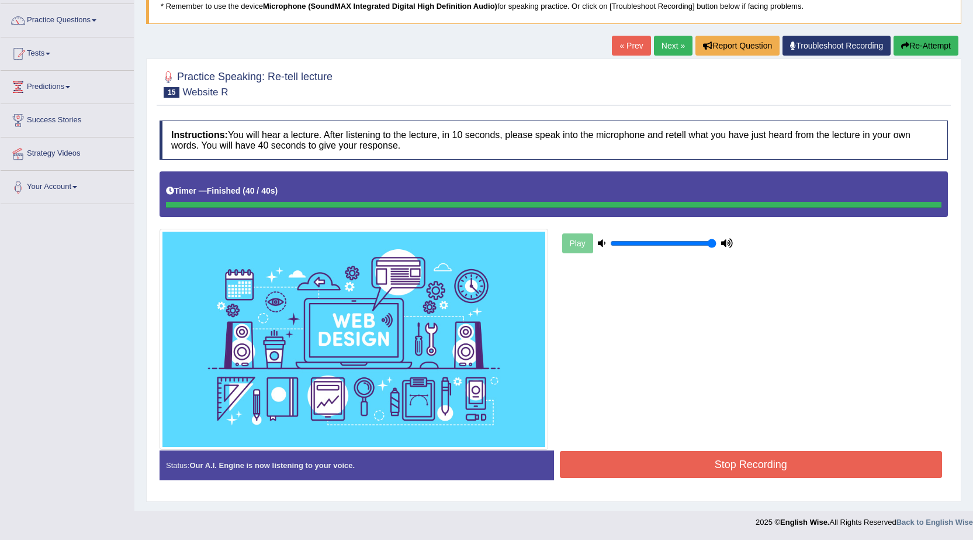
click at [0, 0] on blockquote "This is as per English Wise's strategy. Please upgrade to view this. Upgrade Now" at bounding box center [0, 0] width 0 height 0
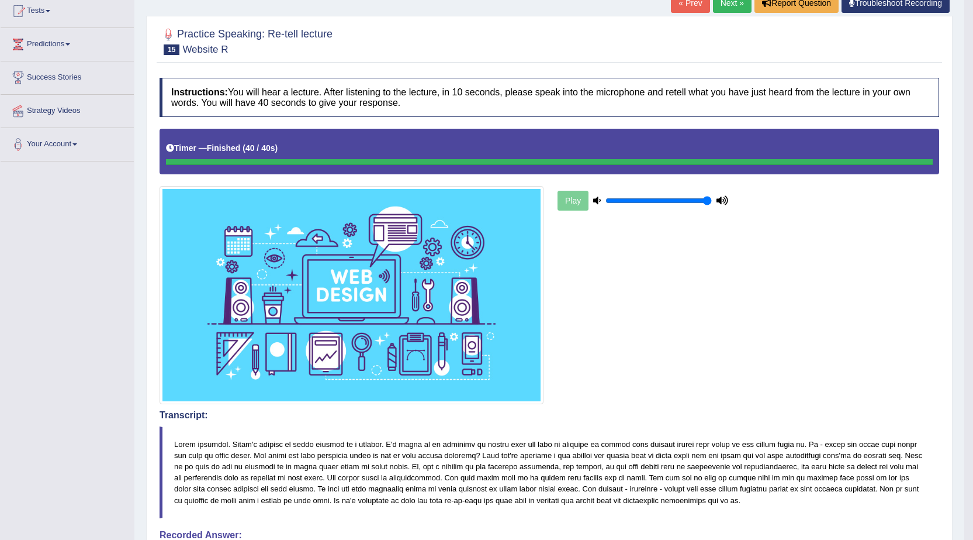
scroll to position [0, 0]
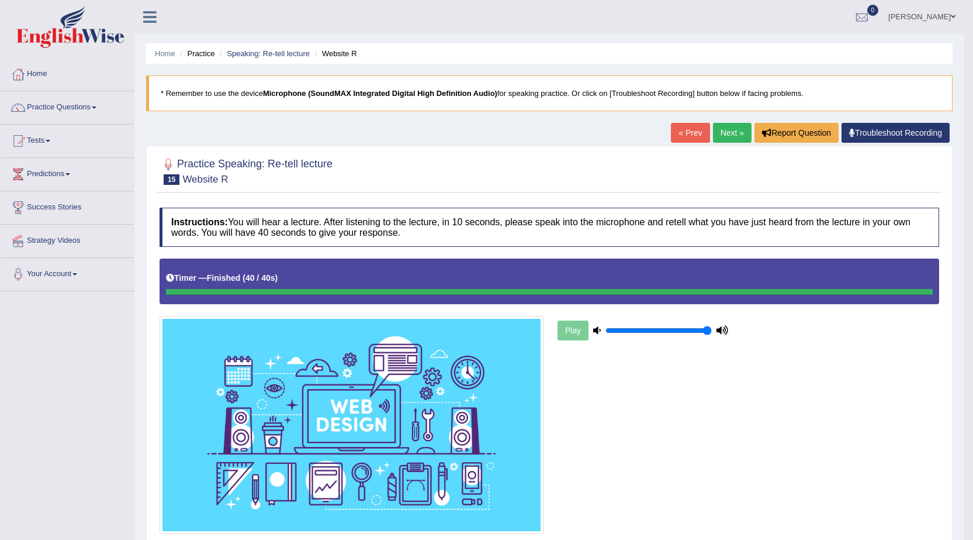
click at [733, 133] on link "Next »" at bounding box center [732, 133] width 39 height 20
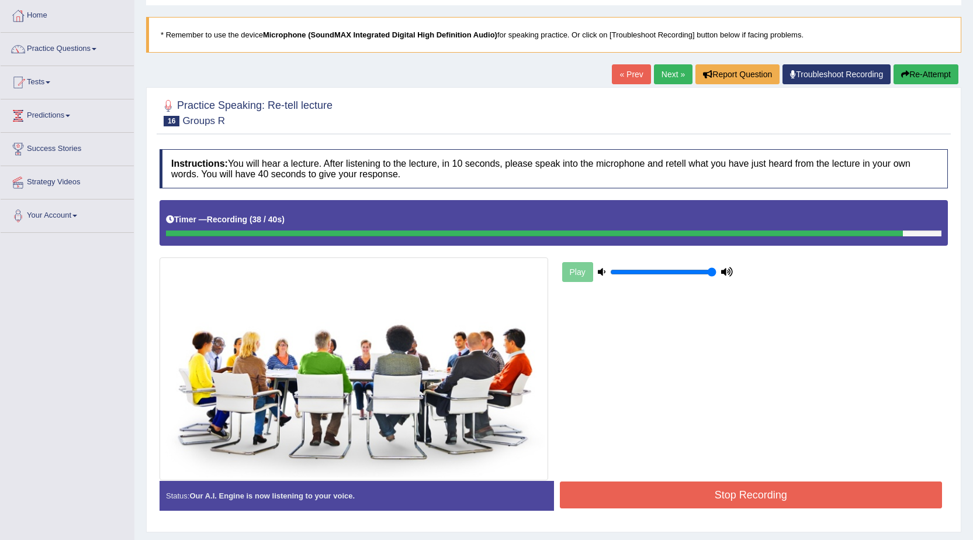
click at [670, 496] on button "Stop Recording" at bounding box center [751, 494] width 383 height 27
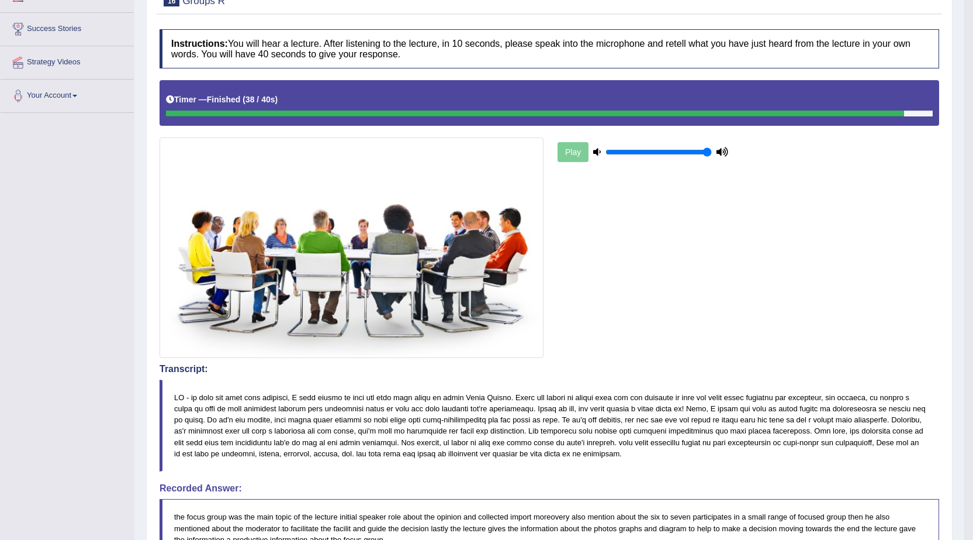
scroll to position [49, 0]
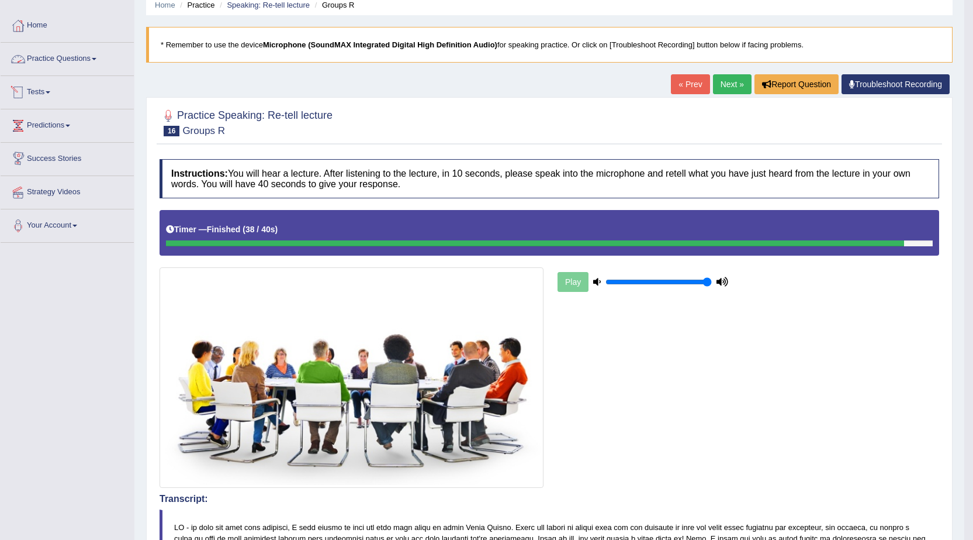
click at [61, 58] on link "Practice Questions" at bounding box center [67, 57] width 133 height 29
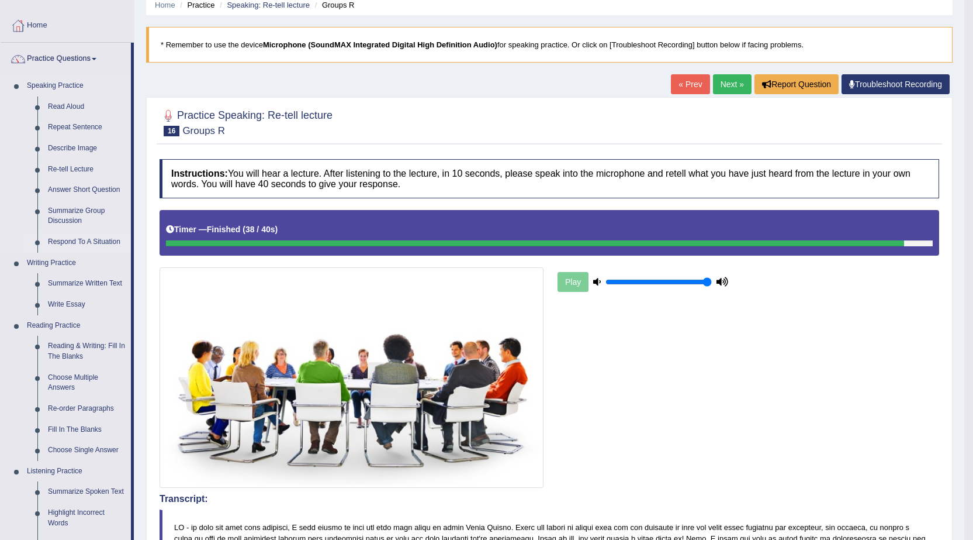
click at [70, 241] on link "Respond To A Situation" at bounding box center [87, 241] width 88 height 21
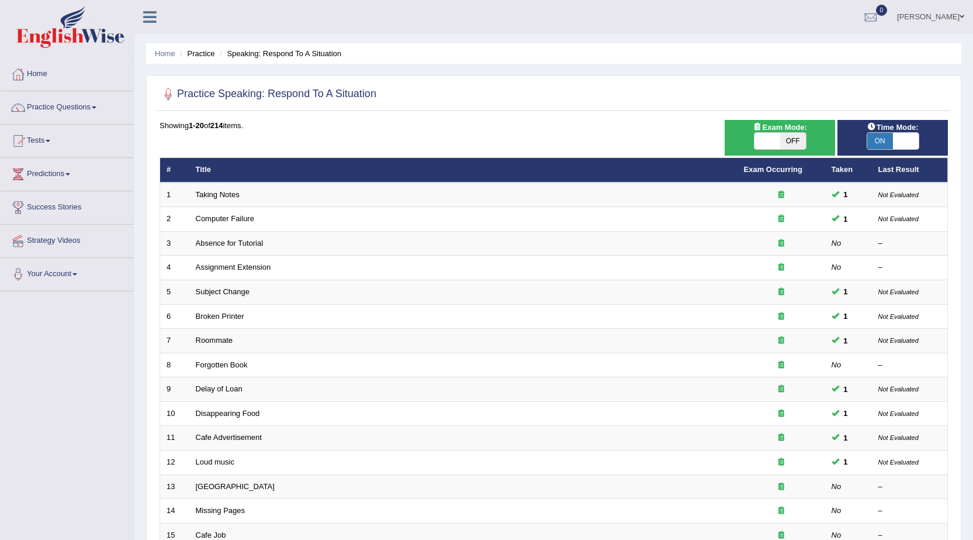
scroll to position [234, 0]
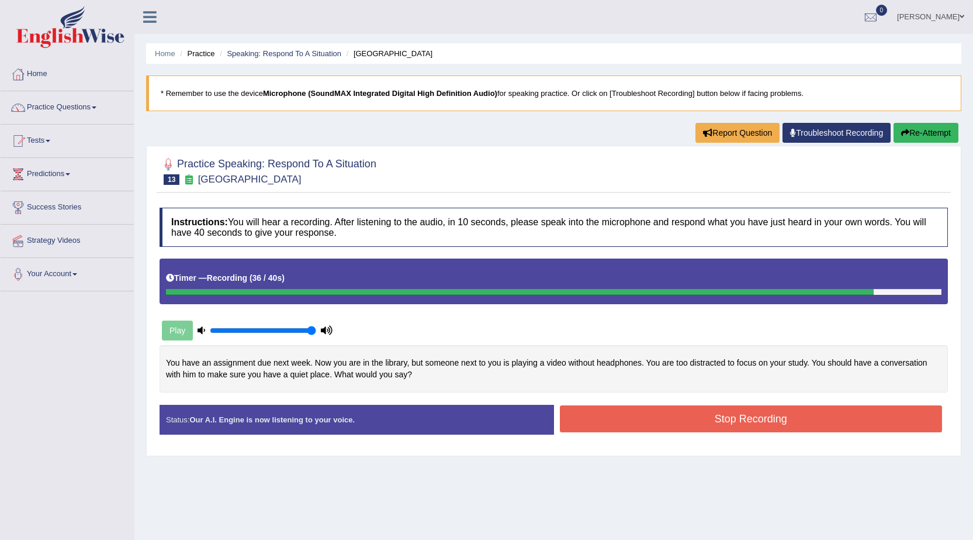
click at [784, 426] on button "Stop Recording" at bounding box center [751, 418] width 383 height 27
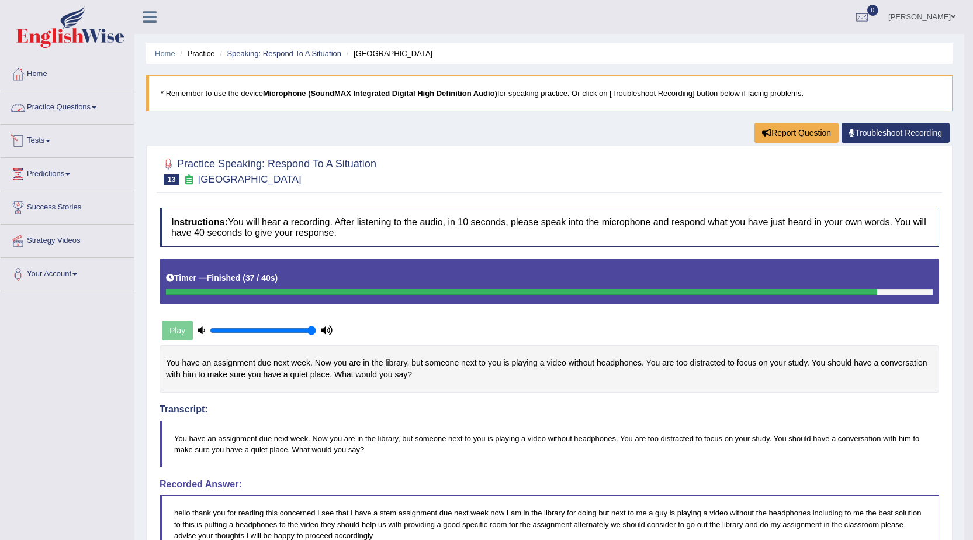
click at [83, 110] on link "Practice Questions" at bounding box center [67, 105] width 133 height 29
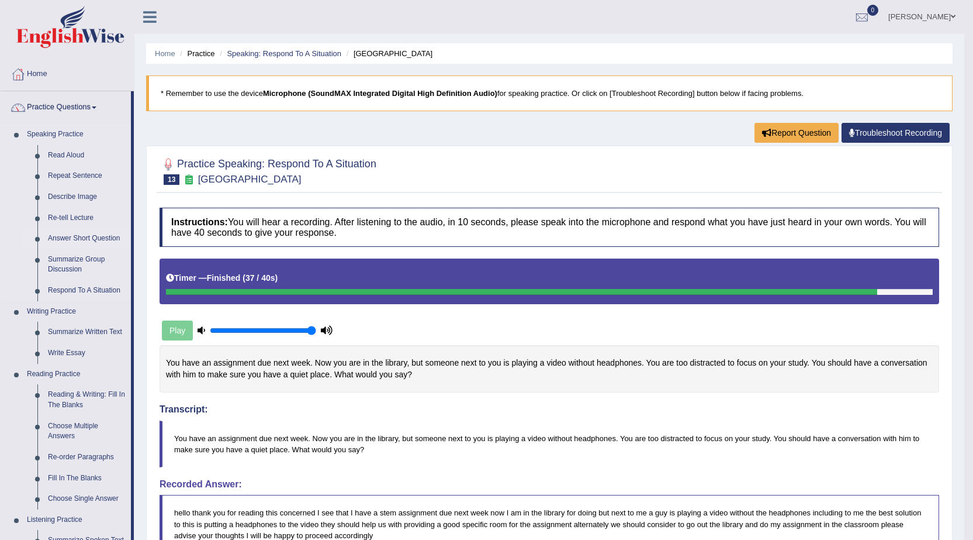
click at [67, 237] on link "Answer Short Question" at bounding box center [87, 238] width 88 height 21
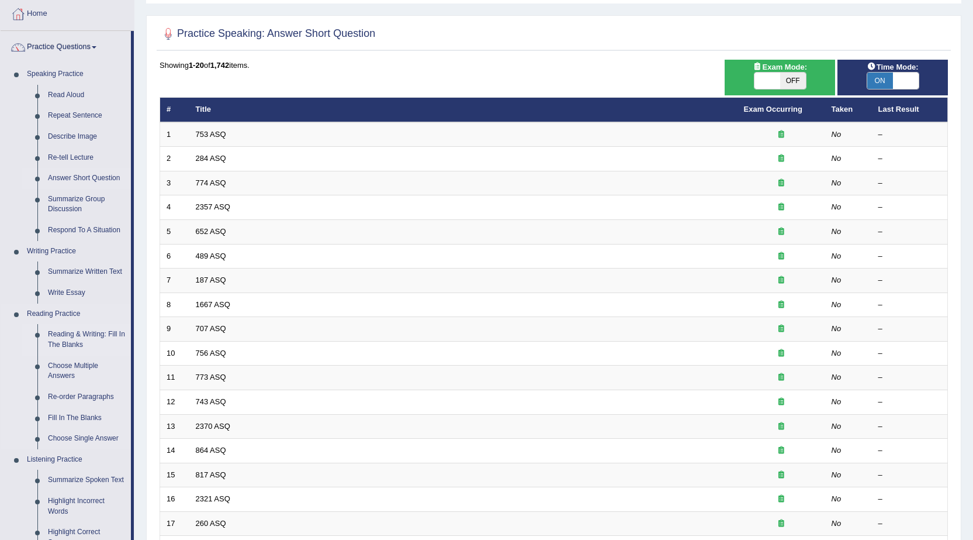
scroll to position [58, 0]
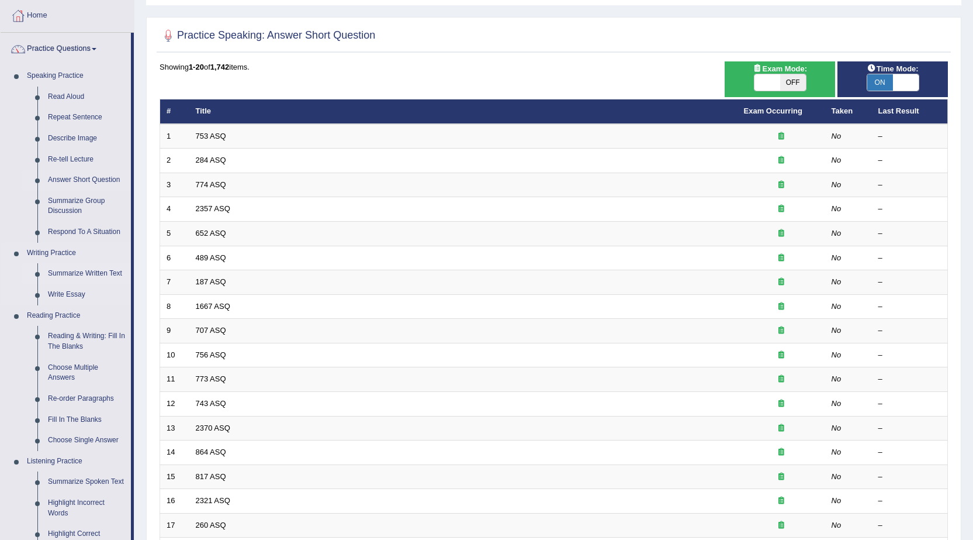
click at [75, 273] on link "Summarize Written Text" at bounding box center [87, 273] width 88 height 21
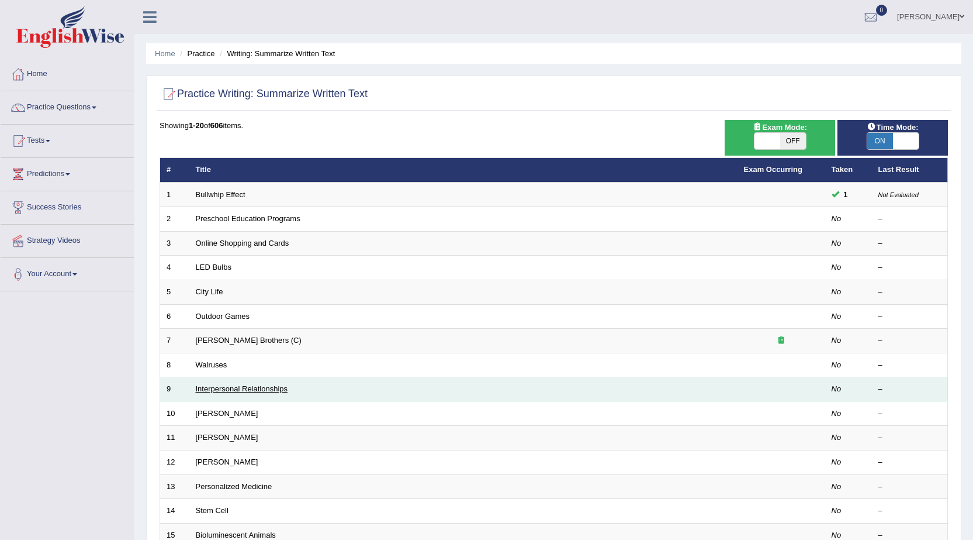
click at [248, 385] on link "Interpersonal Relationships" at bounding box center [242, 388] width 92 height 9
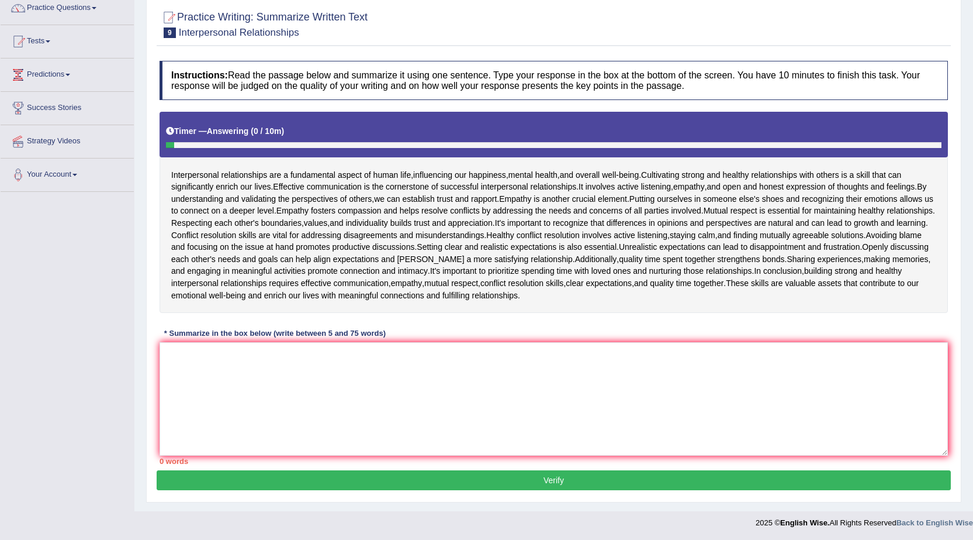
scroll to position [100, 0]
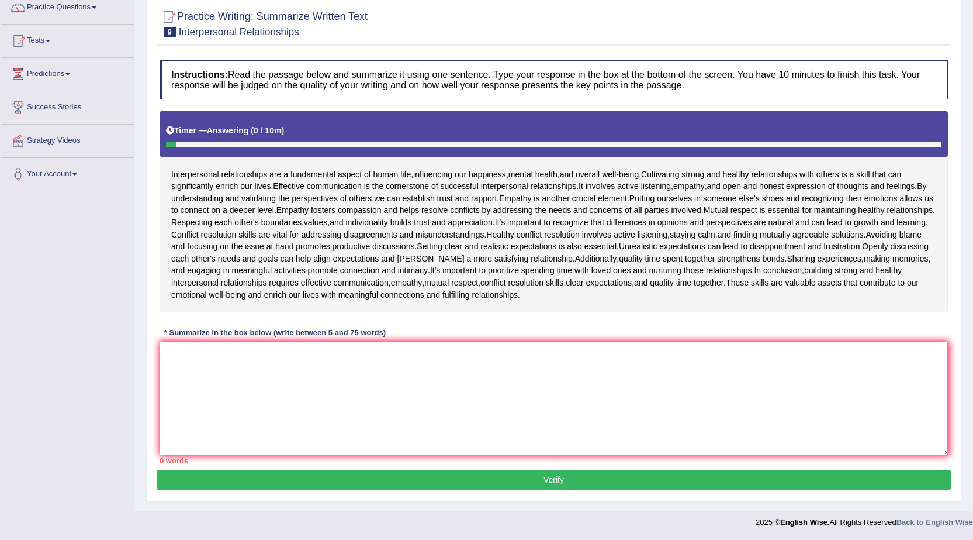
click at [367, 382] on textarea at bounding box center [554, 397] width 789 height 113
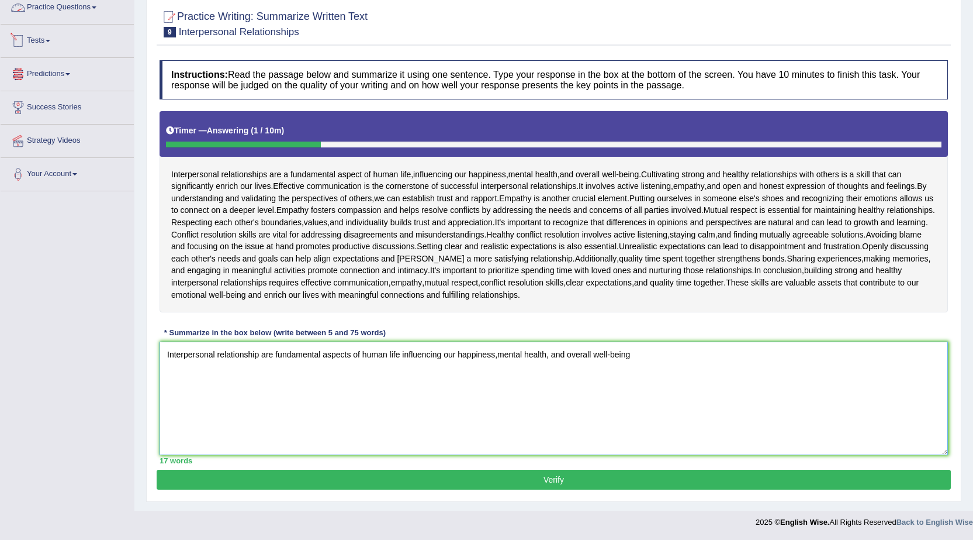
type textarea "Interpersonal relationship are fundamental aspects of human life influencing ou…"
click at [31, 9] on link "Practice Questions" at bounding box center [67, 5] width 133 height 29
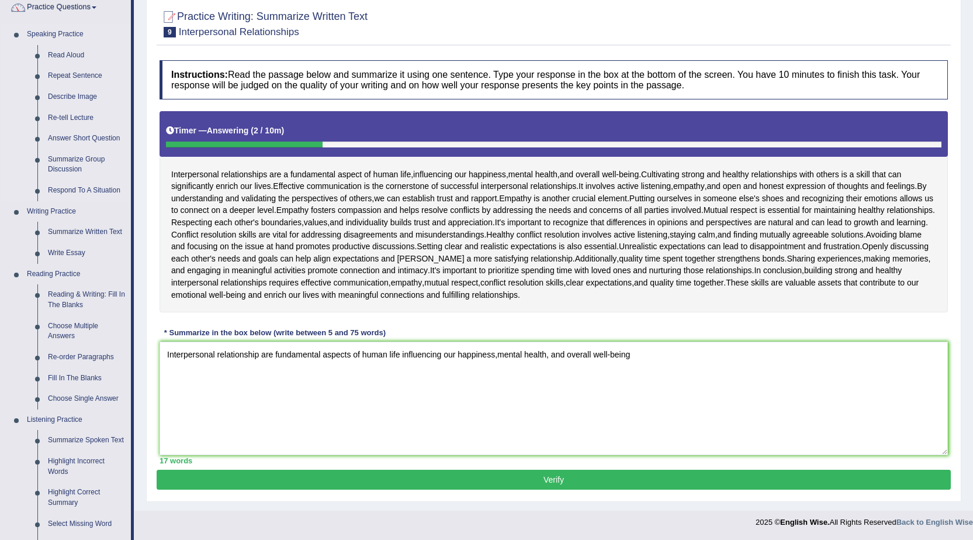
click at [49, 34] on link "Speaking Practice" at bounding box center [76, 34] width 109 height 21
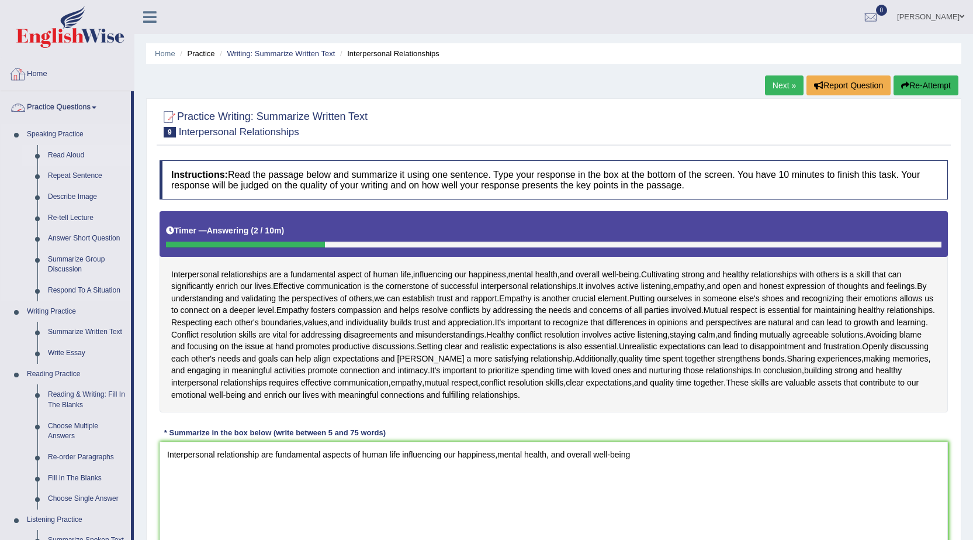
click at [60, 156] on link "Read Aloud" at bounding box center [87, 155] width 88 height 21
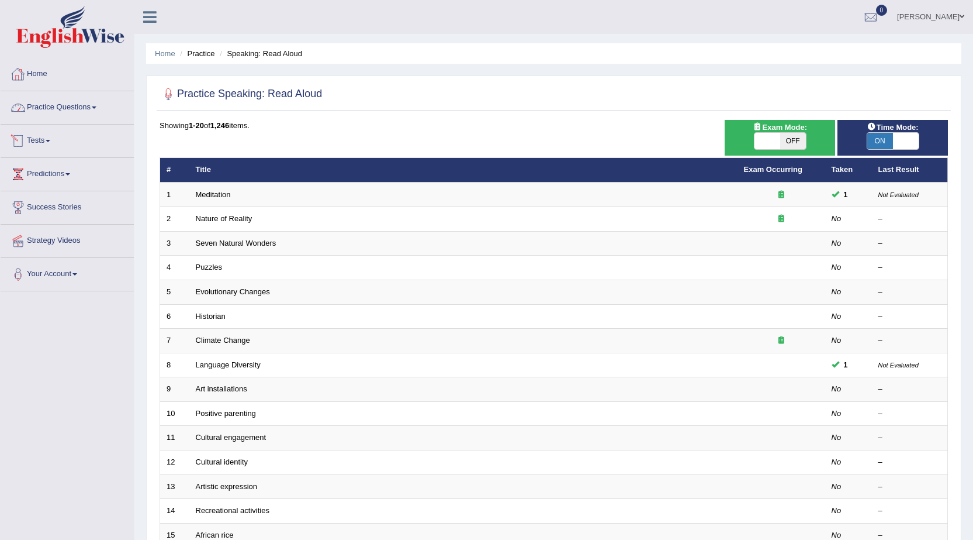
click at [56, 106] on link "Practice Questions" at bounding box center [67, 105] width 133 height 29
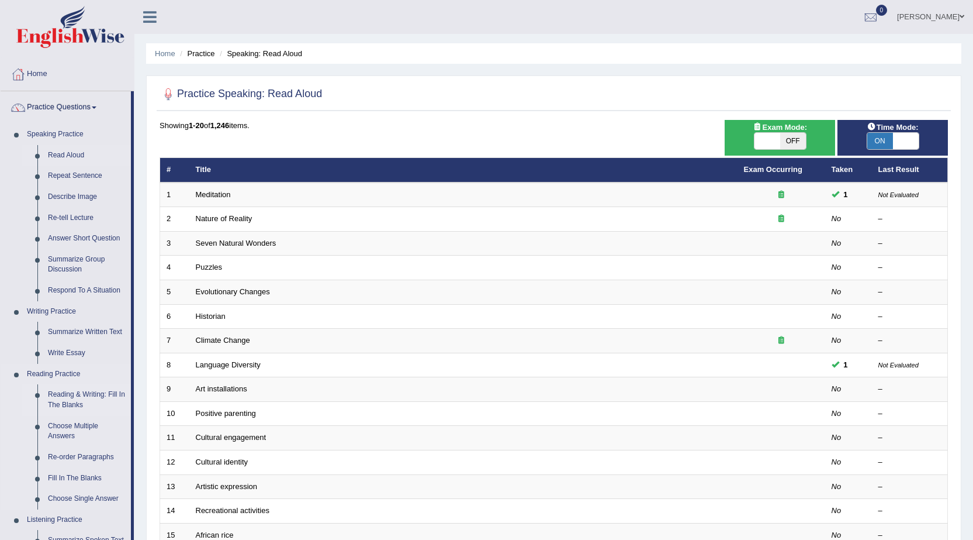
click at [73, 387] on link "Reading & Writing: Fill In The Blanks" at bounding box center [87, 399] width 88 height 31
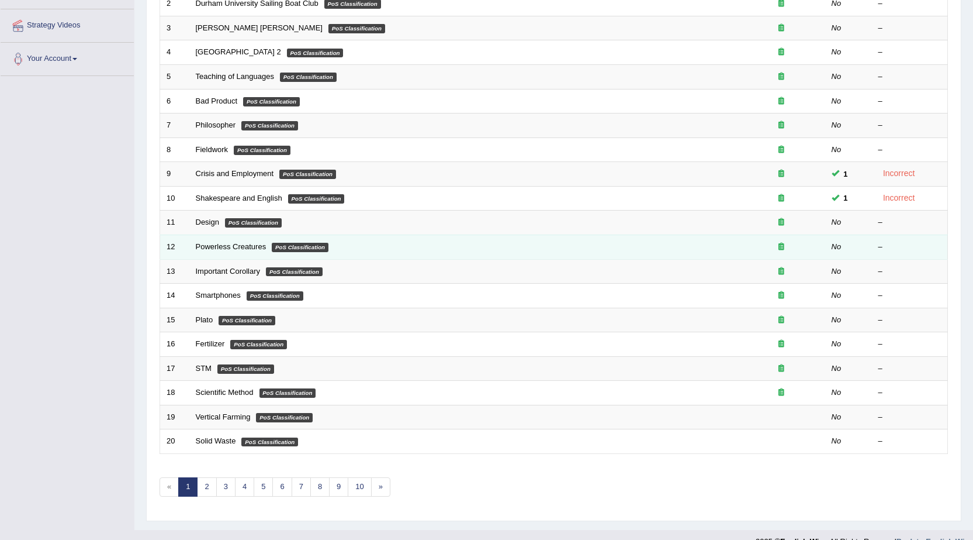
scroll to position [234, 0]
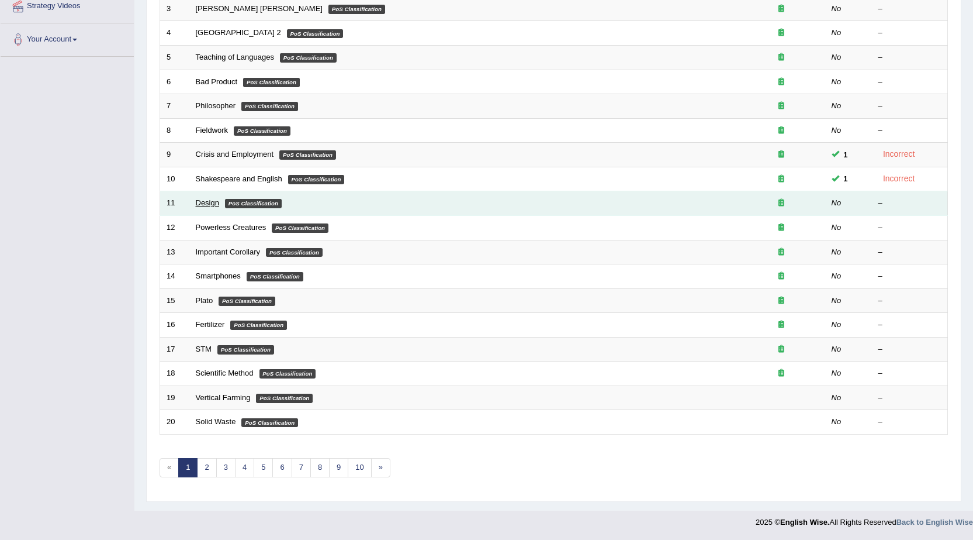
click at [217, 201] on link "Design" at bounding box center [207, 202] width 23 height 9
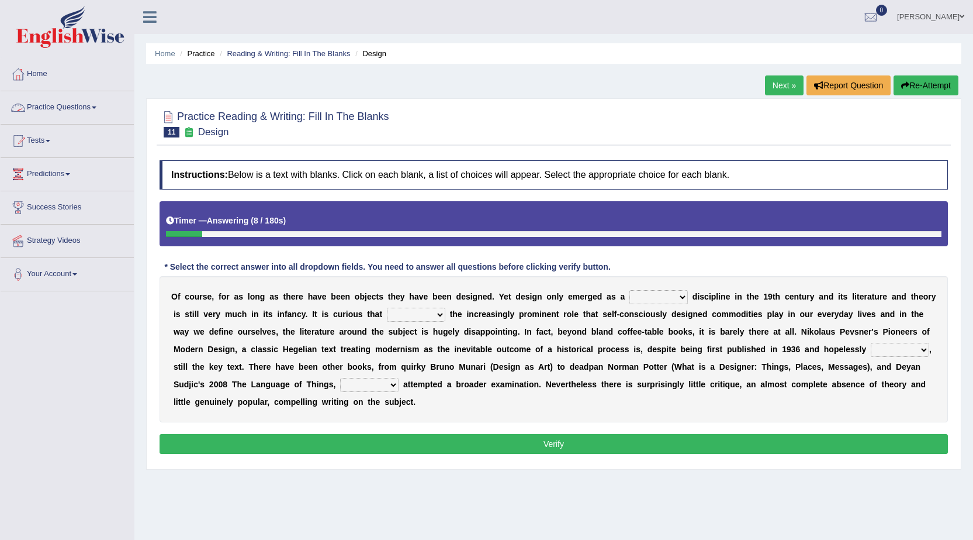
click at [56, 112] on link "Practice Questions" at bounding box center [67, 105] width 133 height 29
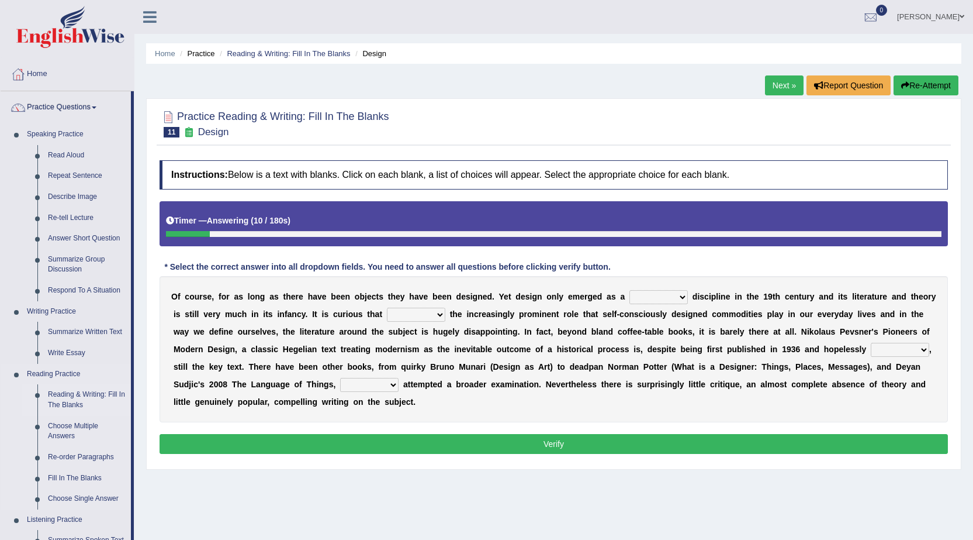
click at [85, 400] on link "Reading & Writing: Fill In The Blanks" at bounding box center [87, 399] width 88 height 31
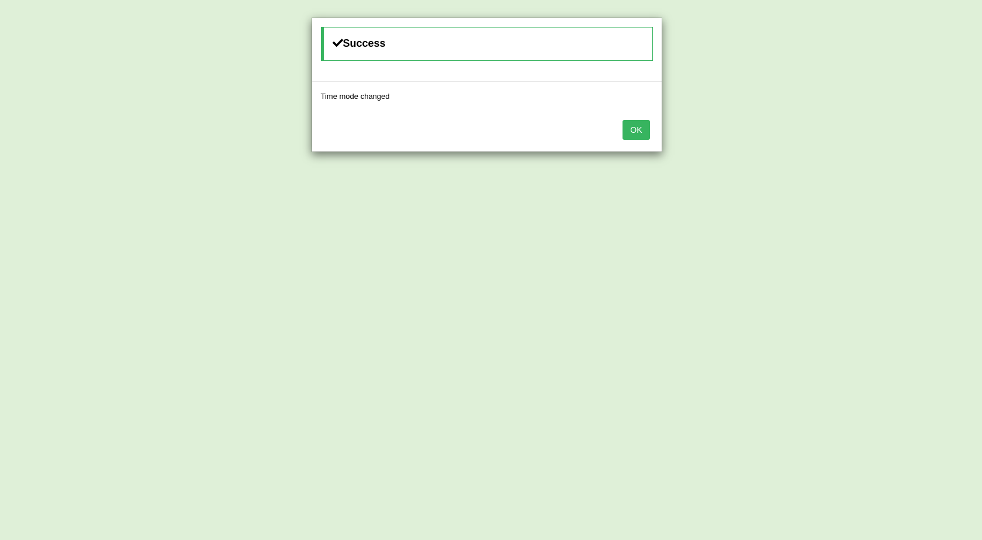
click at [617, 129] on div "OK" at bounding box center [487, 130] width 350 height 41
click at [627, 130] on button "OK" at bounding box center [636, 130] width 27 height 20
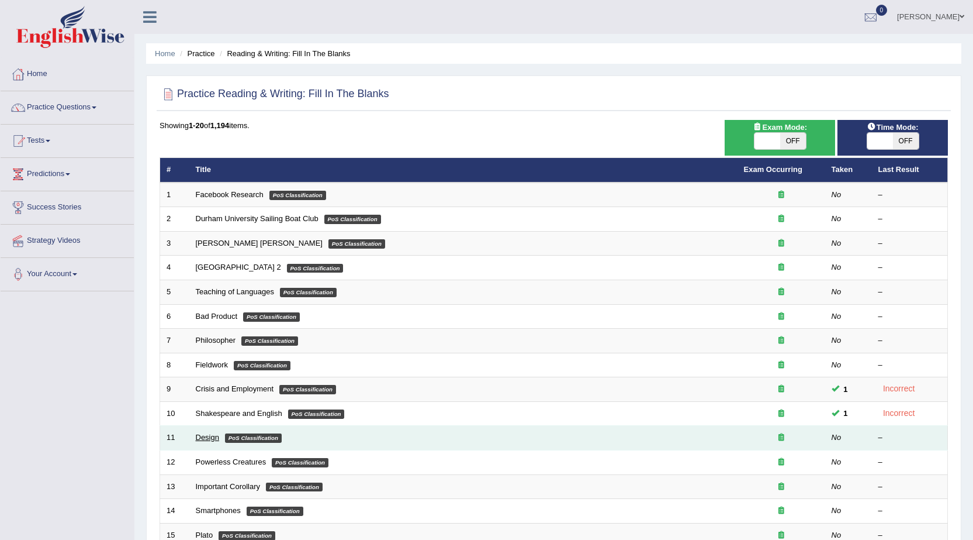
click at [196, 440] on link "Design" at bounding box center [207, 437] width 23 height 9
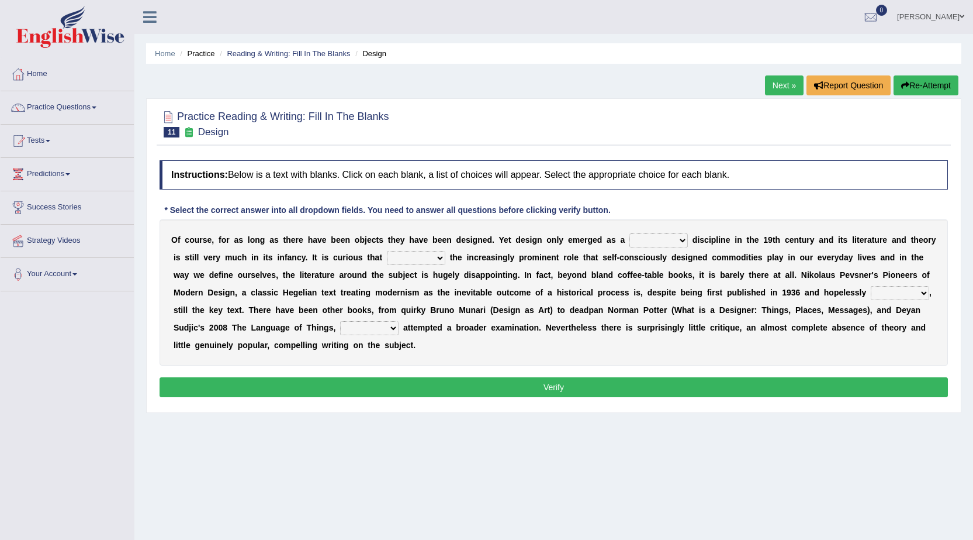
click at [672, 235] on select "bilateral ubiquitous foremost dedicated" at bounding box center [659, 240] width 58 height 14
select select "foremost"
click at [630, 233] on select "bilateral ubiquitous foremost dedicated" at bounding box center [659, 240] width 58 height 14
click at [407, 258] on select "since despite within through" at bounding box center [416, 258] width 58 height 14
select select "through"
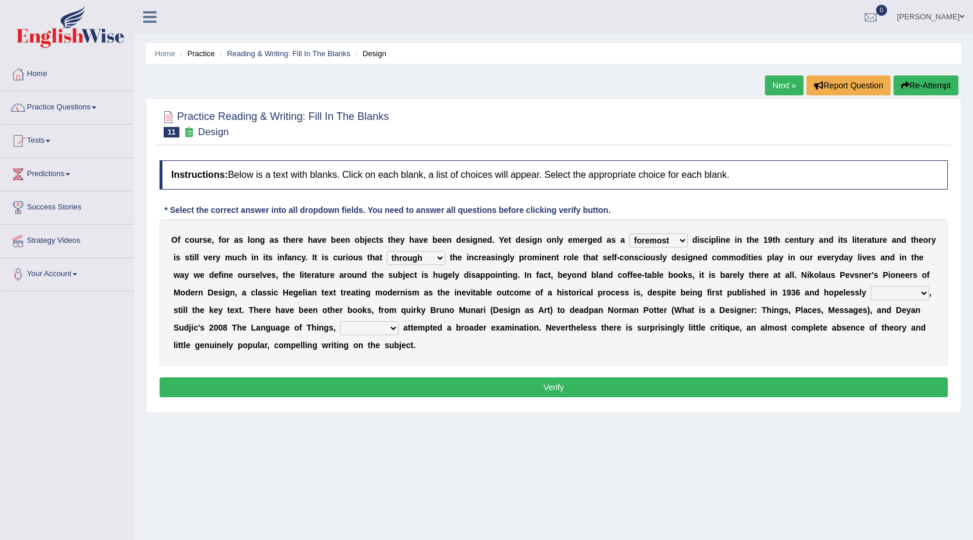
click at [387, 251] on select "since despite within through" at bounding box center [416, 258] width 58 height 14
click at [891, 296] on select "dates dating date dated" at bounding box center [900, 293] width 58 height 14
select select "dated"
click at [871, 286] on select "dates dating date dated" at bounding box center [900, 293] width 58 height 14
click at [372, 329] on select "which then however as" at bounding box center [369, 328] width 58 height 14
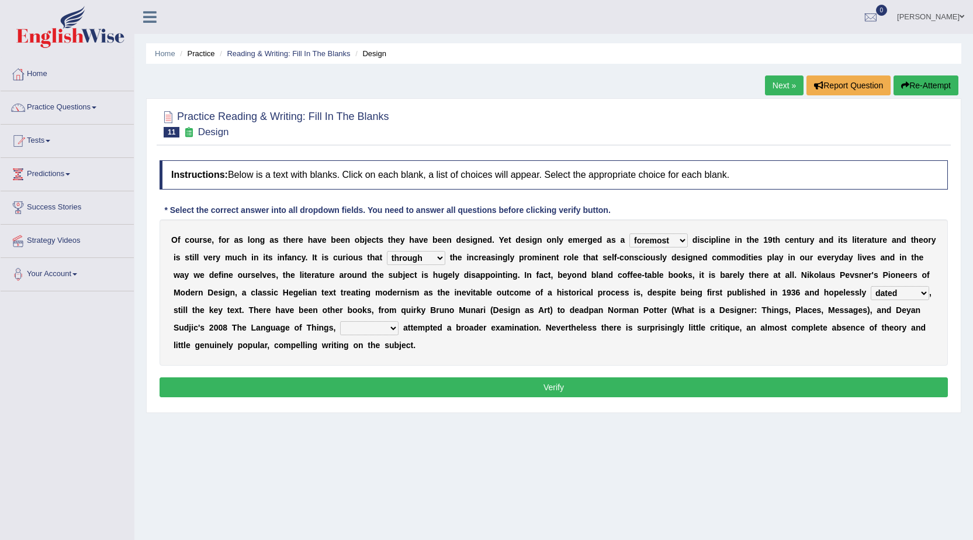
select select "which"
click at [340, 321] on select "which then however as" at bounding box center [369, 328] width 58 height 14
click at [467, 383] on button "Verify" at bounding box center [554, 387] width 789 height 20
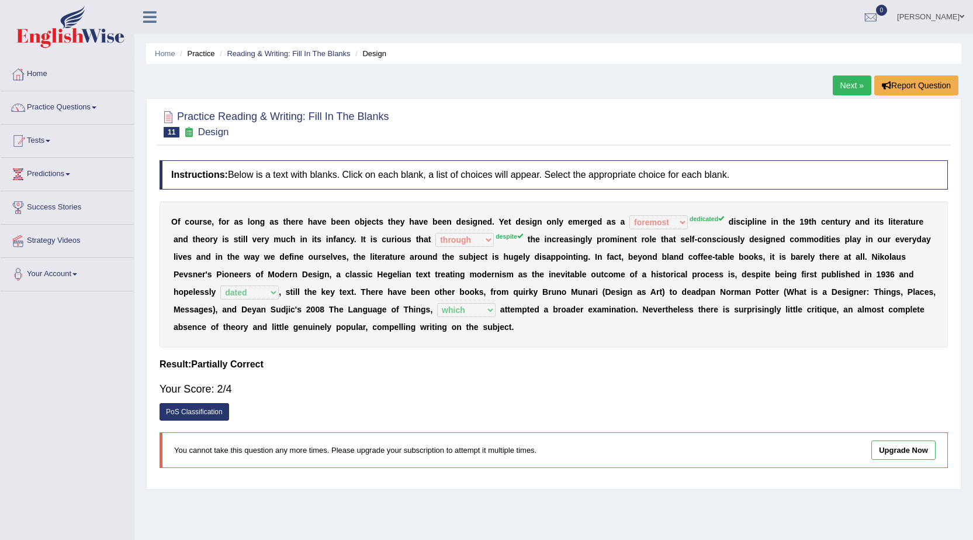
click at [836, 87] on link "Next »" at bounding box center [852, 85] width 39 height 20
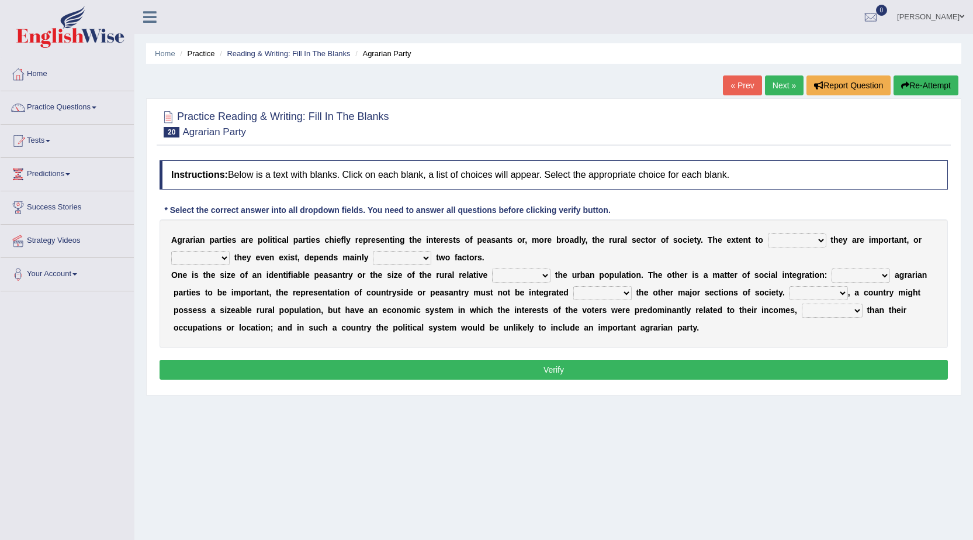
click at [799, 239] on select "where which when were" at bounding box center [797, 240] width 58 height 14
click at [824, 245] on select "where which when were" at bounding box center [797, 240] width 58 height 14
click at [786, 89] on link "Next »" at bounding box center [784, 85] width 39 height 20
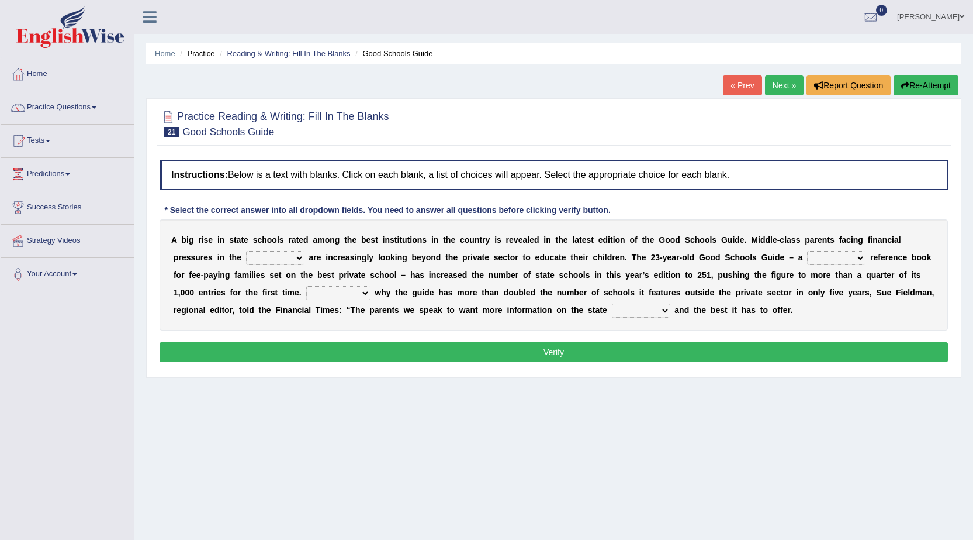
click at [294, 260] on select "downturn inturn external subjective" at bounding box center [275, 258] width 58 height 14
select select "downturn"
click at [246, 251] on select "downturn inturn external subjective" at bounding box center [275, 258] width 58 height 14
click at [828, 255] on select "nicee kind allure popular" at bounding box center [836, 258] width 58 height 14
select select "popular"
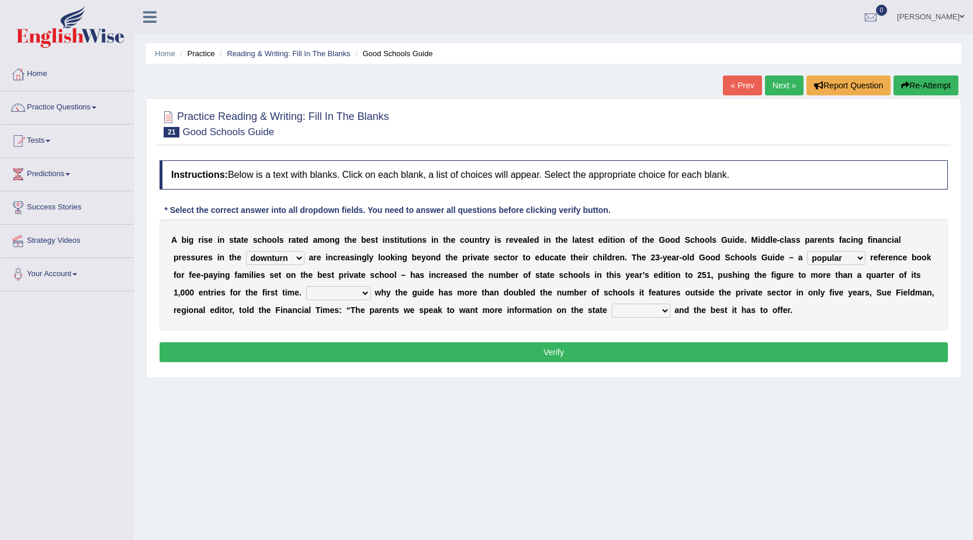
click at [807, 251] on select "nicee kind allure popular" at bounding box center [836, 258] width 58 height 14
click at [369, 293] on select "Entertaining Exploring Explaining Exorting" at bounding box center [338, 293] width 64 height 14
click at [314, 441] on div "Home Practice Reading & Writing: Fill In The Blanks Good Schools Guide « Prev N…" at bounding box center [553, 292] width 839 height 585
click at [651, 313] on select "factor sector vector collector" at bounding box center [641, 310] width 58 height 14
click at [612, 303] on select "factor sector vector collector" at bounding box center [641, 310] width 58 height 14
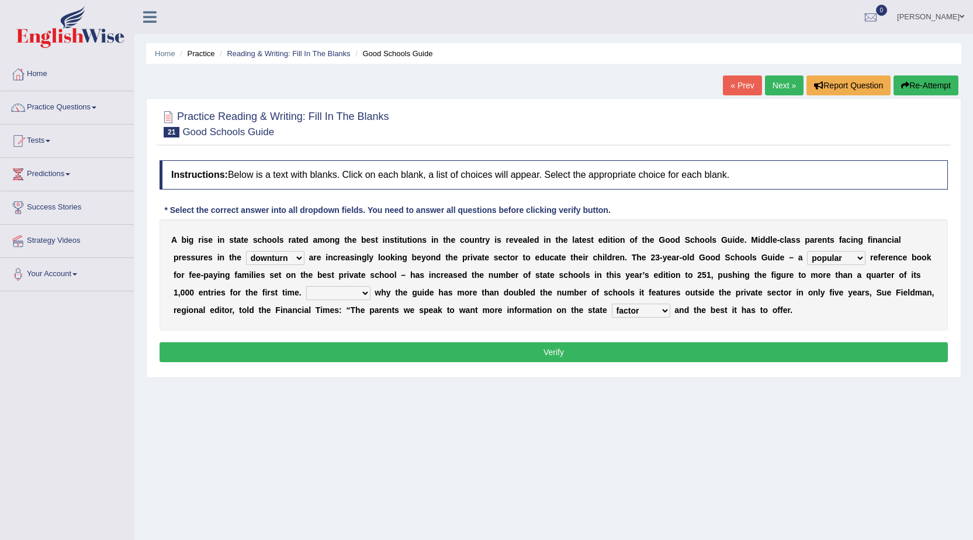
click at [648, 309] on select "factor sector vector collector" at bounding box center [641, 310] width 58 height 14
click at [612, 303] on select "factor sector vector collector" at bounding box center [641, 310] width 58 height 14
click at [652, 314] on select "factor sector vector collector" at bounding box center [641, 310] width 58 height 14
select select "collector"
click at [612, 303] on select "factor sector vector collector" at bounding box center [641, 310] width 58 height 14
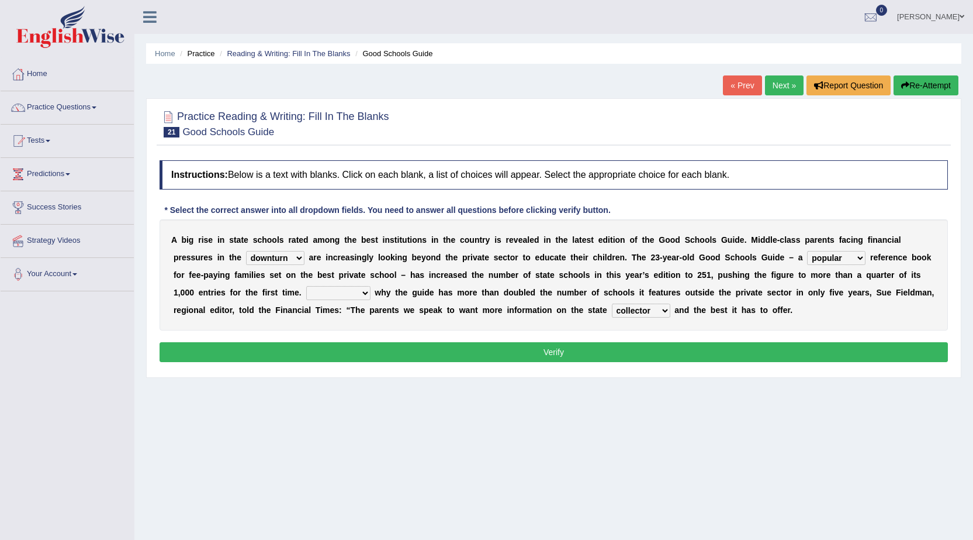
click at [329, 290] on select "Entertaining Exploring Explaining Exorting" at bounding box center [338, 293] width 64 height 14
select select "Explaining"
click at [306, 286] on select "Entertaining Exploring Explaining Exorting" at bounding box center [338, 293] width 64 height 14
click at [467, 348] on button "Verify" at bounding box center [554, 352] width 789 height 20
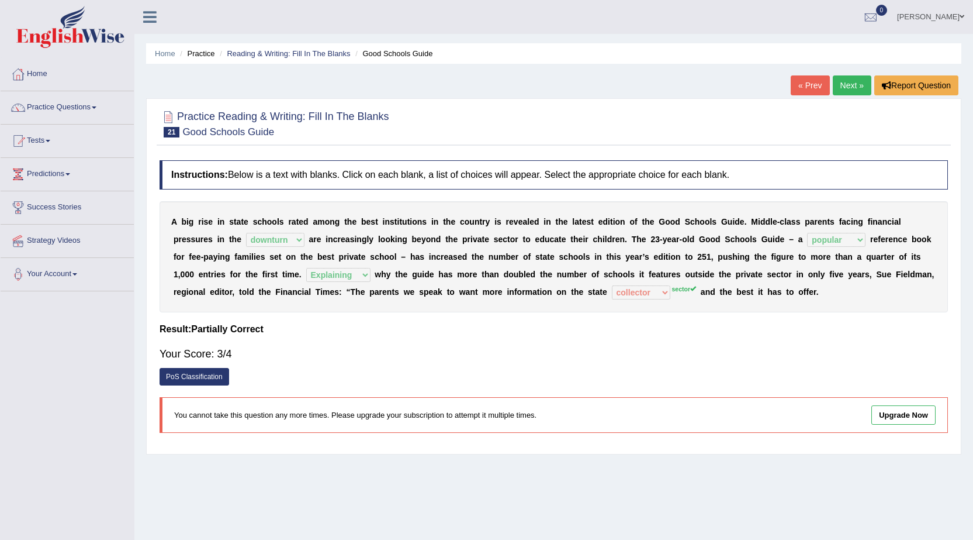
click at [860, 83] on link "Next »" at bounding box center [852, 85] width 39 height 20
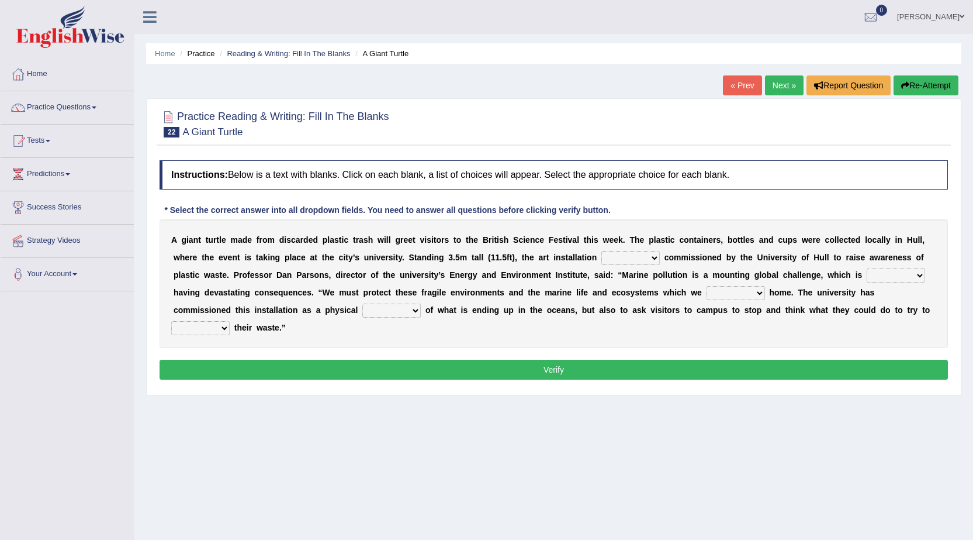
click at [614, 259] on select "was the when were" at bounding box center [631, 258] width 58 height 14
select select "was"
click at [602, 251] on select "was the when were" at bounding box center [631, 258] width 58 height 14
click at [880, 274] on select "ready already steady eveready" at bounding box center [896, 275] width 58 height 14
select select "steady"
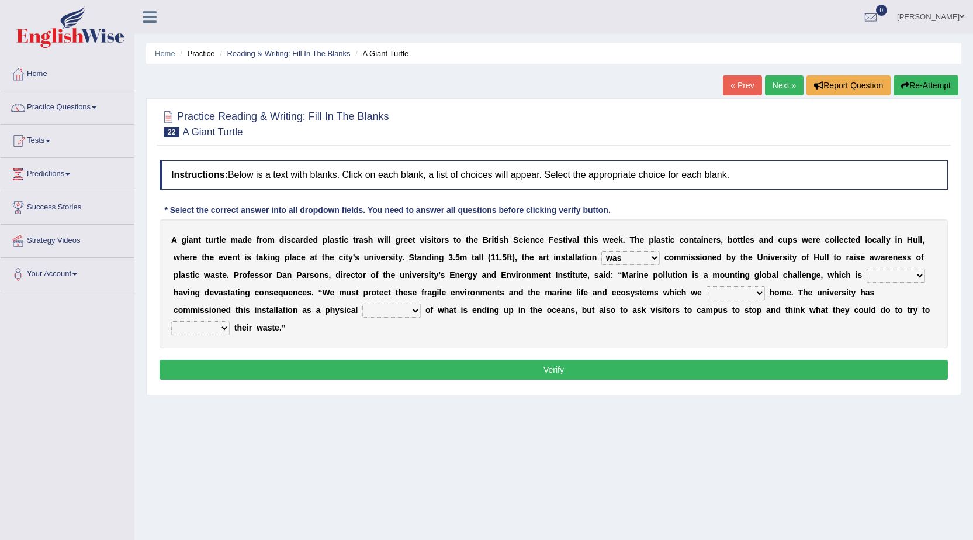
click at [867, 268] on select "ready already steady eveready" at bounding box center [896, 275] width 58 height 14
click at [745, 298] on select "get stay pay call" at bounding box center [736, 293] width 58 height 14
select select "call"
click at [707, 286] on select "get stay pay call" at bounding box center [736, 293] width 58 height 14
click at [396, 309] on select "slider reminder divider grinder" at bounding box center [391, 310] width 58 height 14
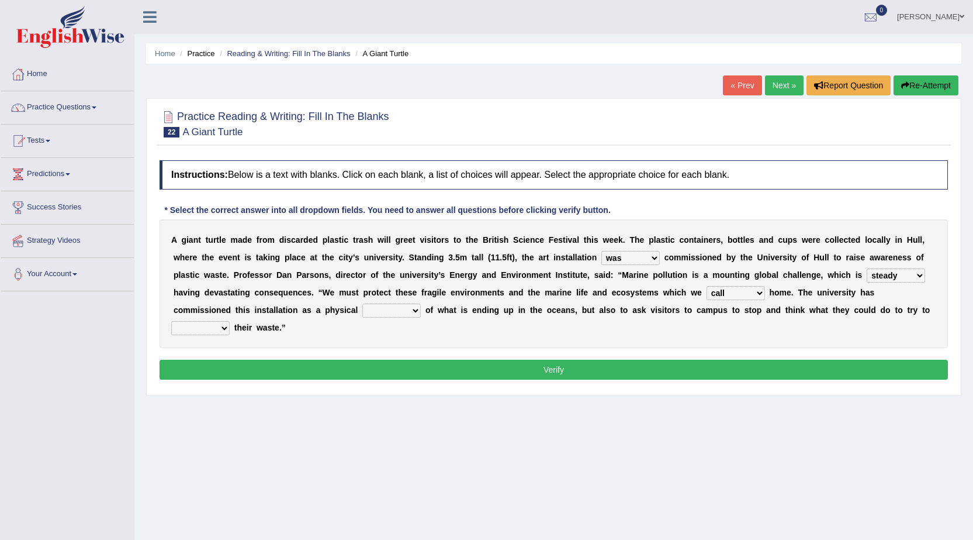
select select "reminder"
click at [362, 303] on select "slider reminder divider grinder" at bounding box center [391, 310] width 58 height 14
click at [221, 332] on select "allure suit route reduce" at bounding box center [200, 328] width 58 height 14
select select "reduce"
click at [171, 321] on select "allure suit route reduce" at bounding box center [200, 328] width 58 height 14
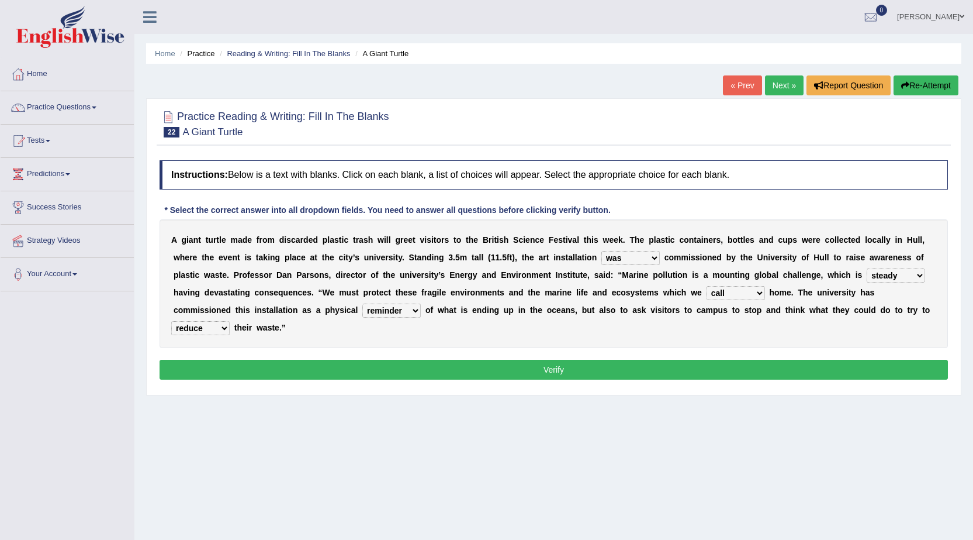
click at [430, 367] on button "Verify" at bounding box center [554, 370] width 789 height 20
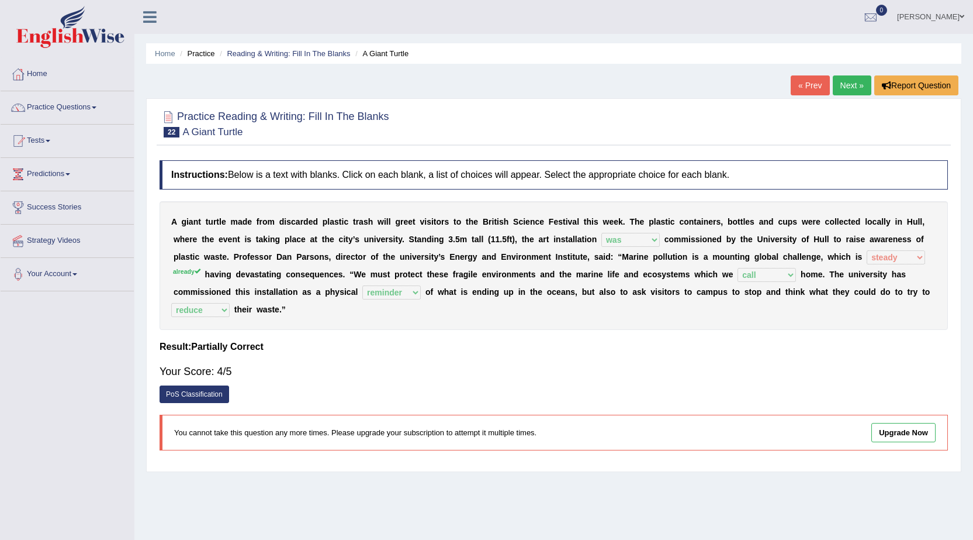
click at [851, 84] on link "Next »" at bounding box center [852, 85] width 39 height 20
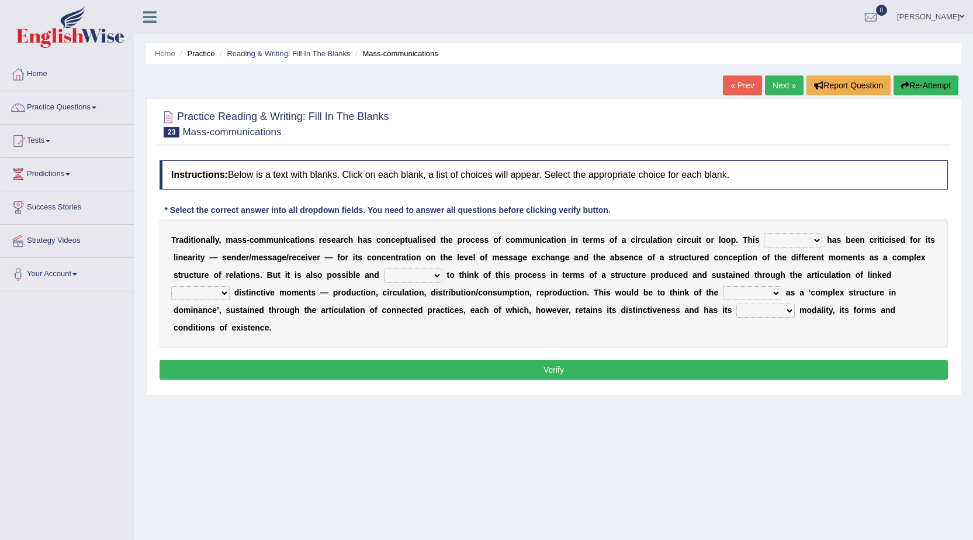
click at [786, 246] on select "odd added model creature" at bounding box center [793, 240] width 58 height 14
select select "model"
click at [764, 233] on select "odd added model creature" at bounding box center [793, 240] width 58 height 14
click at [407, 279] on select "careful useful helpful hopeful" at bounding box center [413, 275] width 58 height 14
select select "helpful"
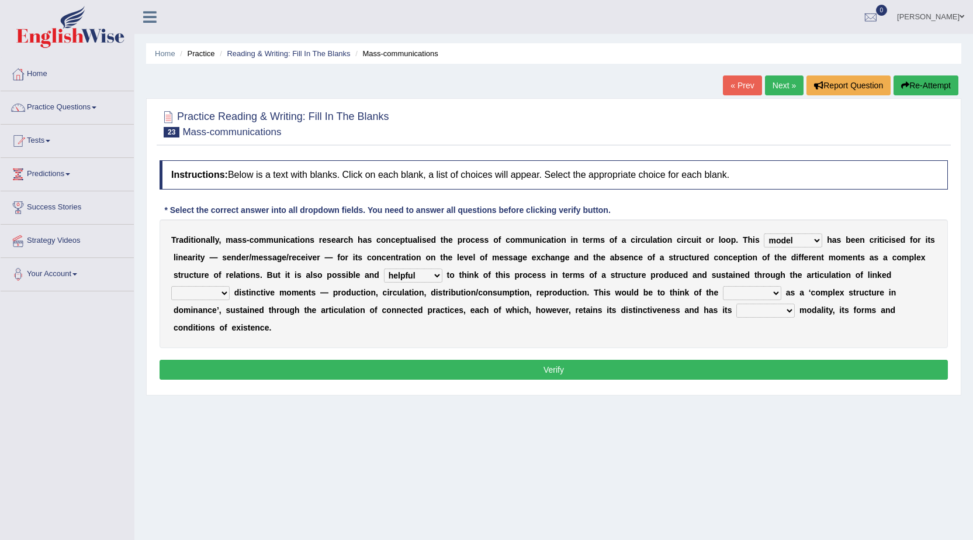
click at [384, 268] on select "careful useful helpful hopeful" at bounding box center [413, 275] width 58 height 14
click at [224, 292] on select "and but here more" at bounding box center [200, 293] width 58 height 14
select select "more"
click at [171, 286] on select "and but here more" at bounding box center [200, 293] width 58 height 14
click at [757, 290] on select "process reccess access stress" at bounding box center [752, 293] width 58 height 14
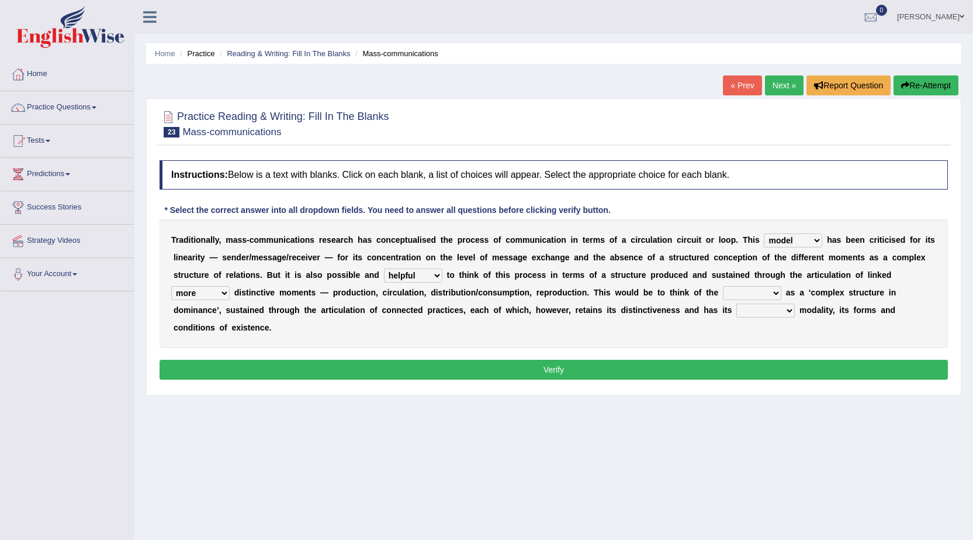
click at [723, 286] on select "process reccess access stress" at bounding box center [752, 293] width 58 height 14
click at [765, 297] on select "process reccess access stress" at bounding box center [752, 293] width 58 height 14
select select "access"
click at [723, 286] on select "process reccess access stress" at bounding box center [752, 293] width 58 height 14
click at [746, 317] on select "real calm specific adheric" at bounding box center [766, 310] width 58 height 14
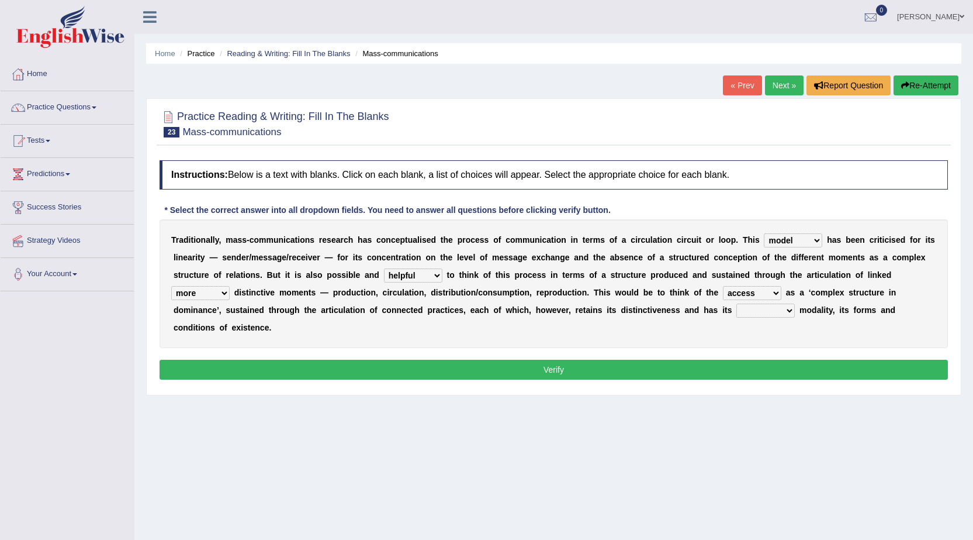
select select "specific"
click at [737, 303] on select "real calm specific adheric" at bounding box center [766, 310] width 58 height 14
click at [429, 272] on select "careful useful helpful hopeful" at bounding box center [413, 275] width 58 height 14
click at [521, 371] on button "Verify" at bounding box center [554, 370] width 789 height 20
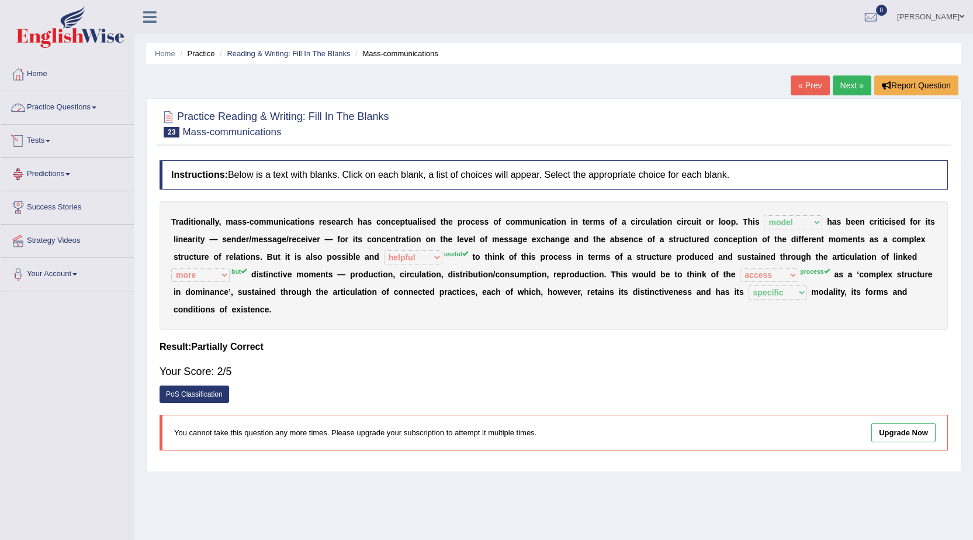
click at [47, 113] on link "Practice Questions" at bounding box center [67, 105] width 133 height 29
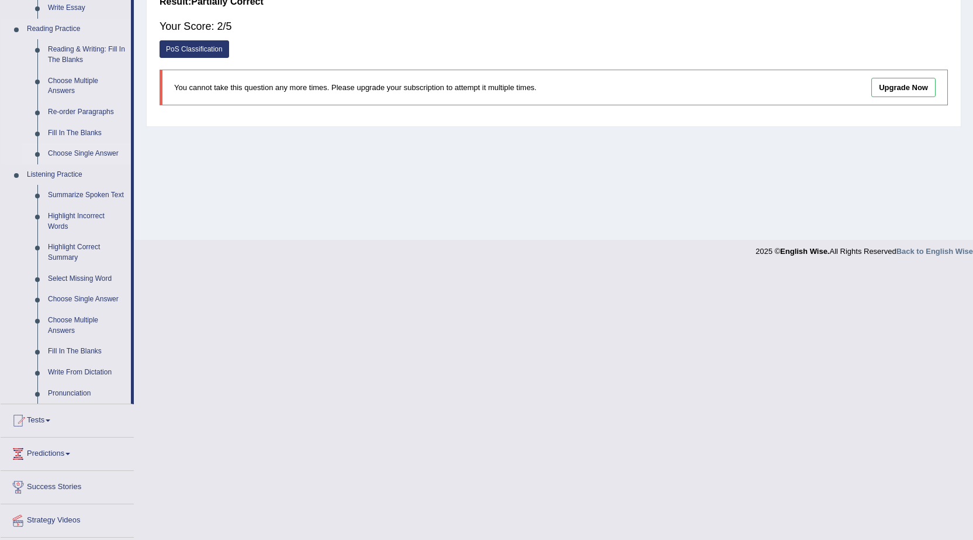
scroll to position [351, 0]
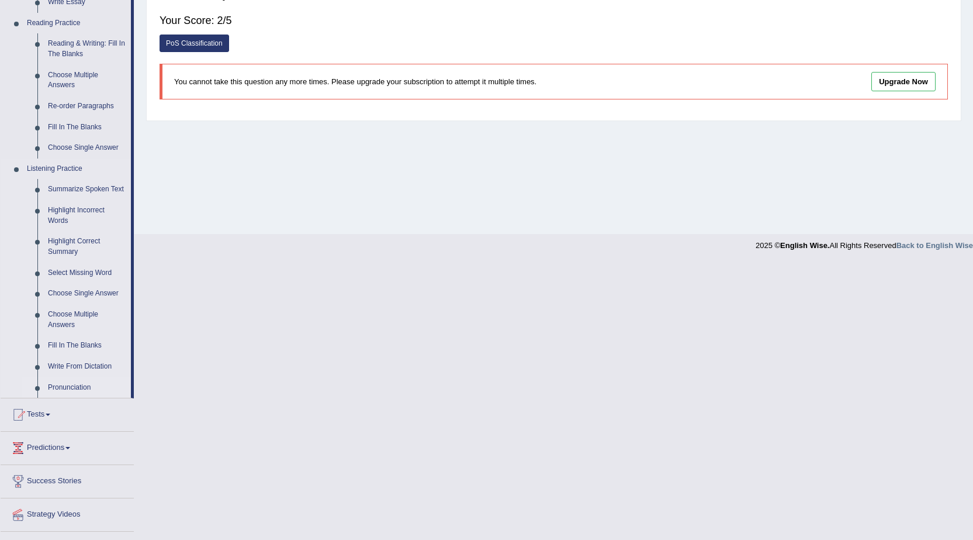
click at [56, 388] on link "Pronunciation" at bounding box center [87, 387] width 88 height 21
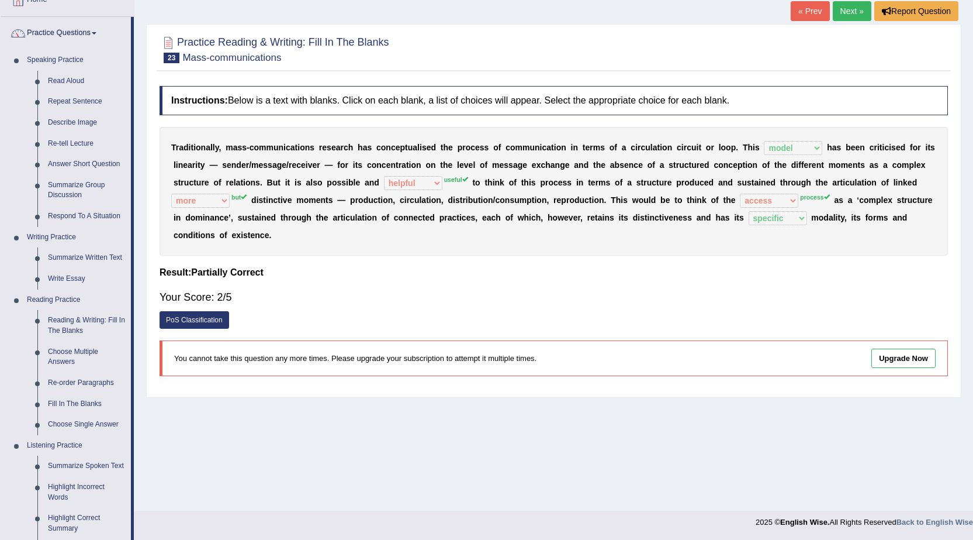
scroll to position [116, 0]
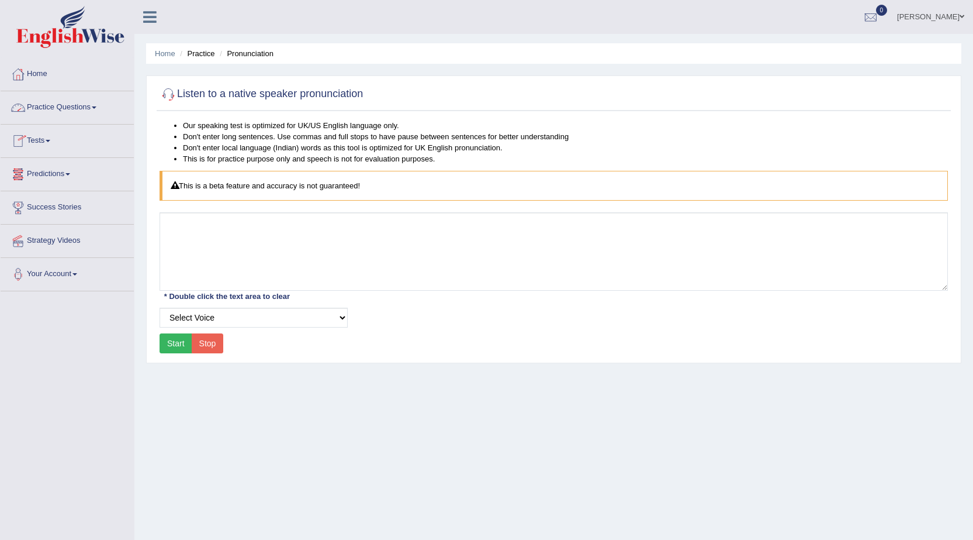
click at [56, 113] on link "Practice Questions" at bounding box center [67, 105] width 133 height 29
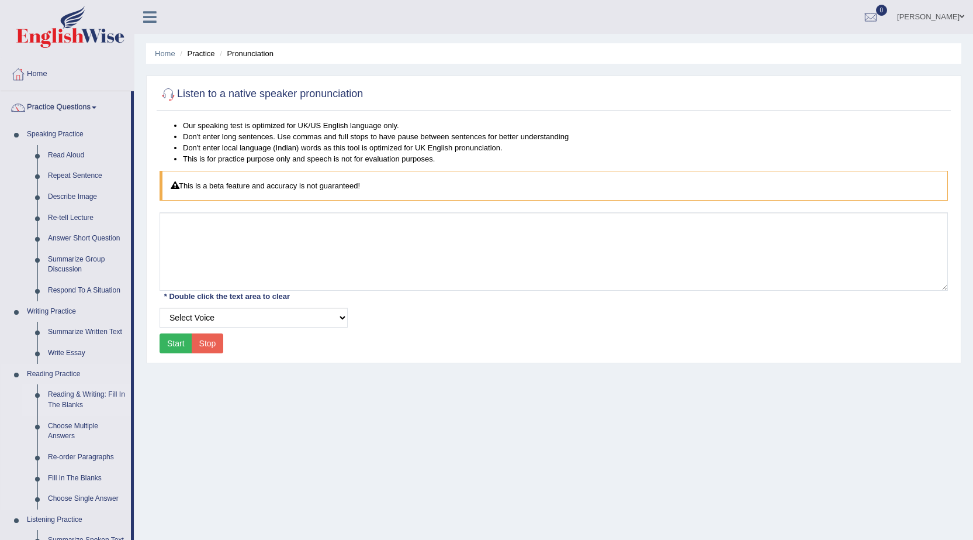
click at [74, 403] on link "Reading & Writing: Fill In The Blanks" at bounding box center [87, 399] width 88 height 31
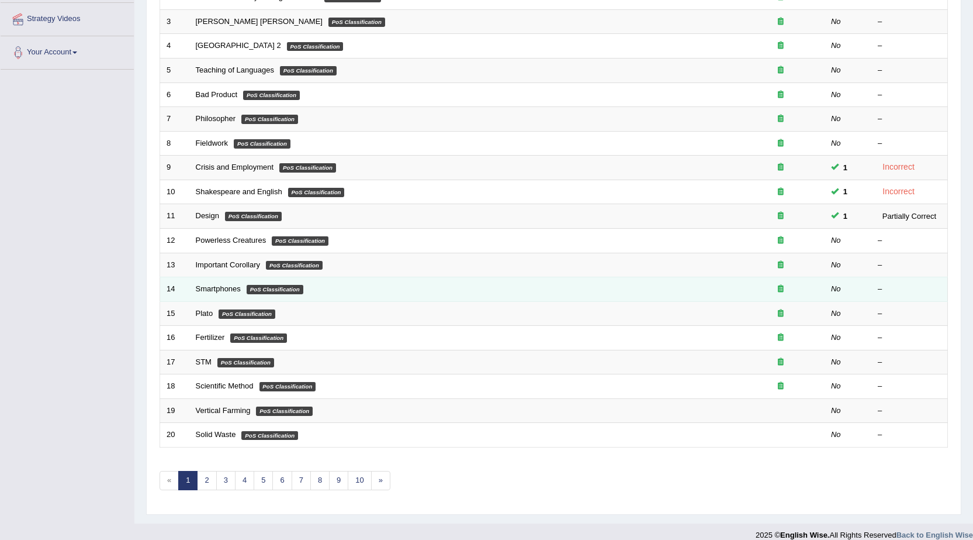
scroll to position [234, 0]
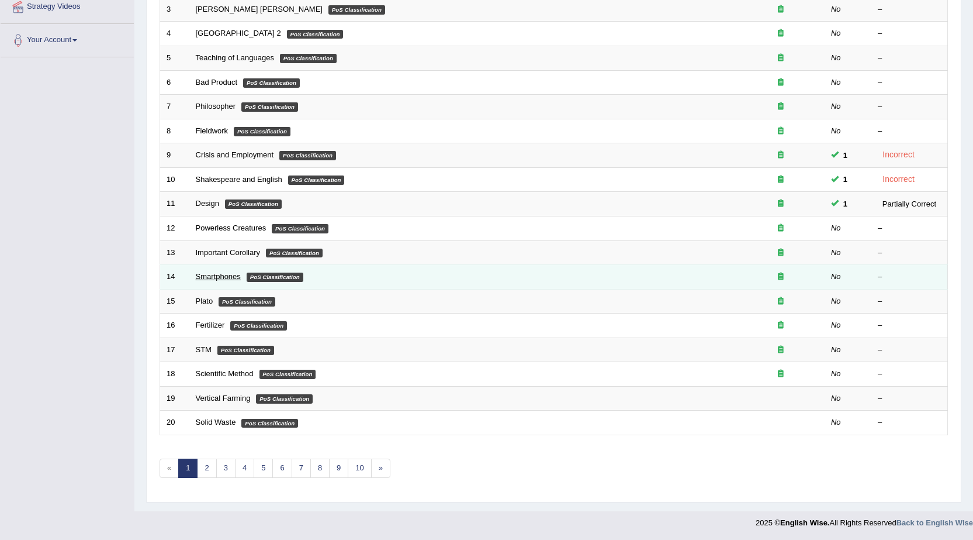
click at [209, 275] on link "Smartphones" at bounding box center [218, 276] width 45 height 9
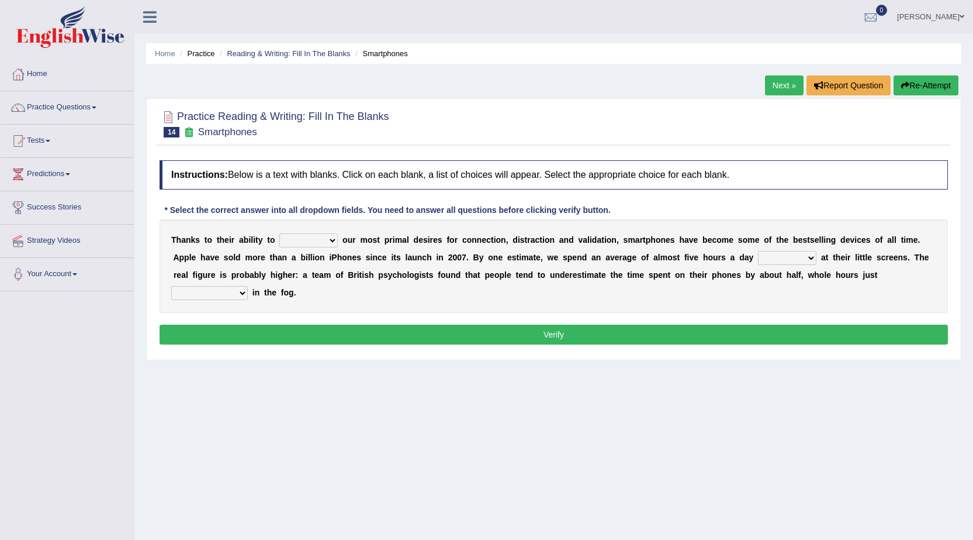
click at [303, 240] on select "hijack describe sharpen conserve" at bounding box center [308, 240] width 58 height 14
click at [331, 237] on select "hijack describe sharpen conserve" at bounding box center [308, 240] width 58 height 14
click at [807, 259] on select "watching waggling snoring staring" at bounding box center [787, 258] width 58 height 14
select select "watching"
click at [758, 251] on select "watching waggling snoring staring" at bounding box center [787, 258] width 58 height 14
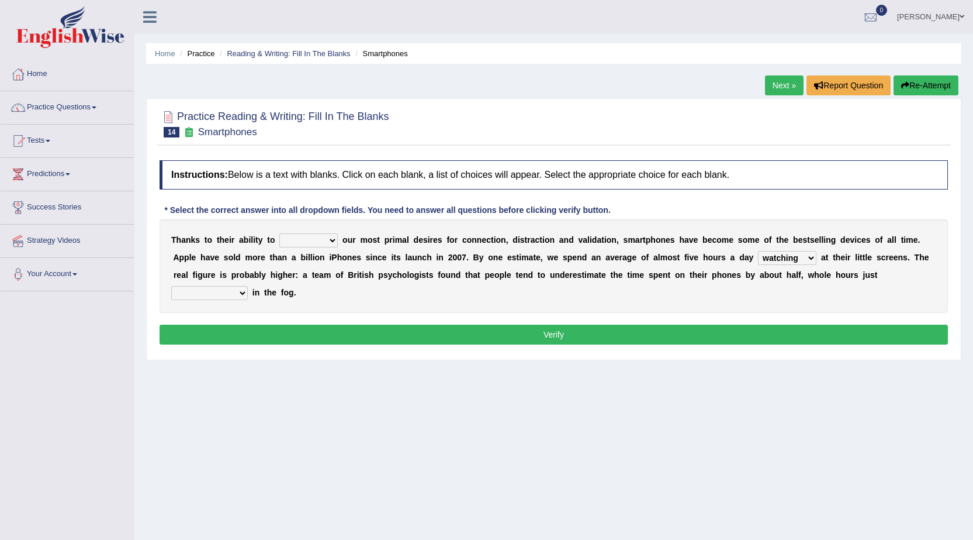
click at [236, 285] on div "T h a n k s t o t h e i r a b i l i t y t o hijack describe sharpen conserve o …" at bounding box center [554, 266] width 789 height 94
click at [236, 295] on select "has evaporated evaporating evaporate evaporates" at bounding box center [209, 293] width 77 height 14
select select "evaporates"
click at [171, 286] on select "has evaporated evaporating evaporate evaporates" at bounding box center [209, 293] width 77 height 14
click at [325, 241] on select "hijack describe sharpen conserve" at bounding box center [308, 240] width 58 height 14
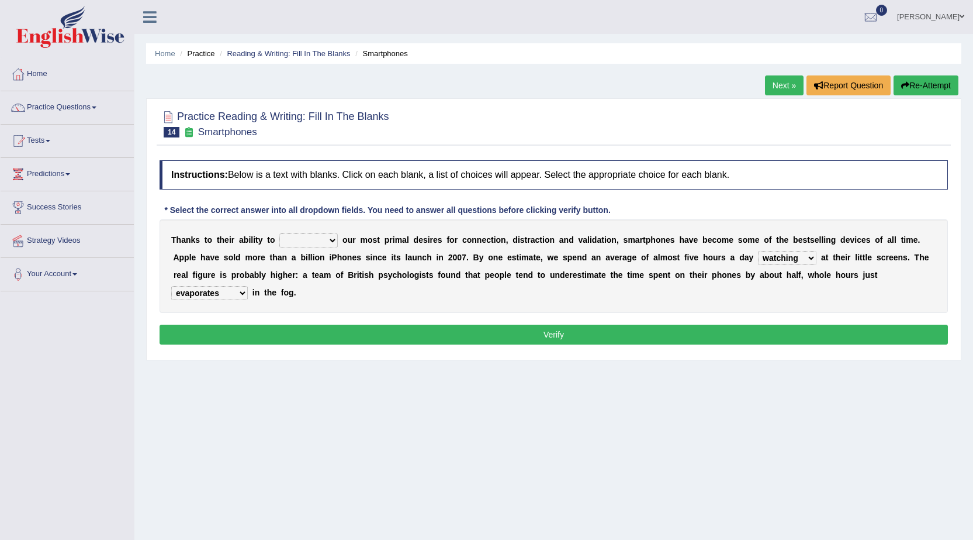
select select "hijack"
click at [279, 233] on select "hijack describe sharpen conserve" at bounding box center [308, 240] width 58 height 14
click at [537, 341] on button "Verify" at bounding box center [554, 334] width 789 height 20
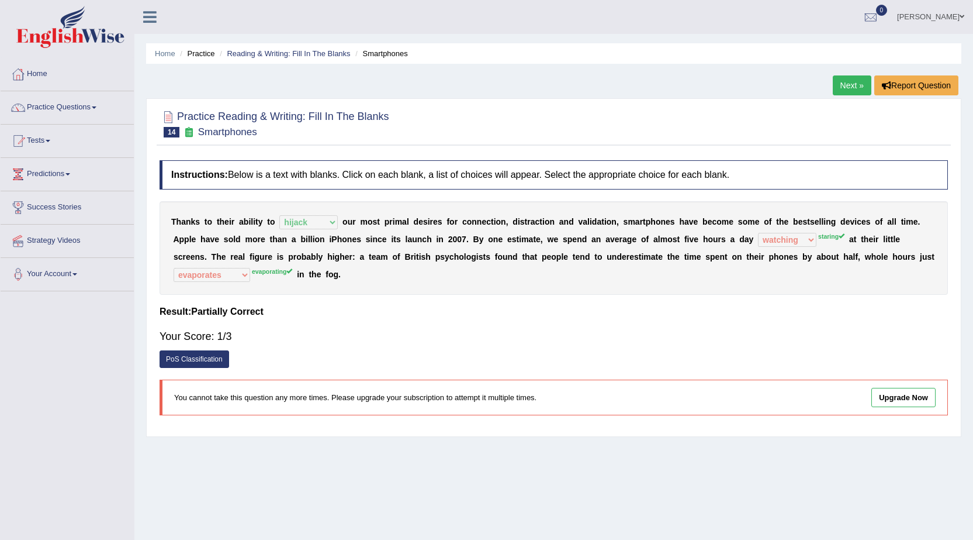
click at [851, 94] on link "Next »" at bounding box center [852, 85] width 39 height 20
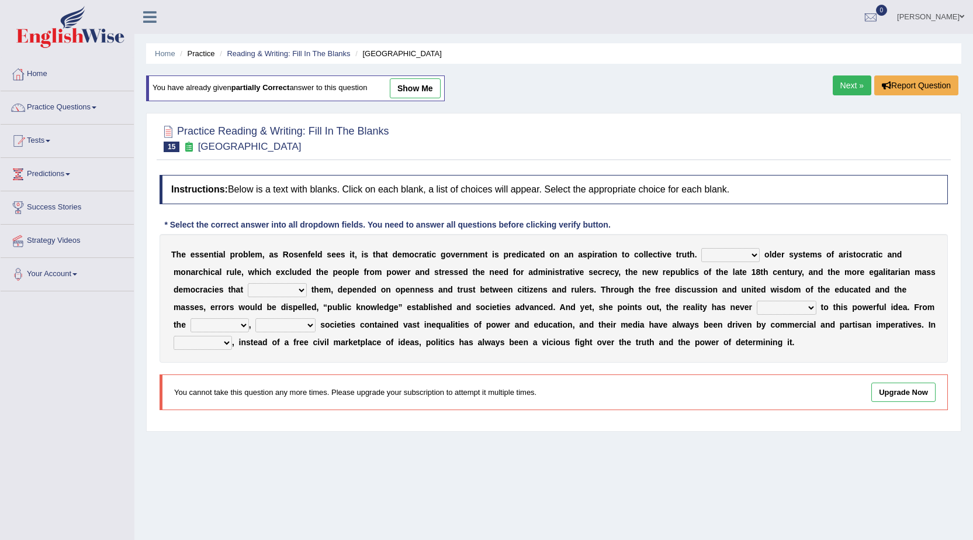
click at [845, 82] on link "Next »" at bounding box center [852, 85] width 39 height 20
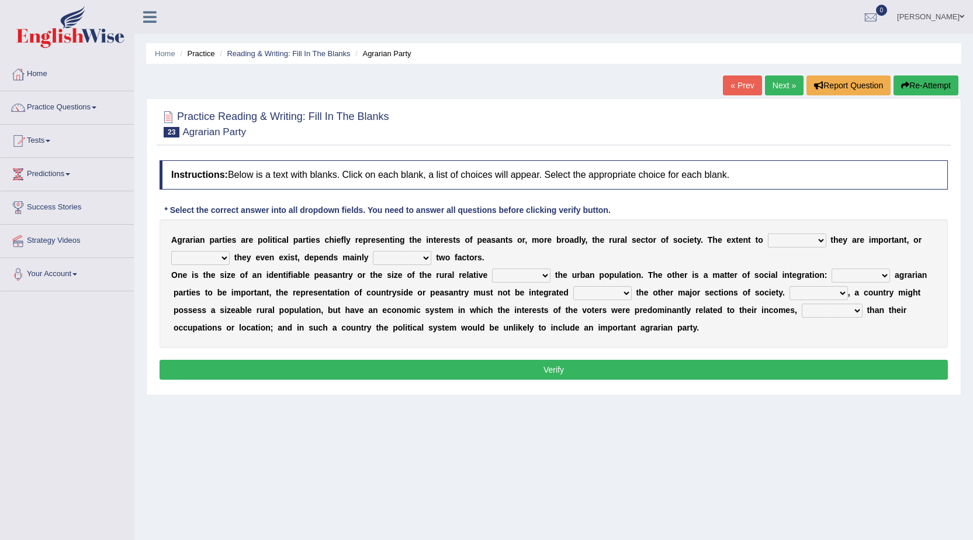
click at [846, 82] on button "Report Question" at bounding box center [849, 85] width 84 height 20
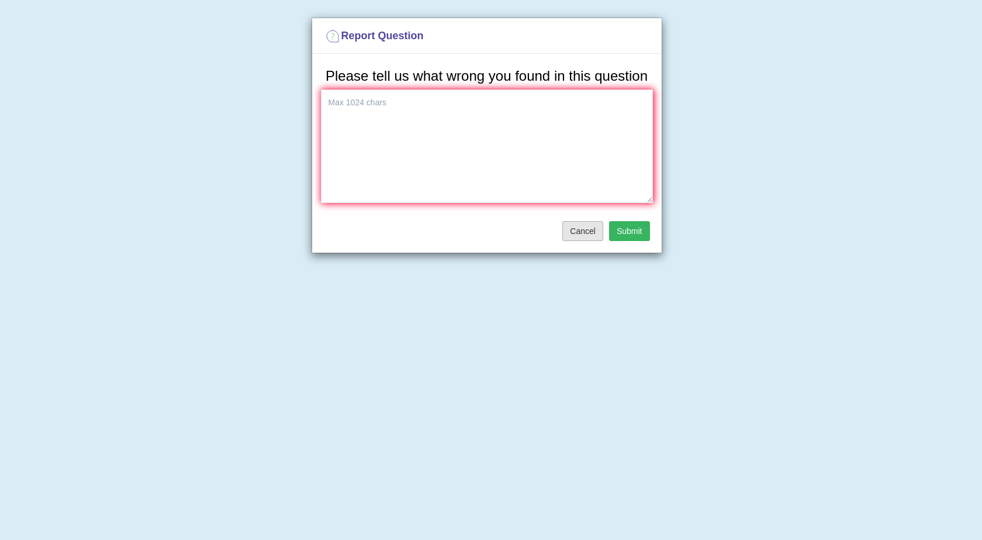
click at [579, 237] on button "Cancel" at bounding box center [582, 231] width 41 height 20
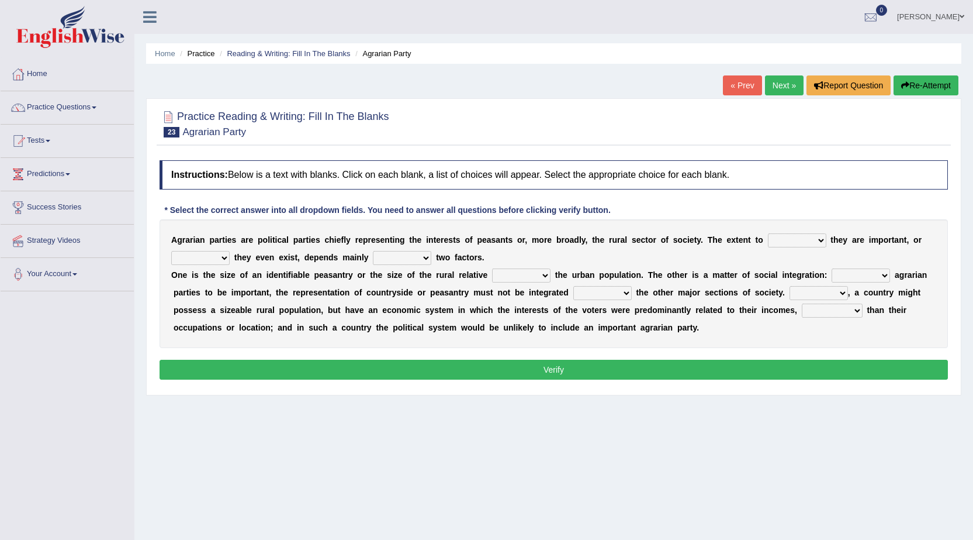
click at [786, 92] on link "Next »" at bounding box center [784, 85] width 39 height 20
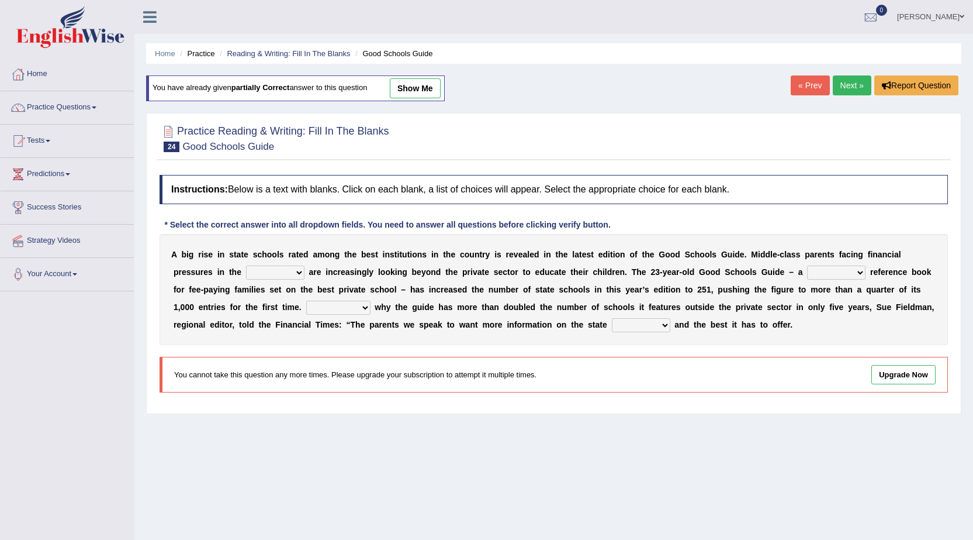
click at [848, 91] on link "Next »" at bounding box center [852, 85] width 39 height 20
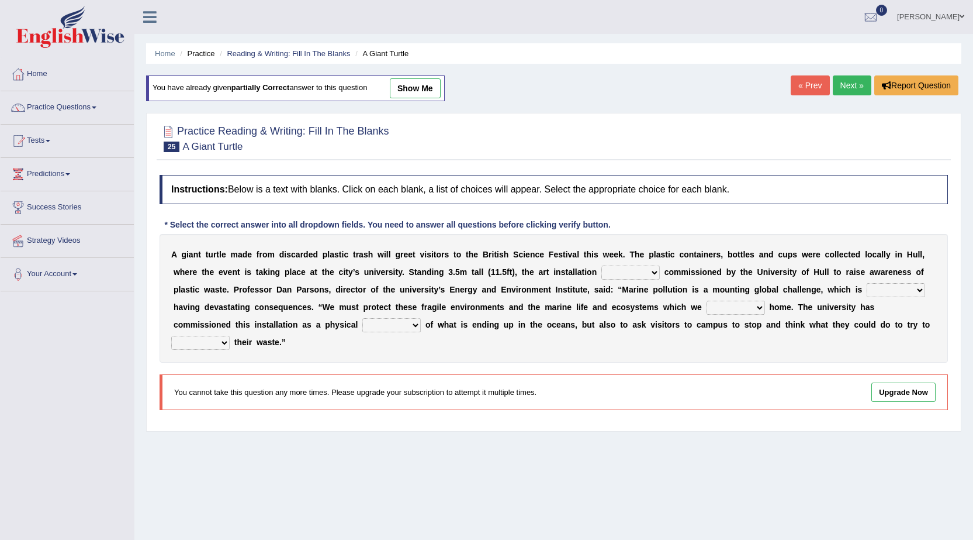
click at [848, 91] on link "Next »" at bounding box center [852, 85] width 39 height 20
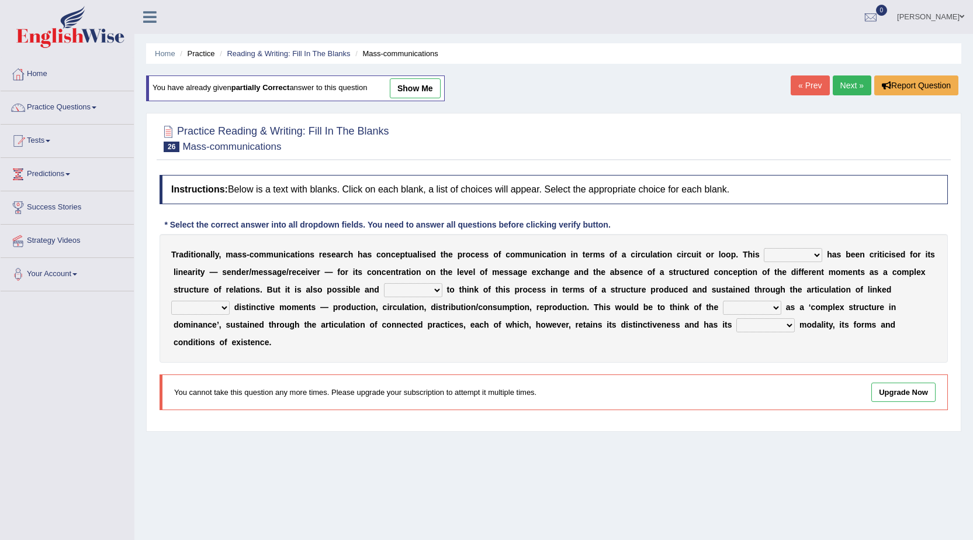
click at [848, 91] on link "Next »" at bounding box center [852, 85] width 39 height 20
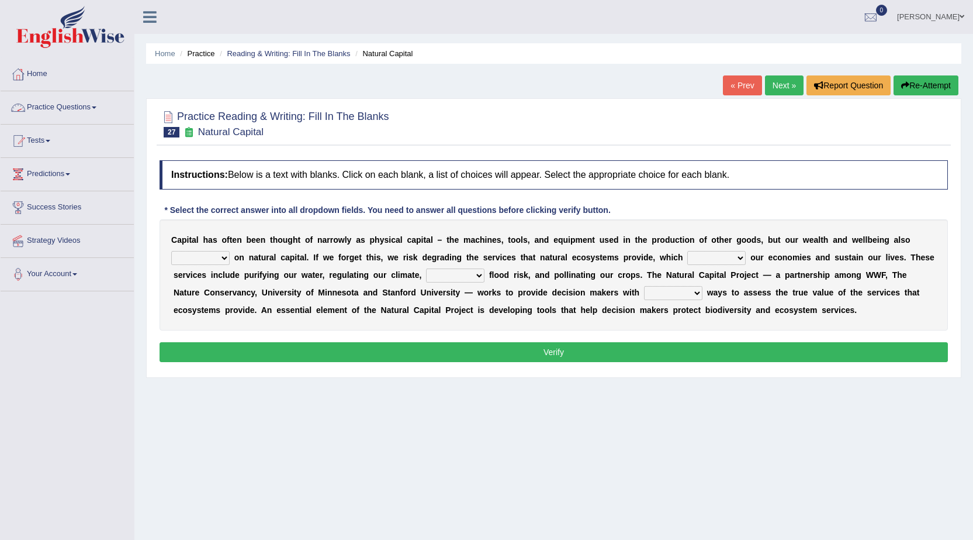
click at [57, 106] on link "Practice Questions" at bounding box center [67, 105] width 133 height 29
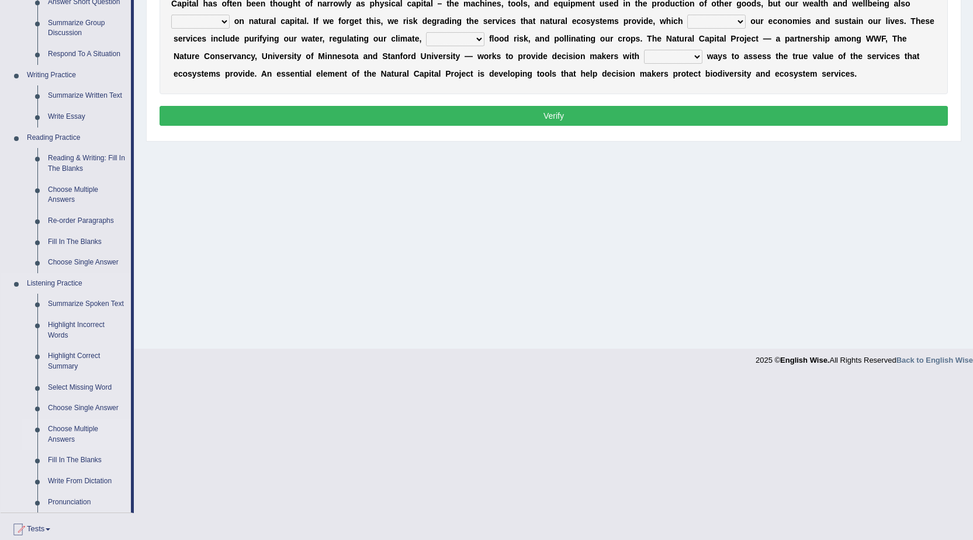
scroll to position [292, 0]
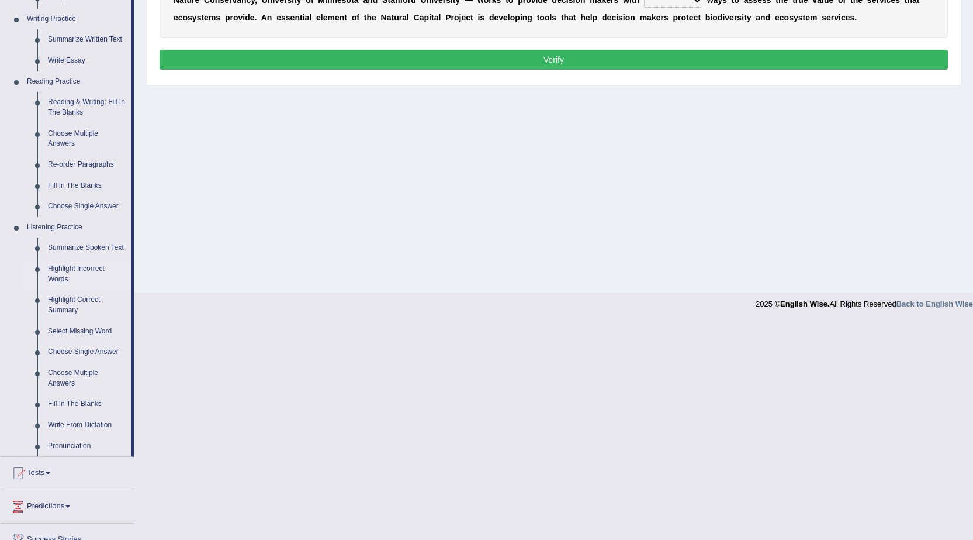
click at [61, 275] on link "Highlight Incorrect Words" at bounding box center [87, 273] width 88 height 31
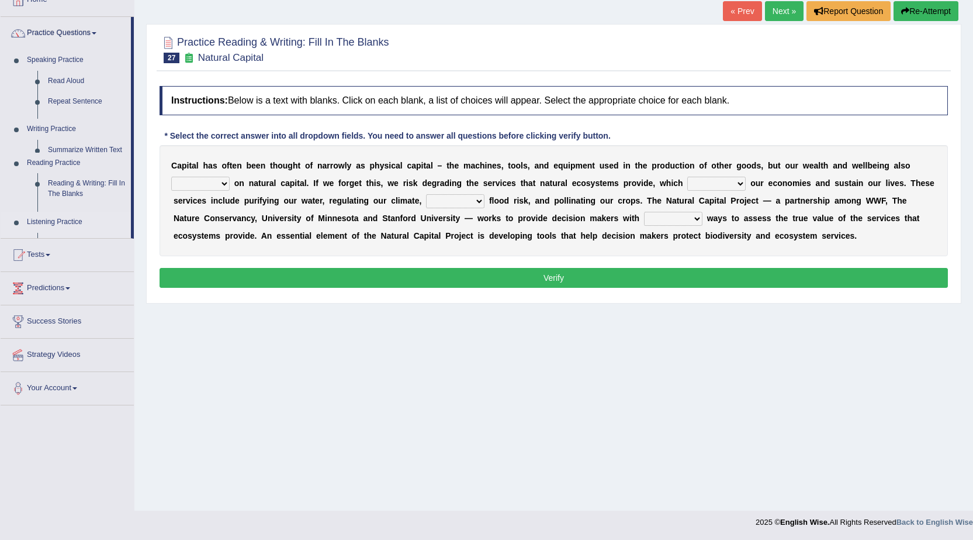
scroll to position [74, 0]
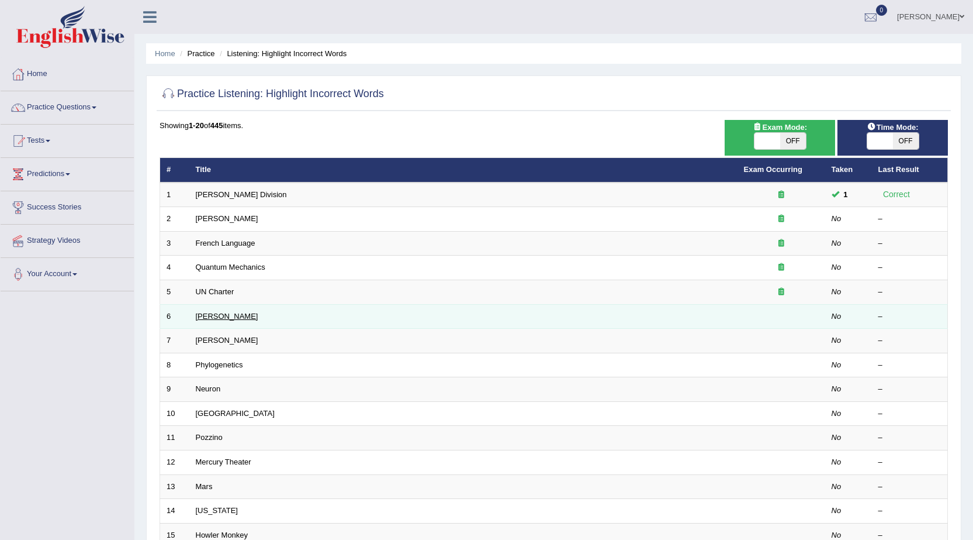
click at [210, 314] on link "Harold" at bounding box center [227, 316] width 63 height 9
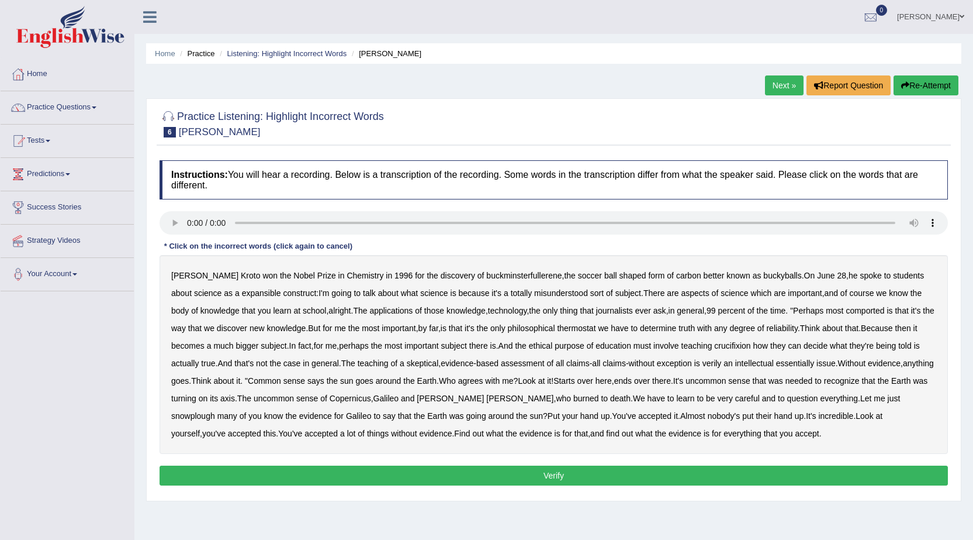
click at [248, 293] on b "expansible" at bounding box center [261, 292] width 39 height 9
click at [853, 310] on b "comported" at bounding box center [865, 310] width 39 height 9
click at [557, 323] on b "thermostat" at bounding box center [576, 327] width 39 height 9
click at [738, 347] on b "crucifixion" at bounding box center [732, 345] width 36 height 9
click at [721, 366] on b "verily" at bounding box center [712, 362] width 19 height 9
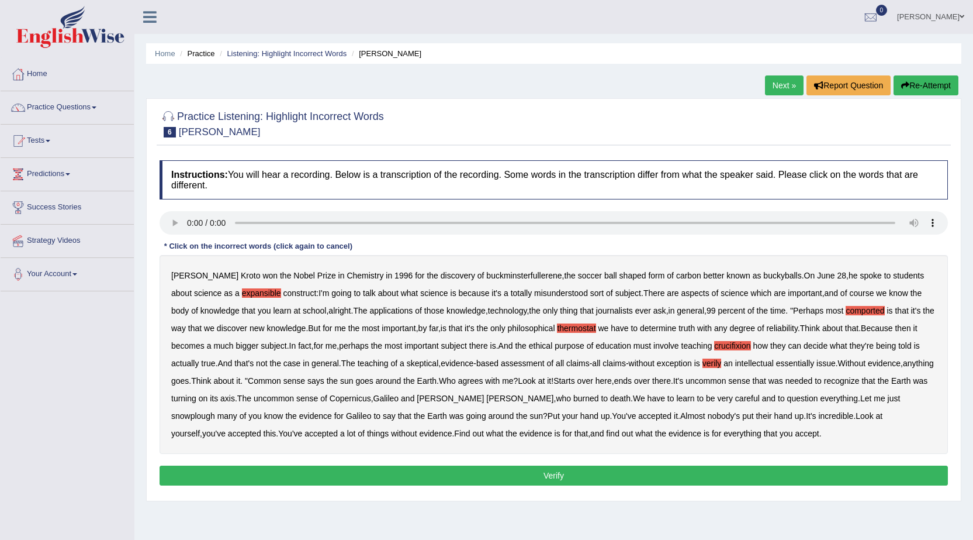
click at [215, 411] on b "snowplough" at bounding box center [193, 415] width 44 height 9
click at [834, 475] on button "Verify" at bounding box center [554, 475] width 789 height 20
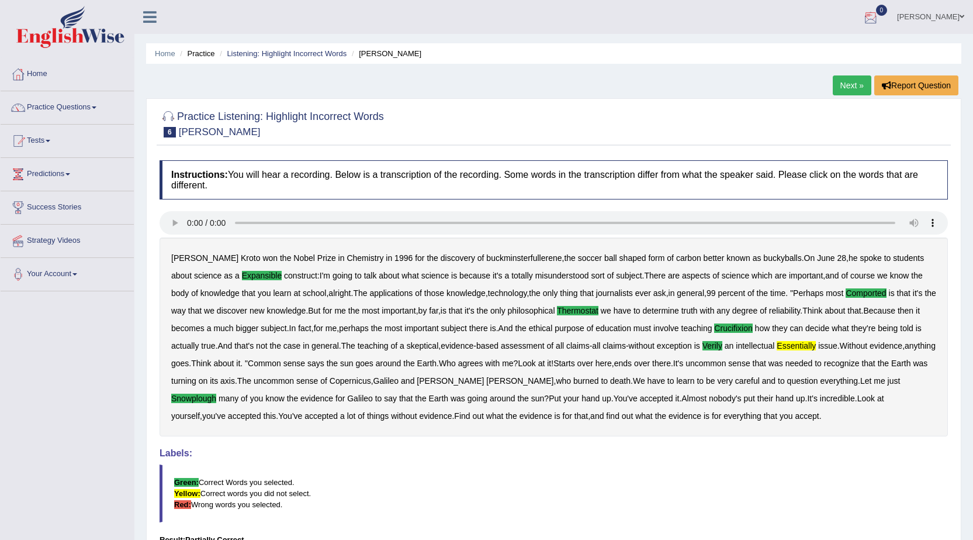
click at [846, 86] on link "Next »" at bounding box center [852, 85] width 39 height 20
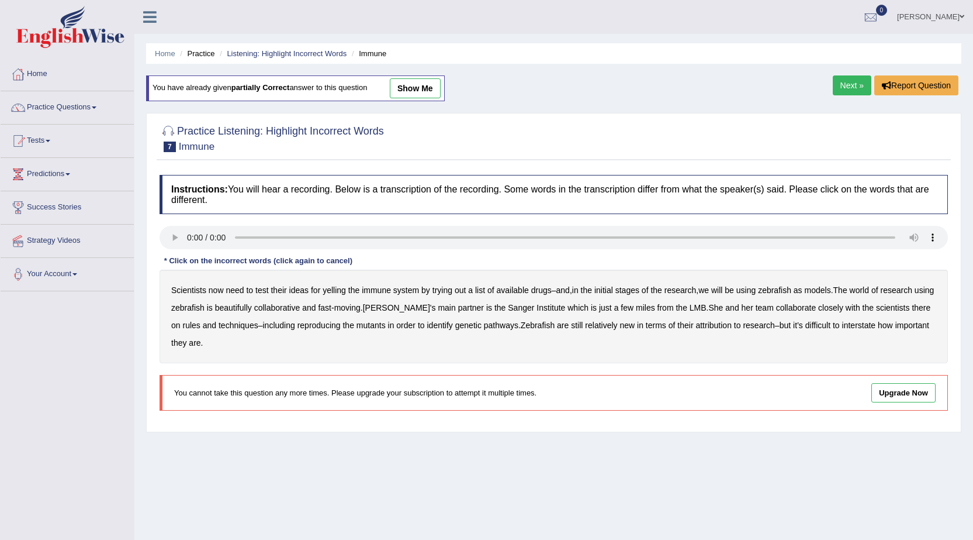
click at [857, 84] on link "Next »" at bounding box center [852, 85] width 39 height 20
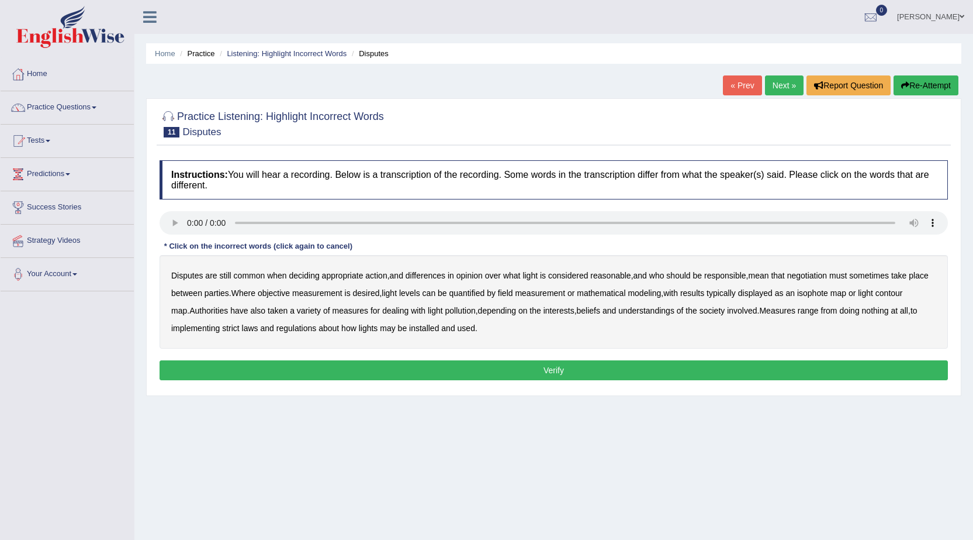
click at [267, 288] on b "objective" at bounding box center [274, 292] width 32 height 9
click at [728, 295] on b "typically" at bounding box center [721, 292] width 29 height 9
click at [445, 314] on b "pollution" at bounding box center [460, 310] width 30 height 9
click at [288, 328] on b "regulations" at bounding box center [296, 327] width 40 height 9
click at [403, 368] on button "Verify" at bounding box center [554, 370] width 789 height 20
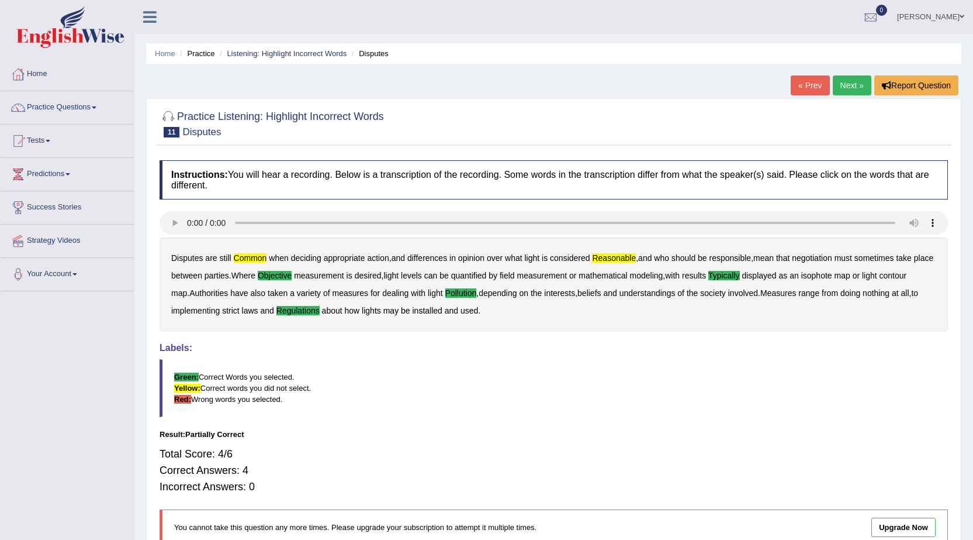
click at [863, 83] on link "Next »" at bounding box center [852, 85] width 39 height 20
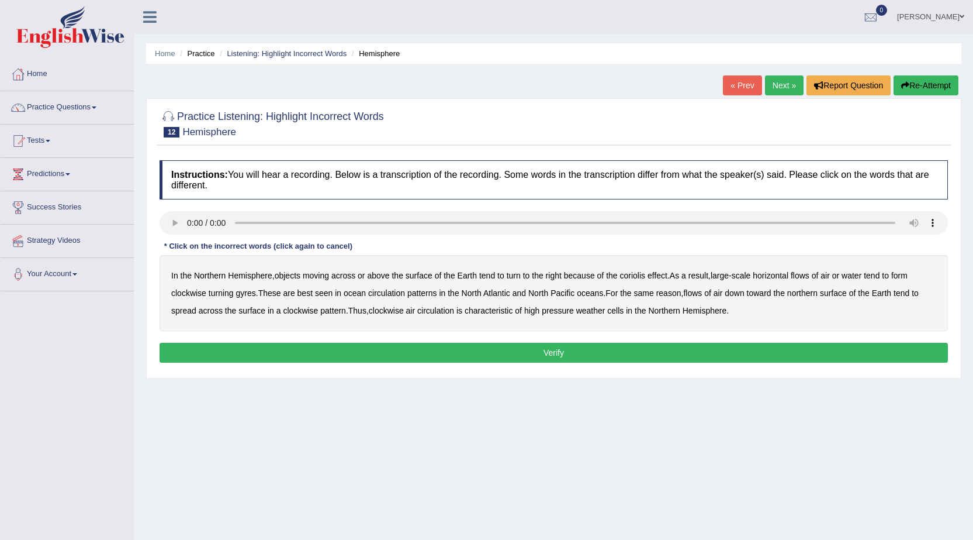
click at [322, 279] on b "moving" at bounding box center [316, 275] width 26 height 9
click at [789, 277] on b "horizontal" at bounding box center [771, 275] width 36 height 9
click at [676, 292] on b "reason" at bounding box center [668, 292] width 25 height 9
click at [342, 313] on b "pattern" at bounding box center [333, 310] width 26 height 9
click at [561, 310] on b "pressure" at bounding box center [558, 310] width 32 height 9
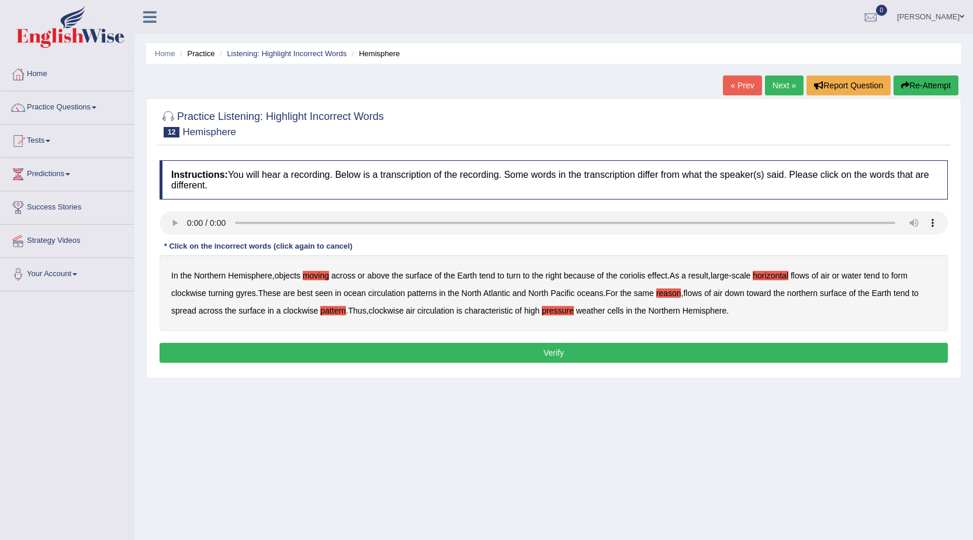
click at [579, 348] on button "Verify" at bounding box center [554, 353] width 789 height 20
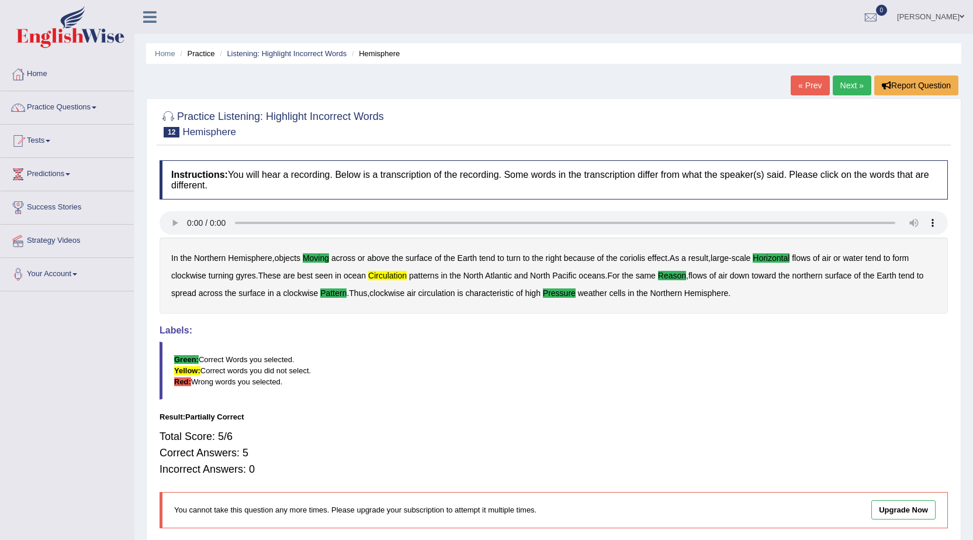
click at [859, 91] on link "Next »" at bounding box center [852, 85] width 39 height 20
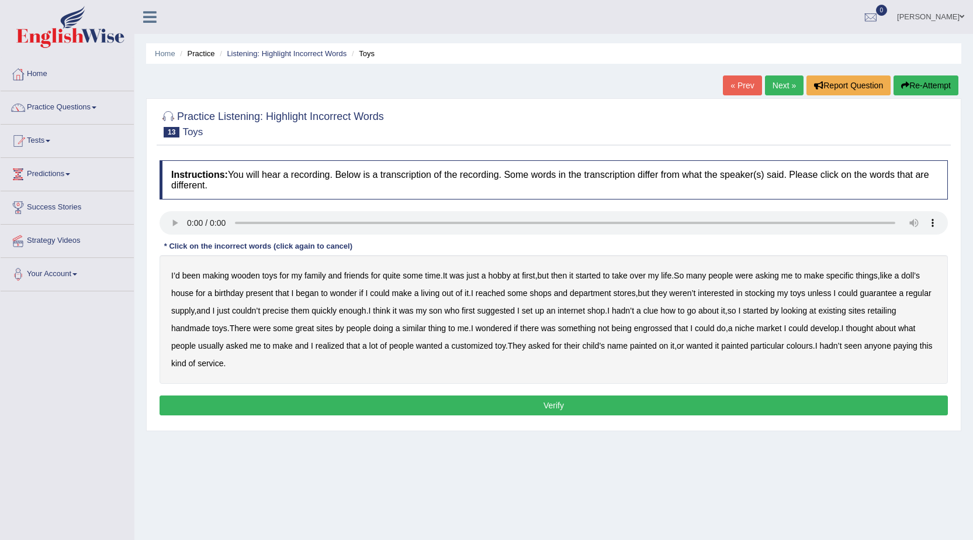
click at [493, 294] on b "reached" at bounding box center [491, 292] width 30 height 9
click at [282, 313] on b "precise" at bounding box center [275, 310] width 26 height 9
click at [891, 313] on b "retailing" at bounding box center [881, 310] width 29 height 9
click at [661, 331] on b "engrossed" at bounding box center [653, 327] width 38 height 9
click at [908, 350] on div "I’d been making wooden toys for my family and friends for quite some time . It …" at bounding box center [554, 319] width 789 height 129
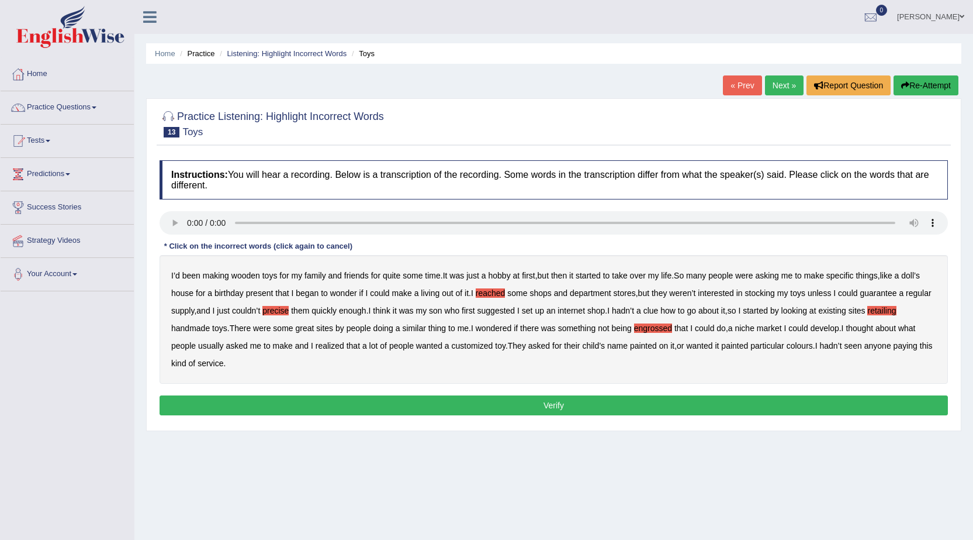
click at [908, 341] on b "paying" at bounding box center [906, 345] width 24 height 9
click at [594, 400] on button "Verify" at bounding box center [554, 405] width 789 height 20
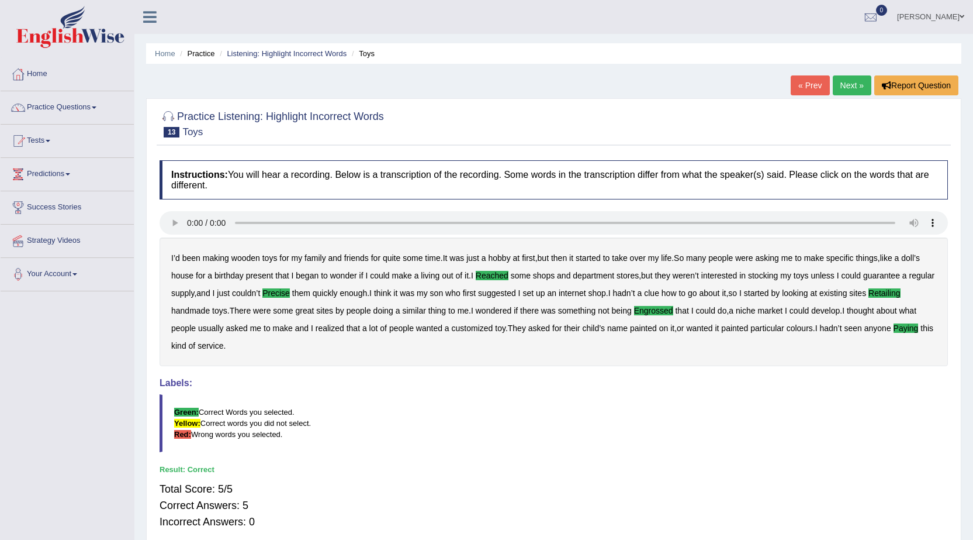
click at [845, 83] on link "Next »" at bounding box center [852, 85] width 39 height 20
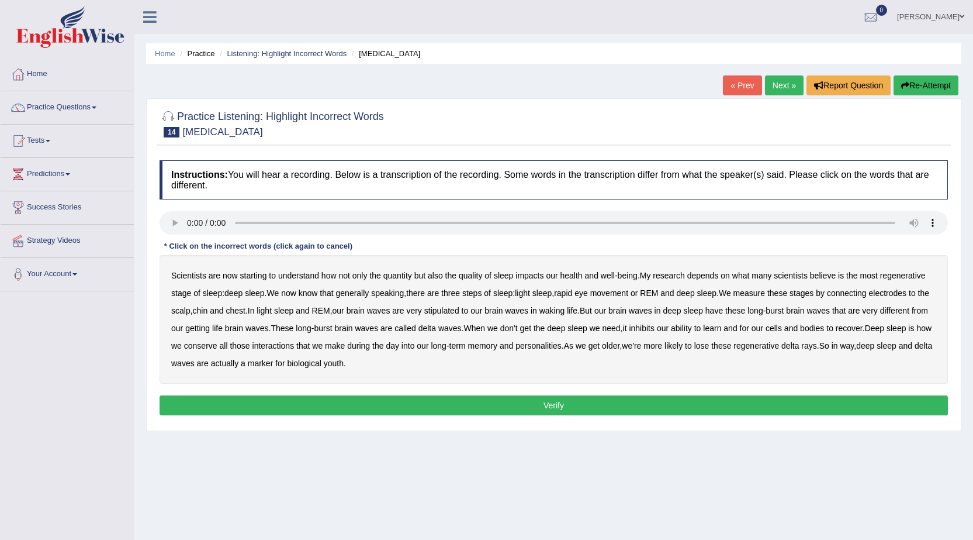
click at [708, 277] on b "depends" at bounding box center [703, 275] width 32 height 9
click at [482, 295] on b "steps" at bounding box center [471, 292] width 19 height 9
click at [457, 310] on b "stipulated" at bounding box center [441, 310] width 35 height 9
click at [217, 345] on b "conserve" at bounding box center [200, 345] width 33 height 9
click at [817, 347] on b "rays" at bounding box center [808, 345] width 15 height 9
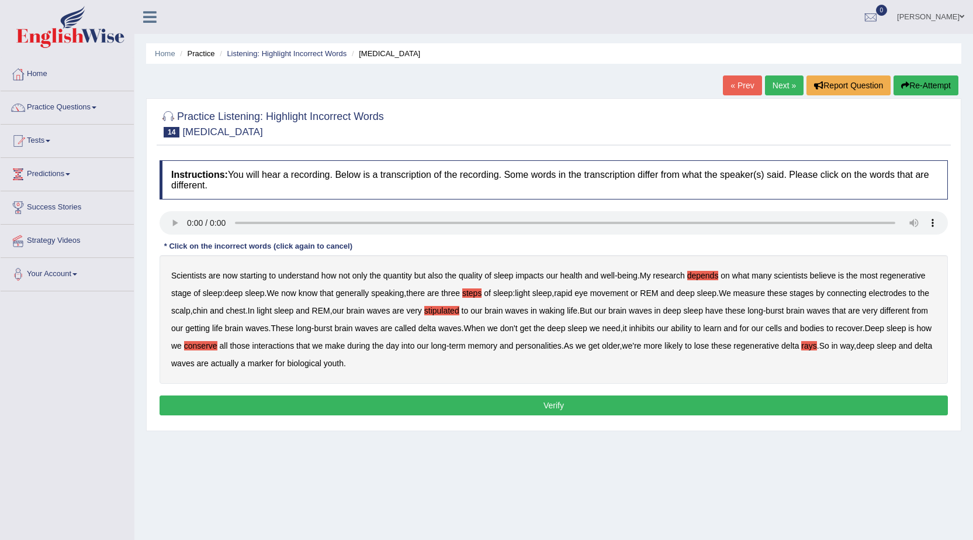
click at [509, 396] on button "Verify" at bounding box center [554, 405] width 789 height 20
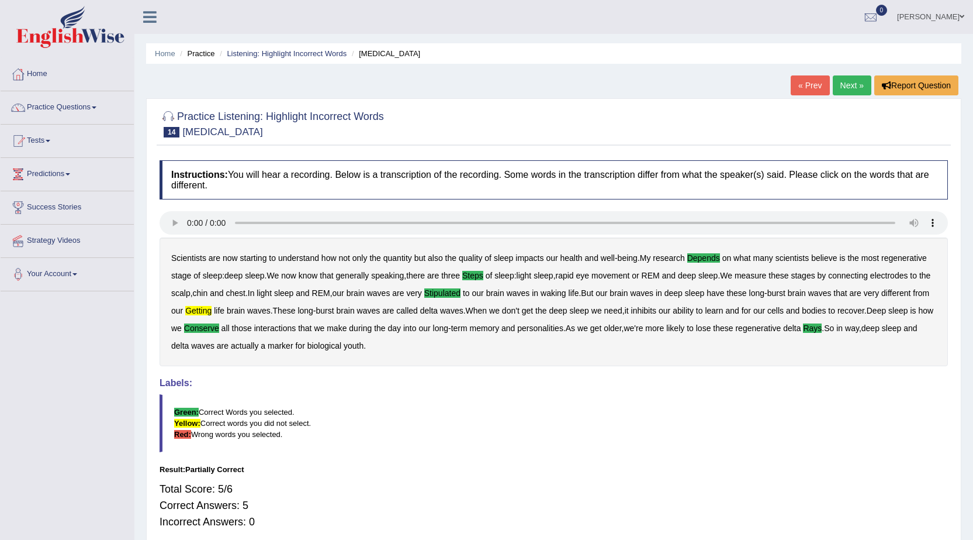
click at [843, 82] on link "Next »" at bounding box center [852, 85] width 39 height 20
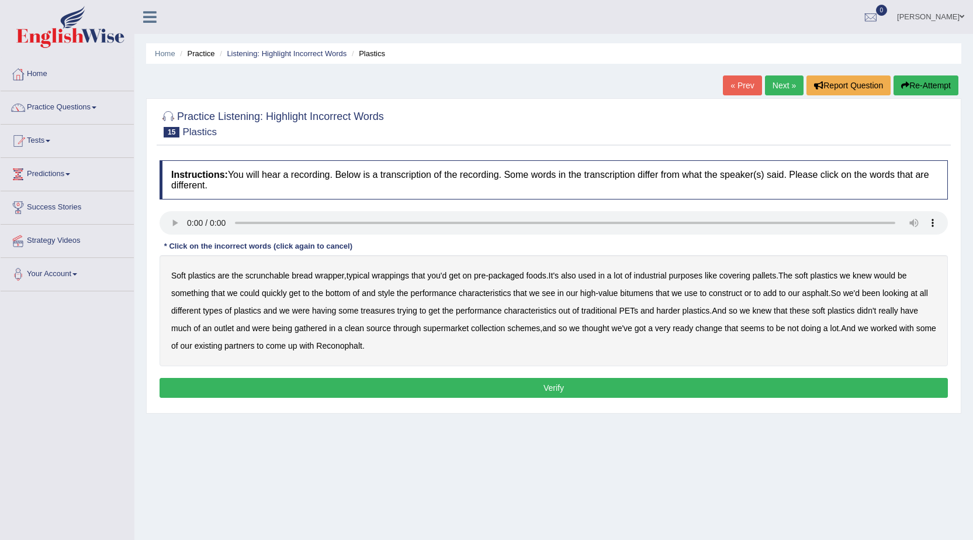
click at [388, 297] on b "style" at bounding box center [386, 292] width 17 height 9
click at [382, 312] on b "treasures" at bounding box center [378, 310] width 34 height 9
click at [300, 329] on b "gathered" at bounding box center [311, 327] width 32 height 9
click at [429, 388] on button "Verify" at bounding box center [554, 388] width 789 height 20
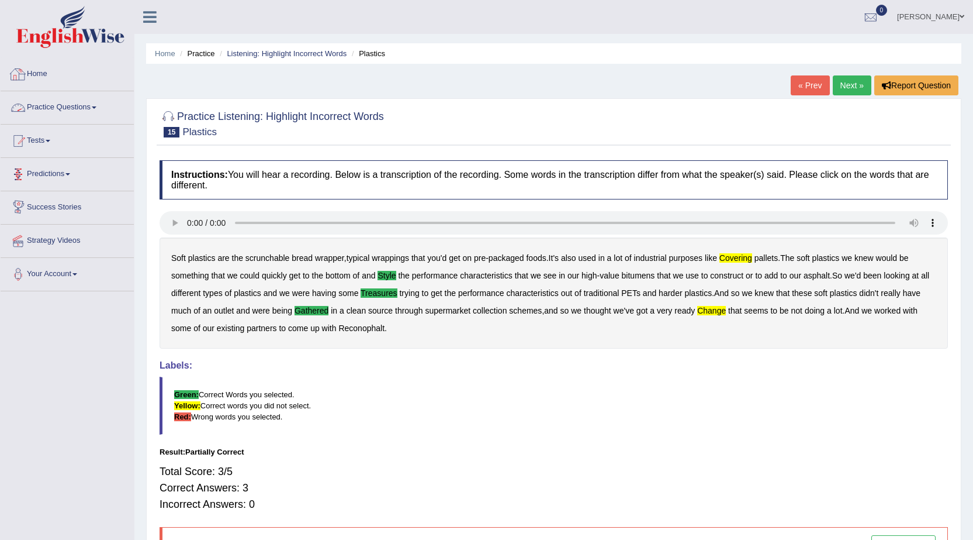
click at [52, 77] on link "Home" at bounding box center [67, 72] width 133 height 29
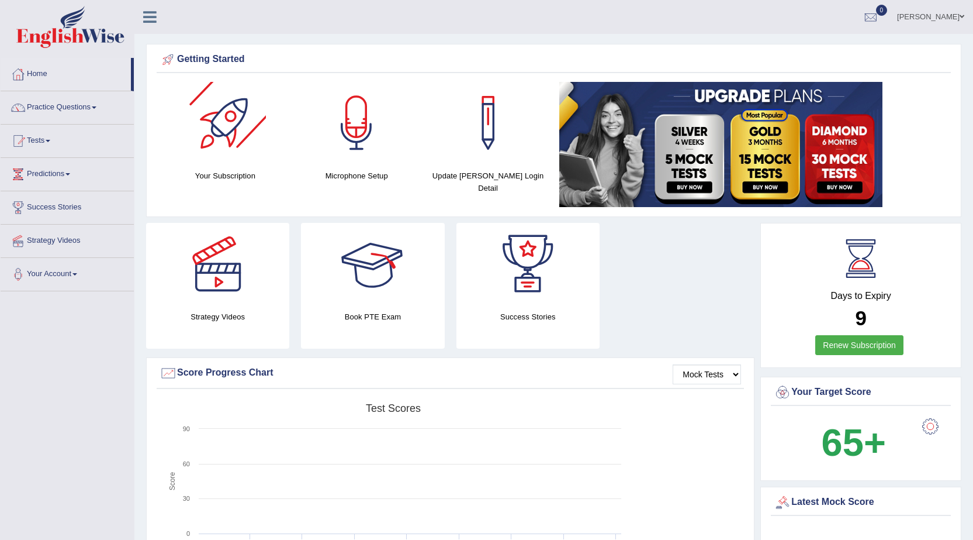
click at [254, 148] on div at bounding box center [225, 123] width 82 height 82
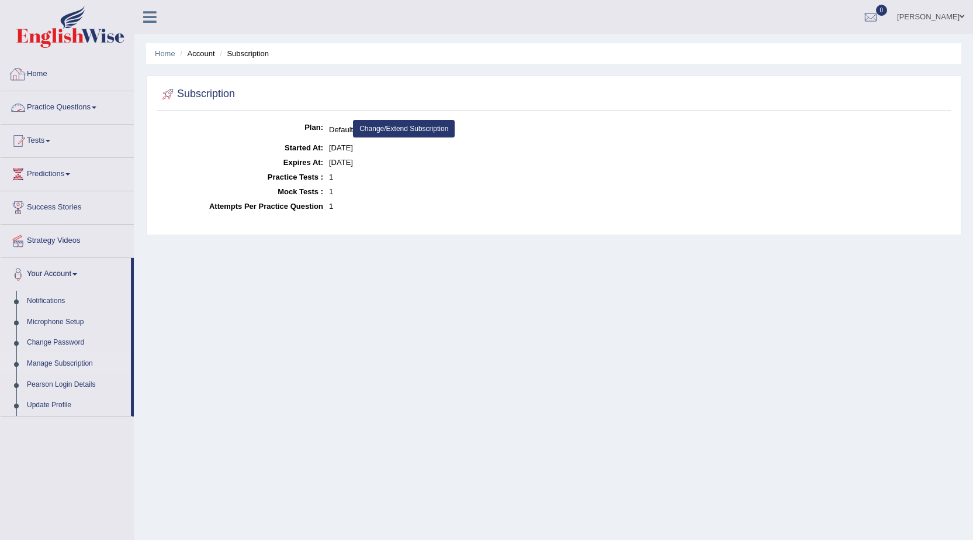
click at [59, 101] on link "Practice Questions" at bounding box center [67, 105] width 133 height 29
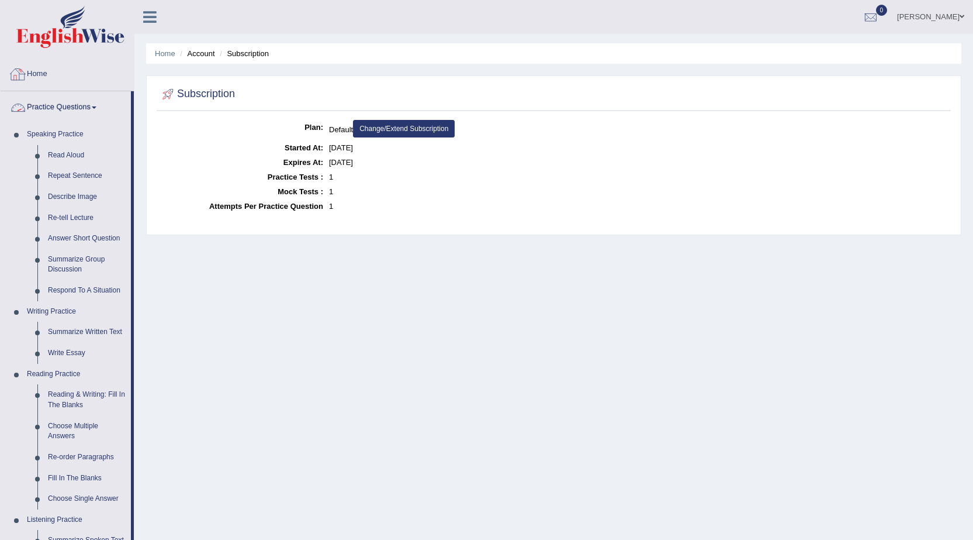
click at [35, 71] on link "Home" at bounding box center [67, 72] width 133 height 29
